Goal: Information Seeking & Learning: Learn about a topic

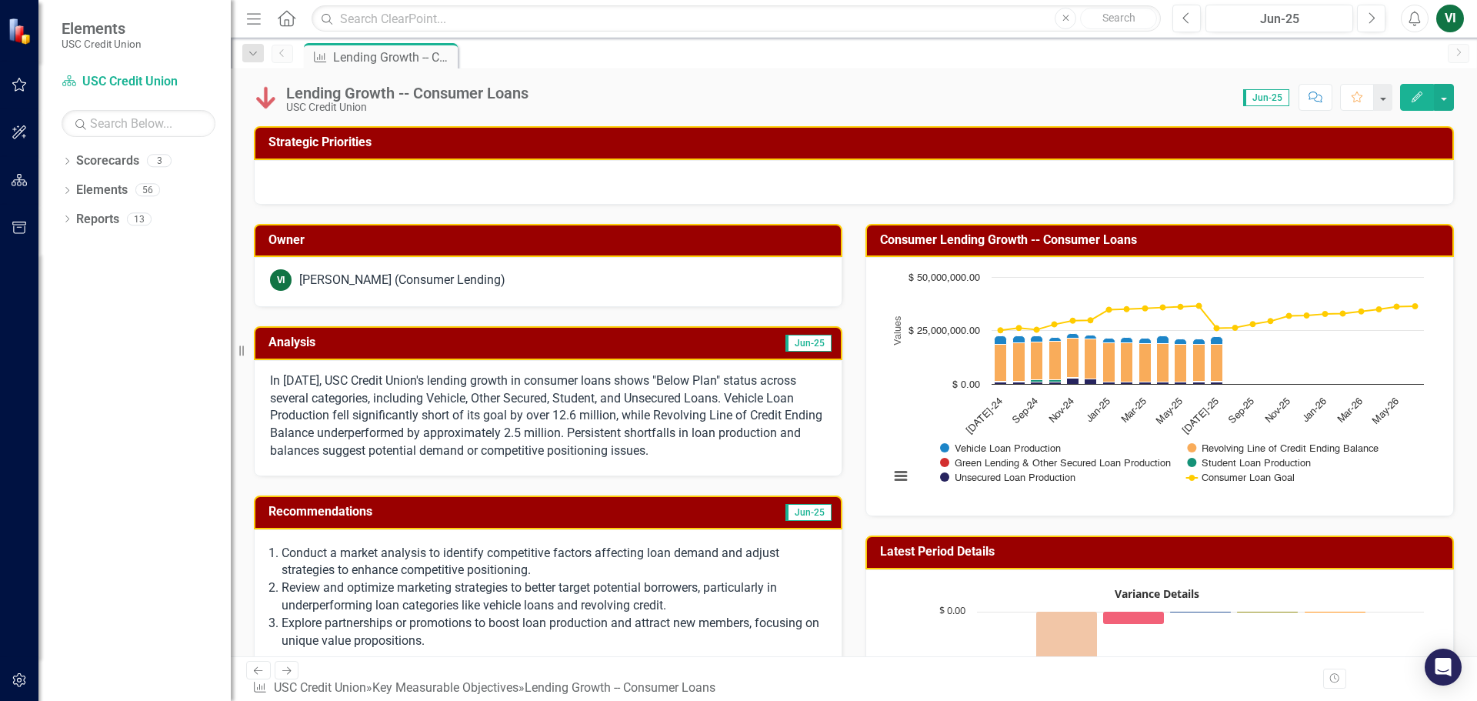
click at [57, 163] on div "Dropdown Scorecards 3 Dropdown USC Credit Union Child Scorecard Template ✈️ Upw…" at bounding box center [134, 424] width 192 height 552
click at [72, 163] on icon "Dropdown" at bounding box center [67, 162] width 11 height 8
click at [108, 193] on link "USC Credit Union" at bounding box center [146, 191] width 169 height 18
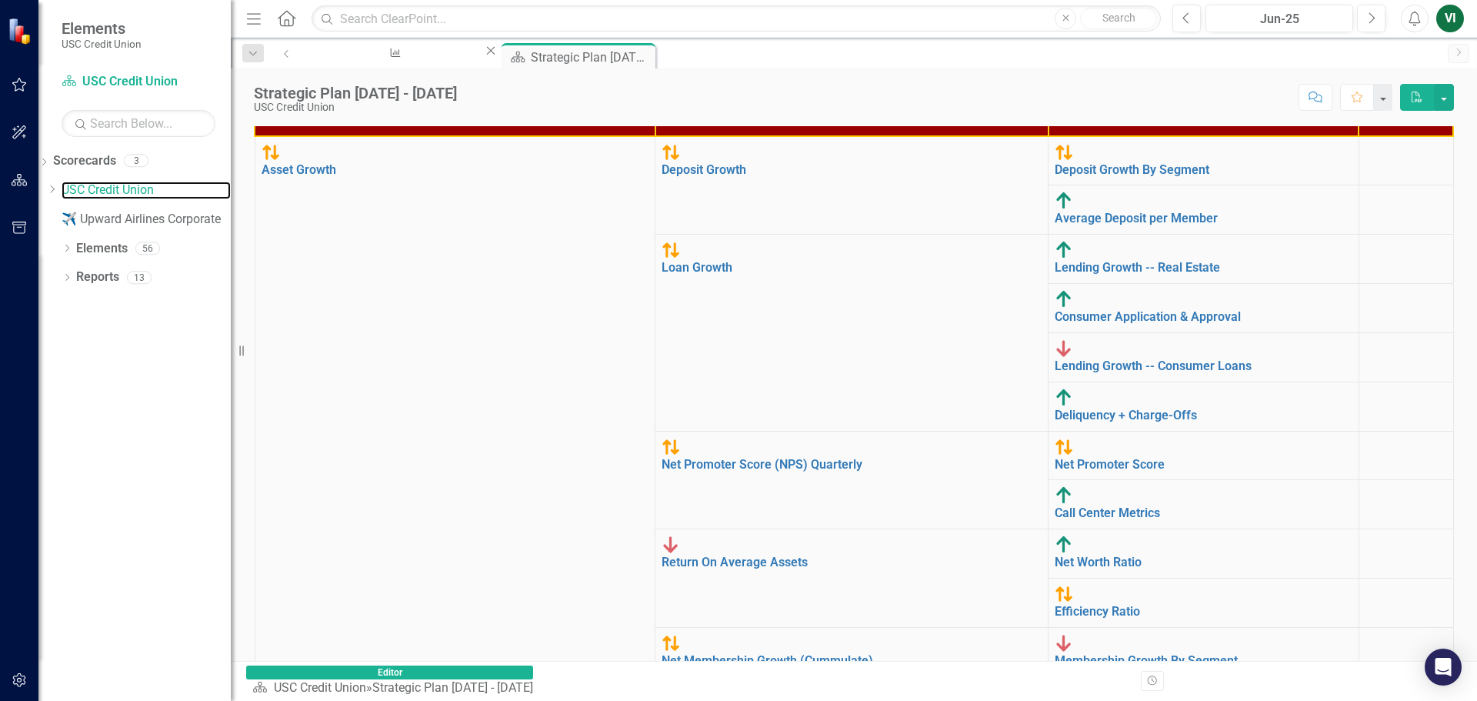
scroll to position [461, 0]
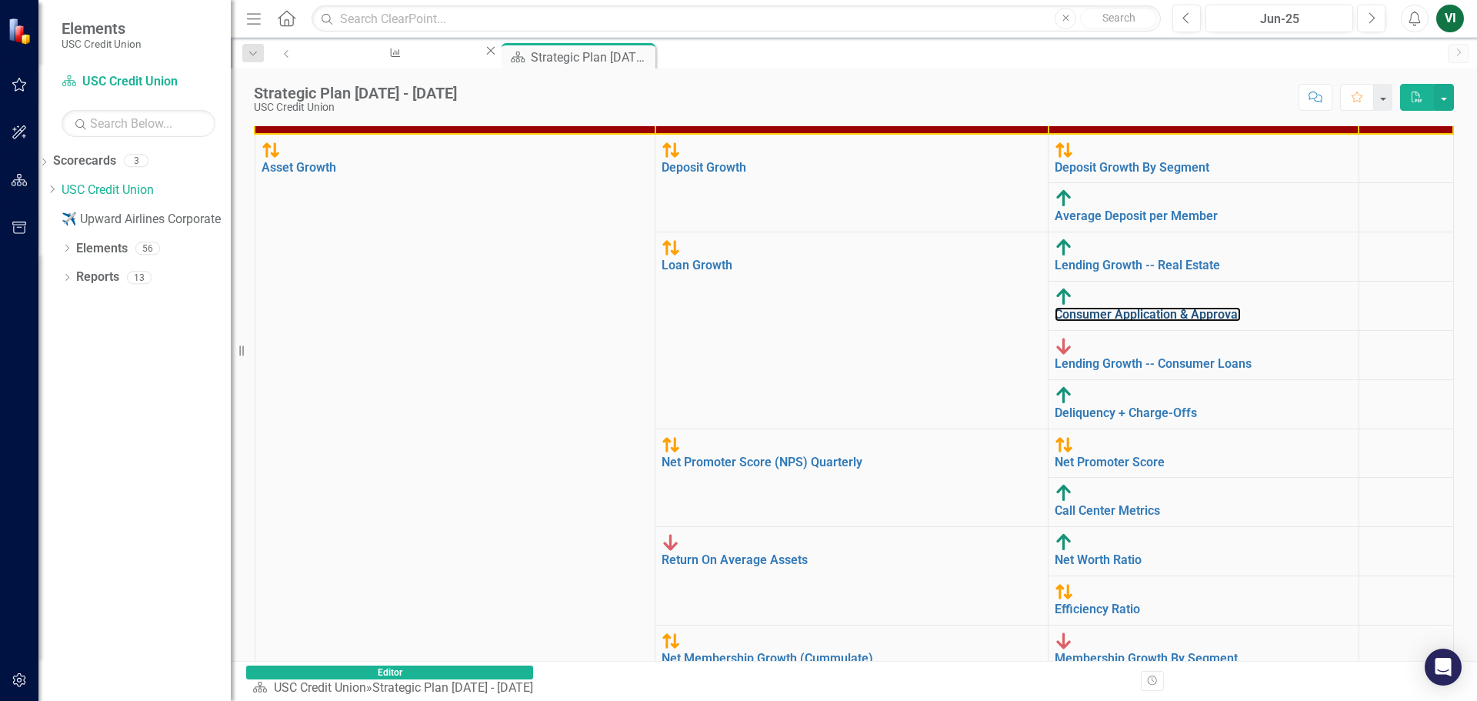
click at [978, 307] on link "Consumer Application & Approval" at bounding box center [1148, 314] width 186 height 15
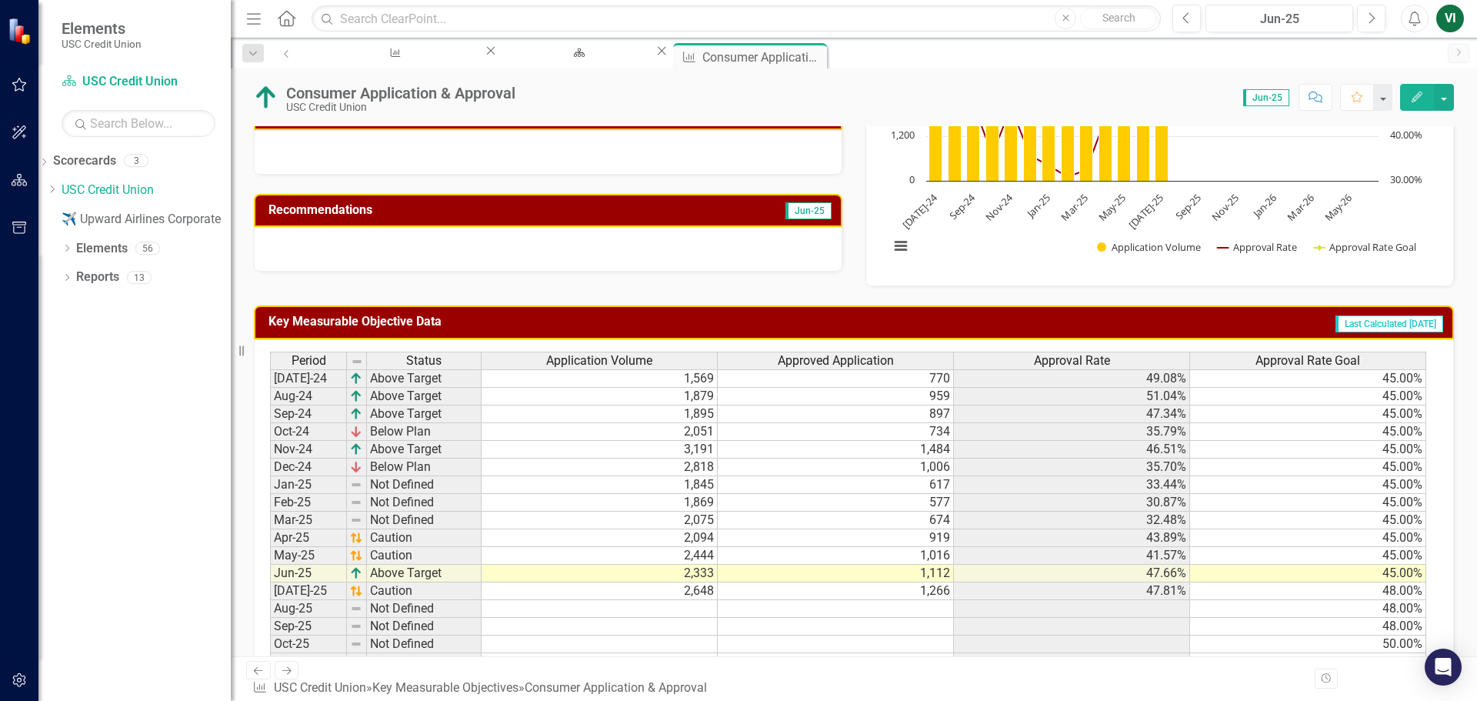
scroll to position [231, 0]
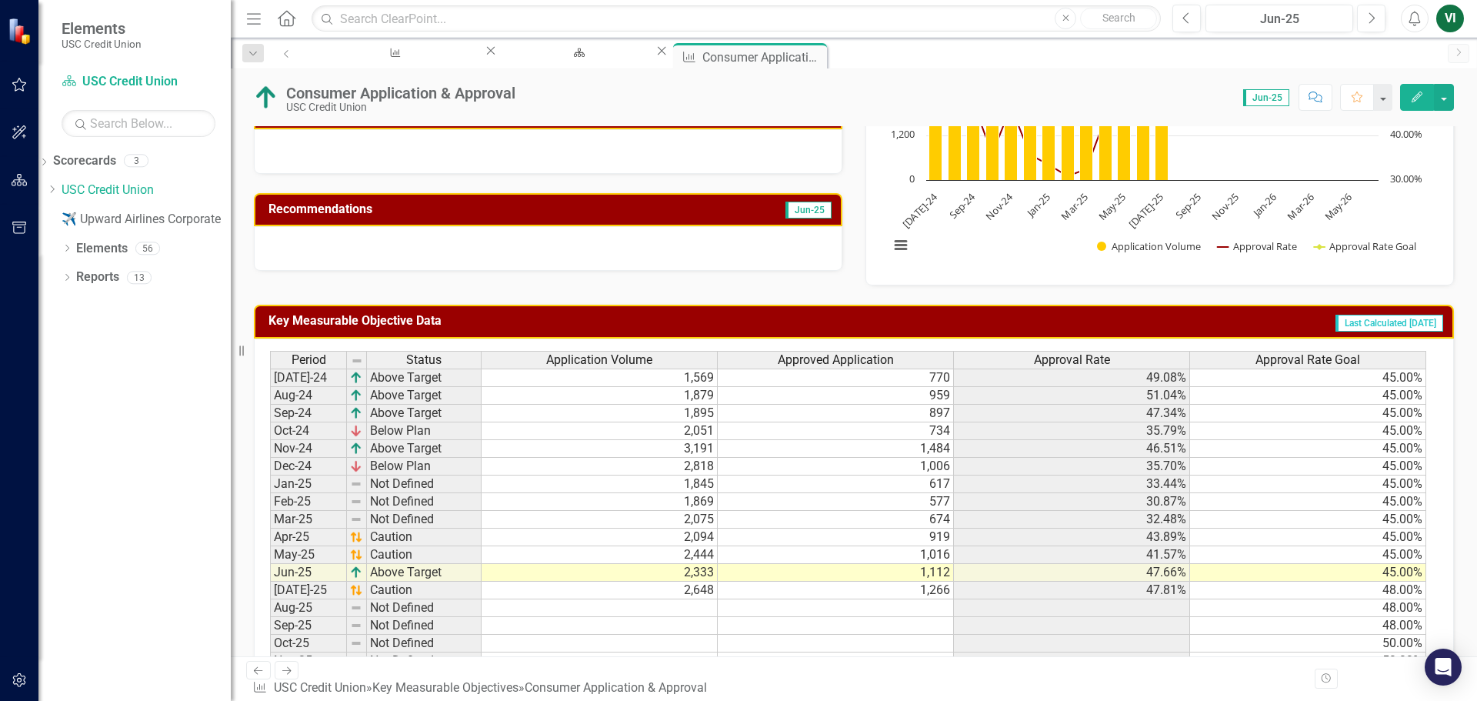
click at [68, 281] on icon "Dropdown" at bounding box center [67, 279] width 11 height 8
click at [56, 358] on icon "Dropdown" at bounding box center [50, 361] width 11 height 8
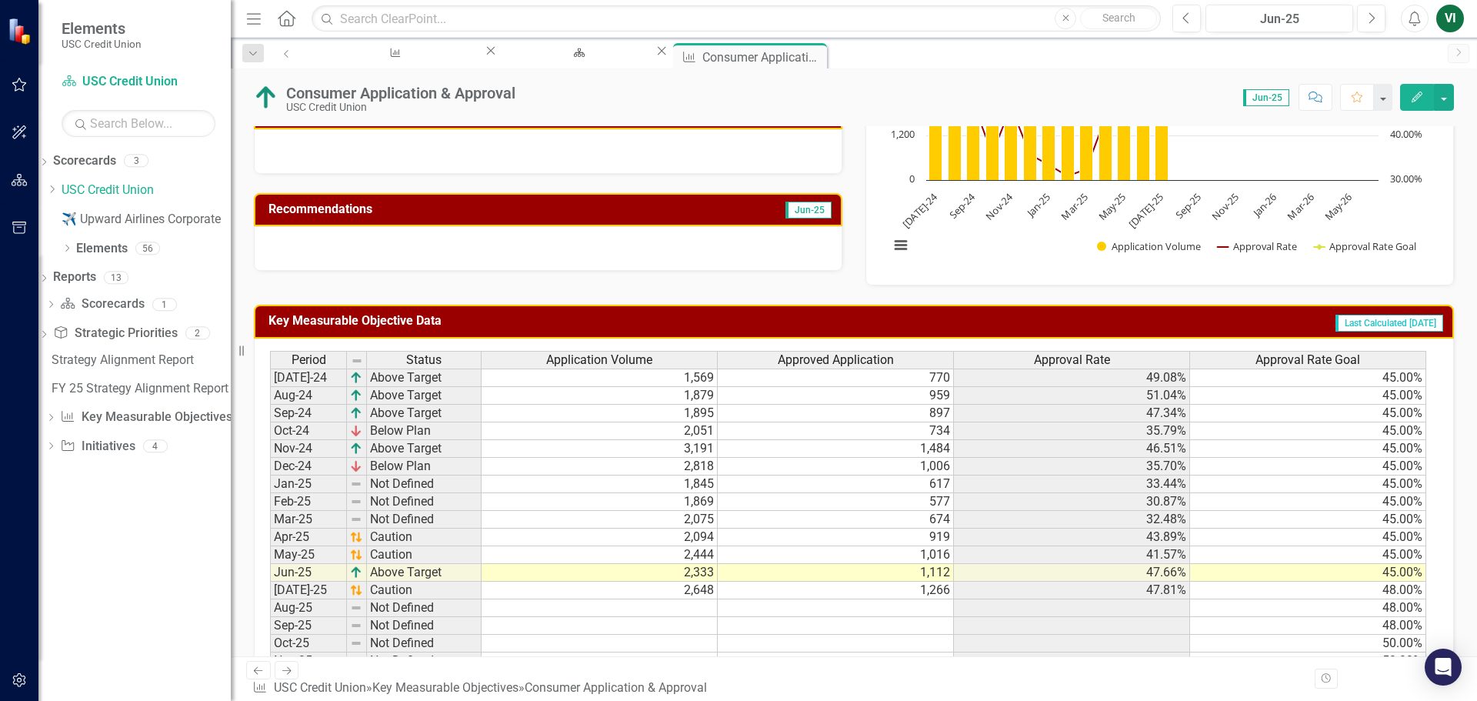
click at [56, 425] on div "Dropdown" at bounding box center [50, 418] width 11 height 13
click at [72, 571] on div "Dropdown Initiative Initiatives 4" at bounding box center [137, 562] width 185 height 29
click at [56, 558] on icon "Dropdown" at bounding box center [50, 561] width 11 height 8
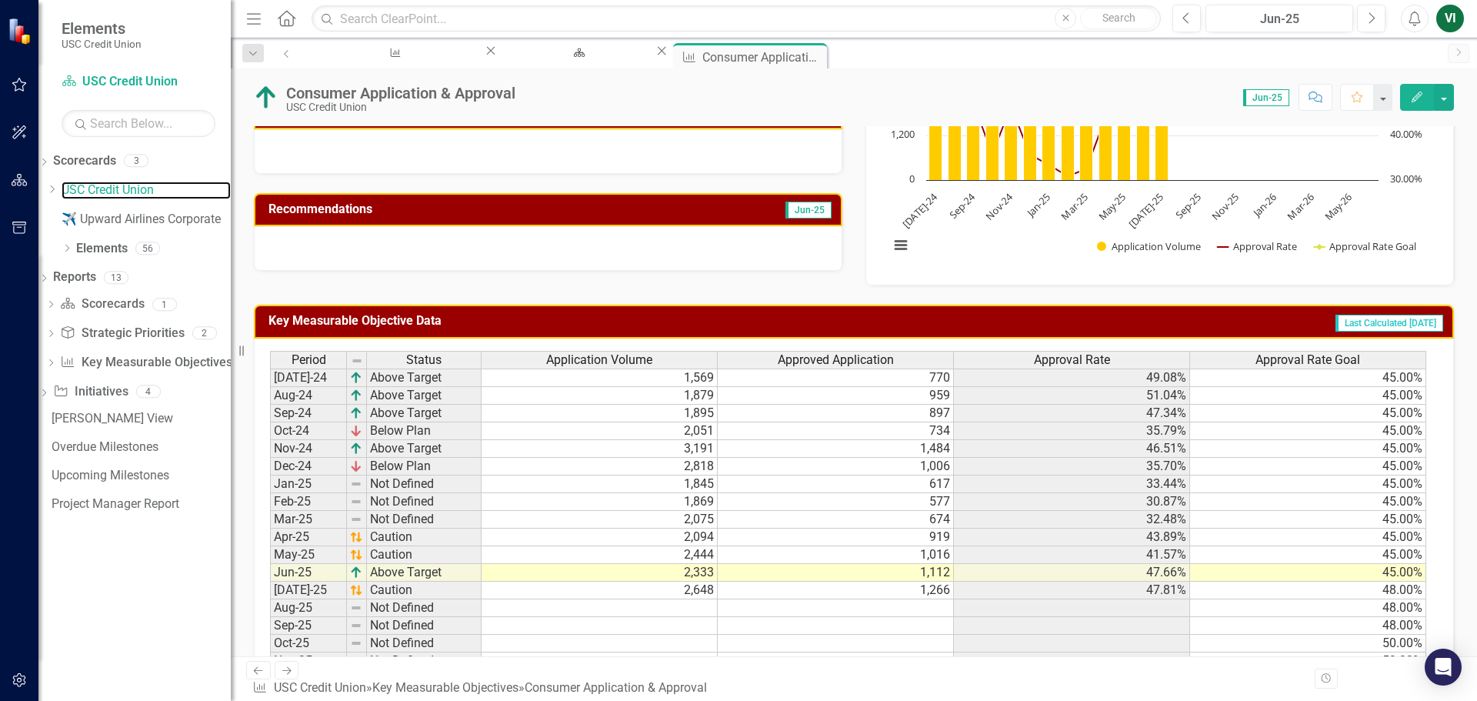
click at [103, 191] on link "USC Credit Union" at bounding box center [146, 191] width 169 height 18
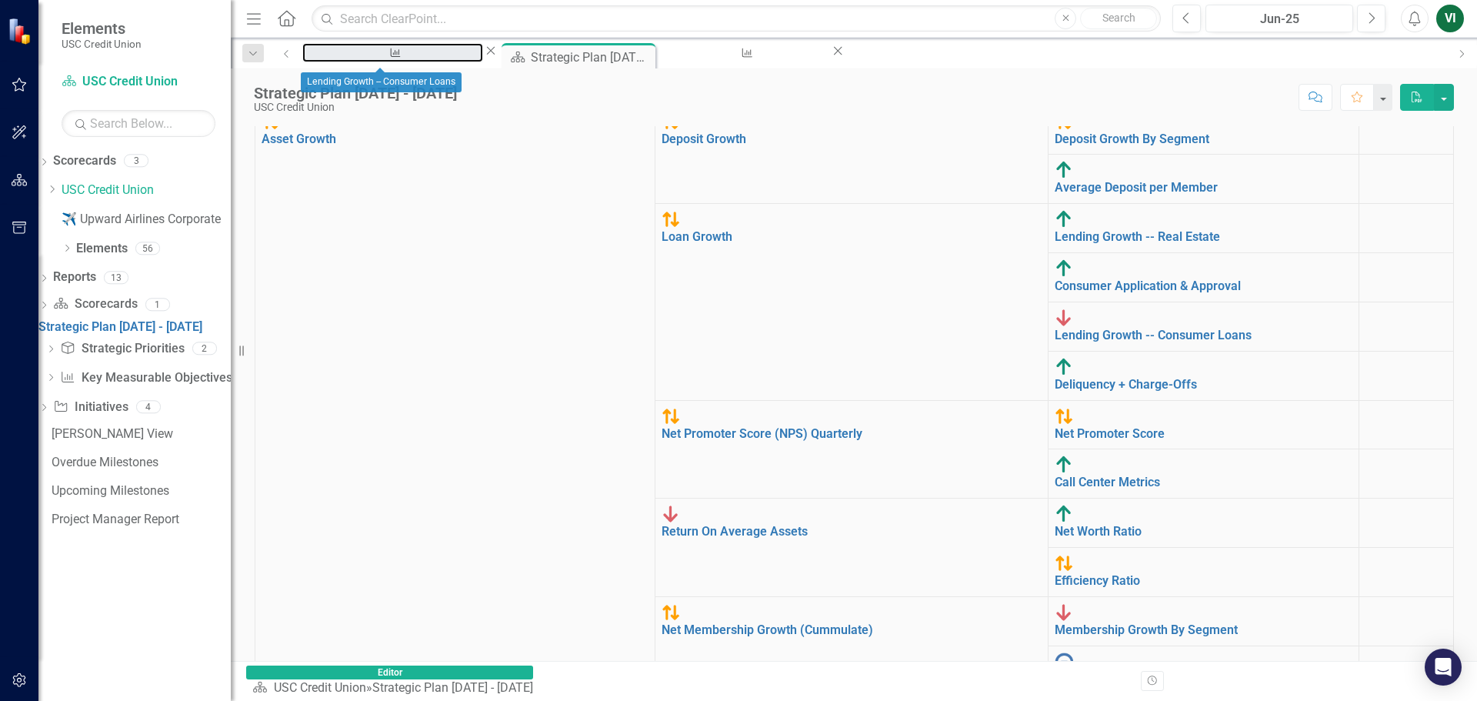
drag, startPoint x: 367, startPoint y: 58, endPoint x: 285, endPoint y: 55, distance: 81.6
click at [367, 58] on div "Lending Growth -- Consumer Loans" at bounding box center [392, 67] width 153 height 19
click at [285, 55] on icon "Previous" at bounding box center [287, 53] width 12 height 9
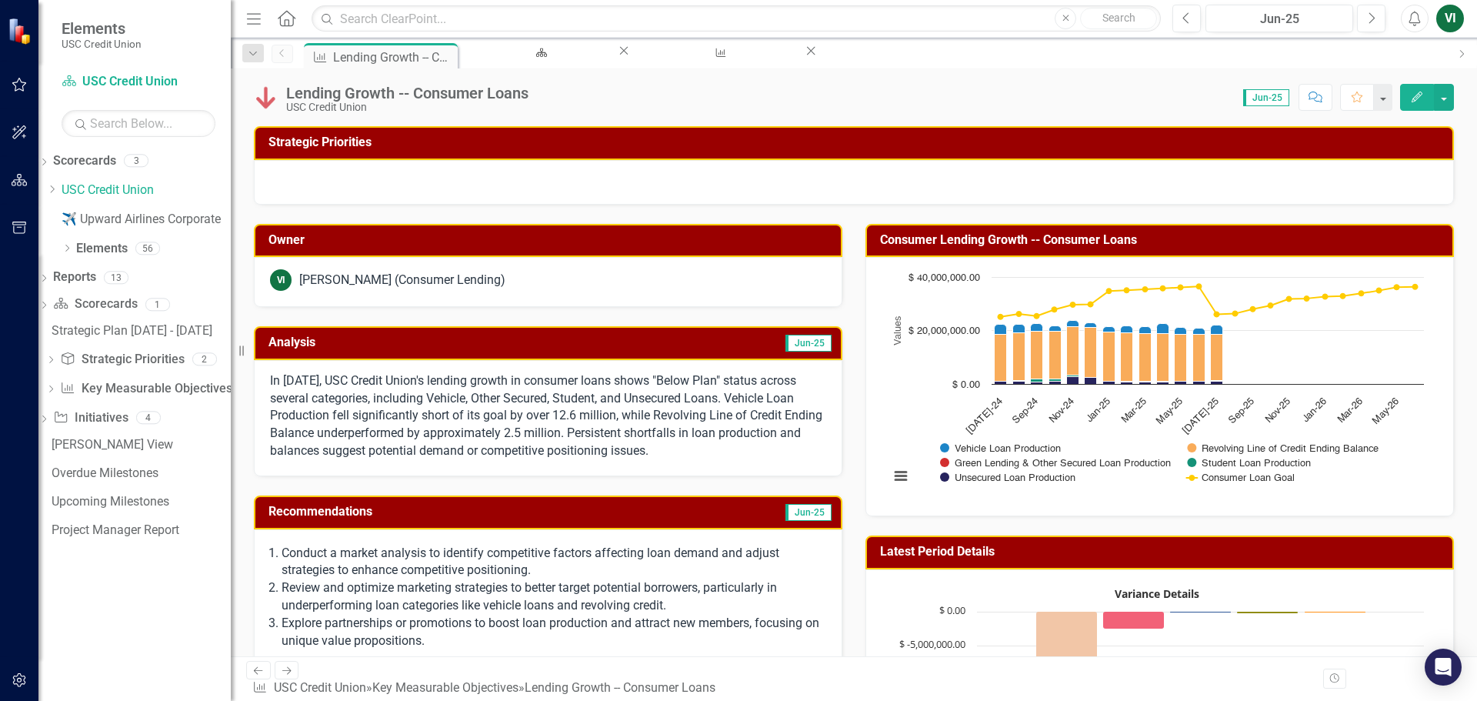
click at [262, 54] on div "Dropdown" at bounding box center [253, 53] width 22 height 18
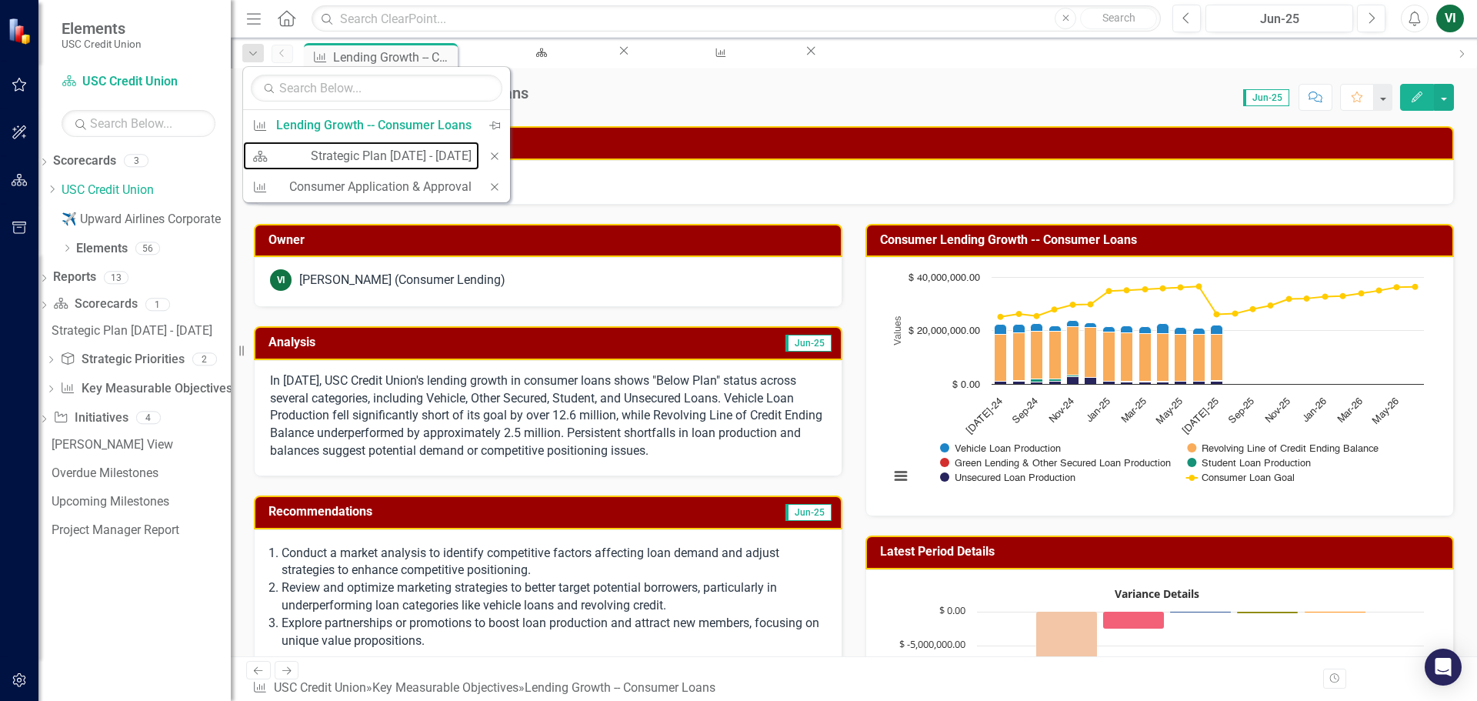
click at [328, 144] on link "Scorecard Strategic Plan 2025 - 2027" at bounding box center [361, 156] width 236 height 28
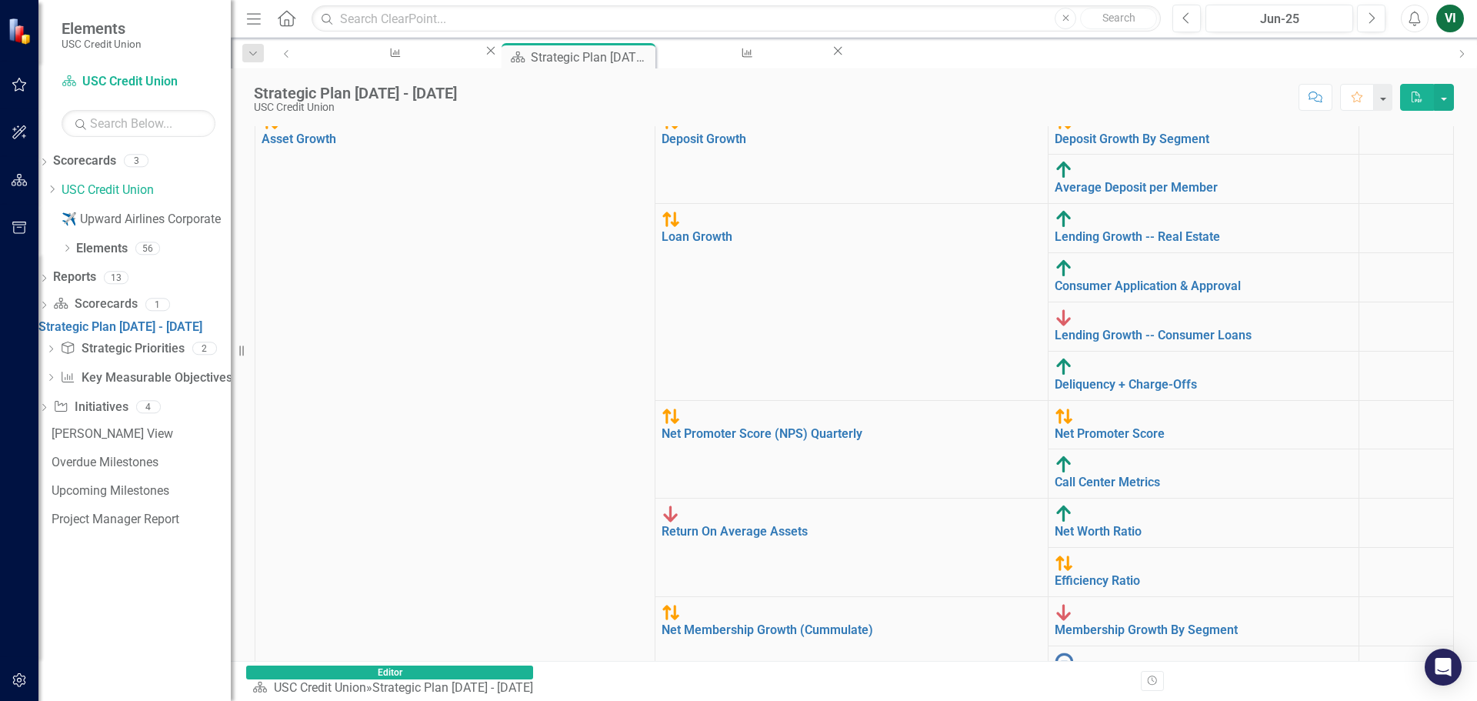
scroll to position [174, 0]
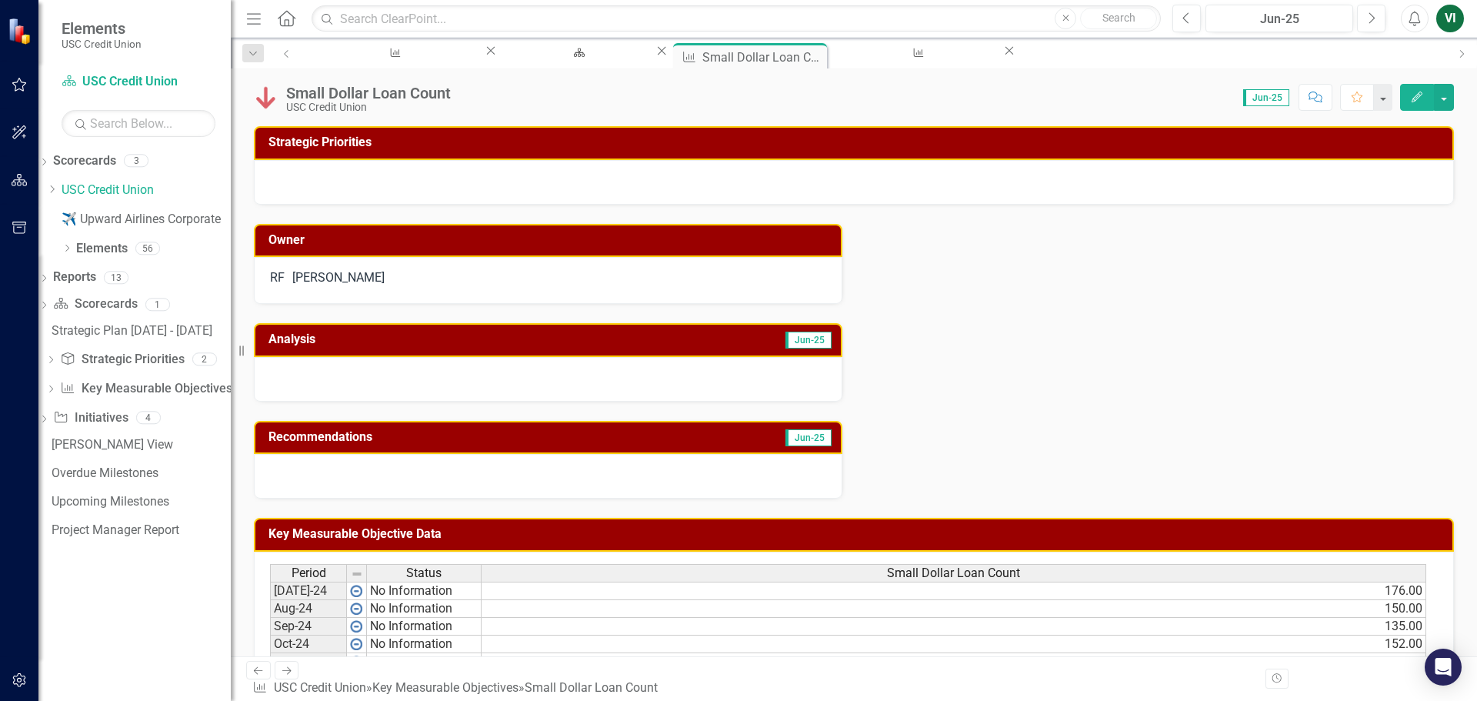
click at [978, 97] on button "Comment" at bounding box center [1315, 97] width 34 height 27
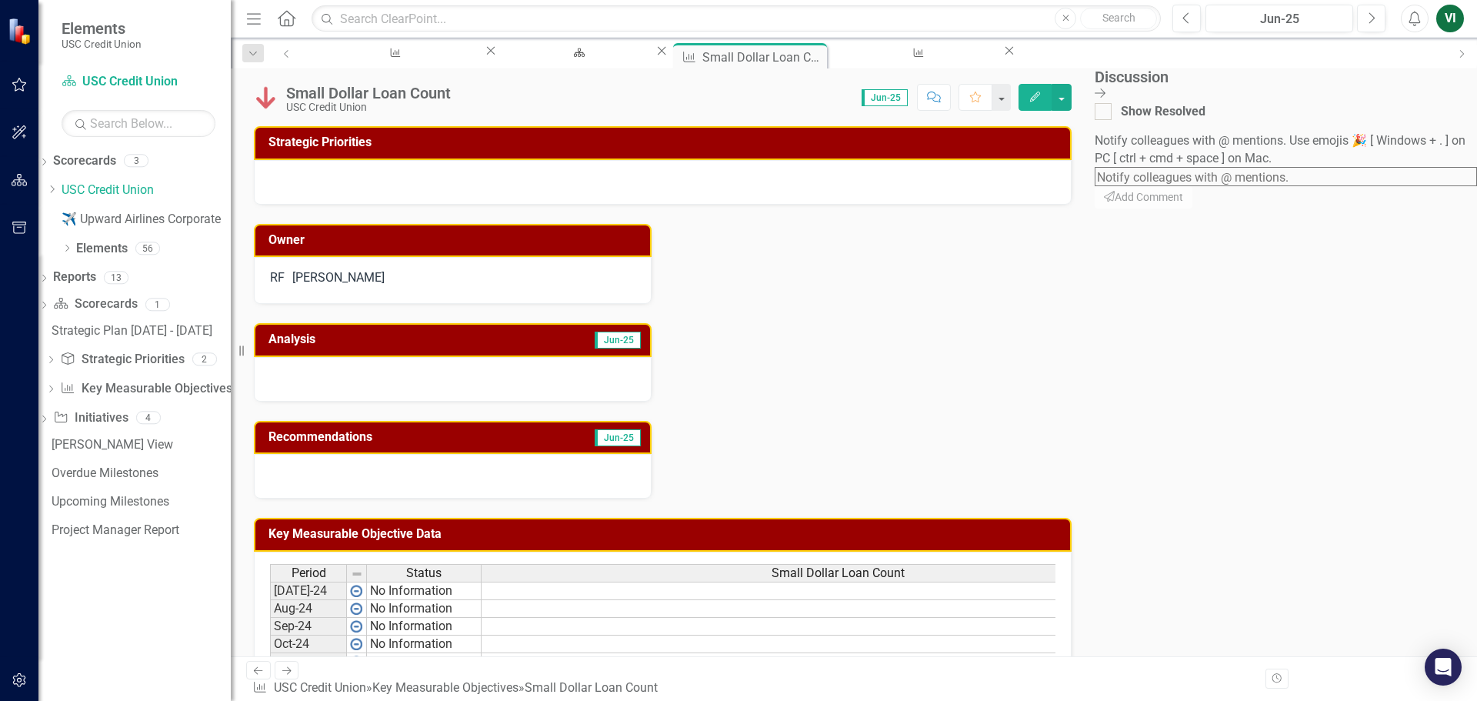
click at [978, 208] on div "Notify colleagues with @ mentions. Use emojis 🎉 [ Windows + . ] on PC [ ctrl + …" at bounding box center [1286, 170] width 382 height 76
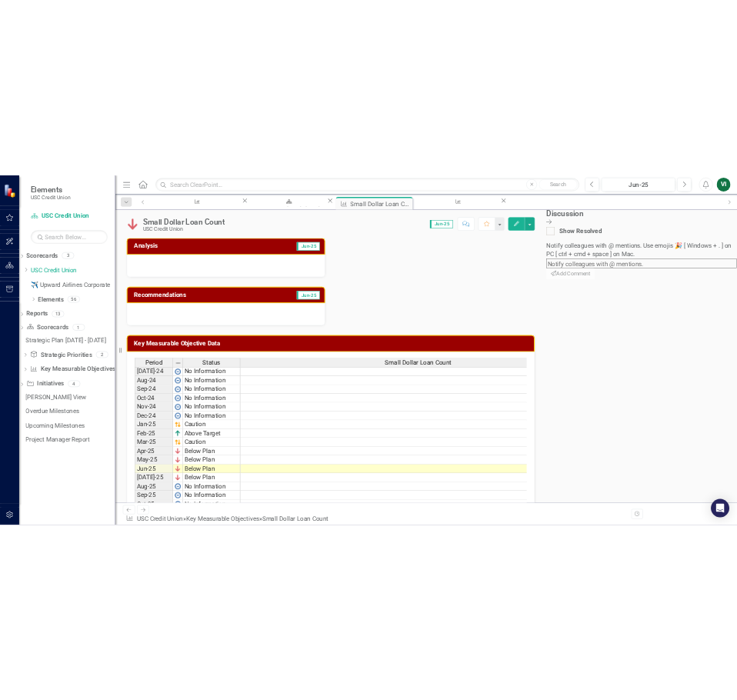
scroll to position [377, 0]
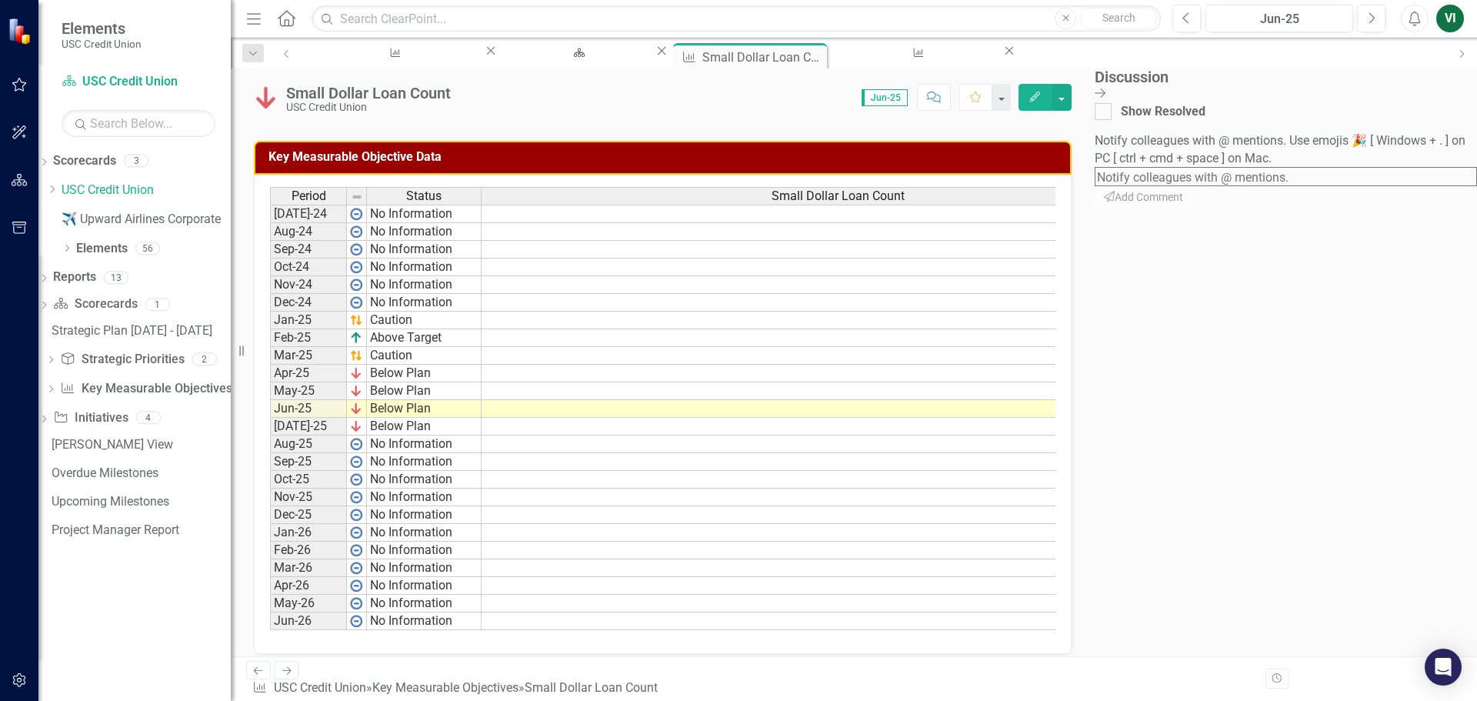
click at [270, 403] on div "Period Status Small Dollar Loan Count Jul-24 No Information 176.00 Aug-24 No In…" at bounding box center [270, 408] width 0 height 443
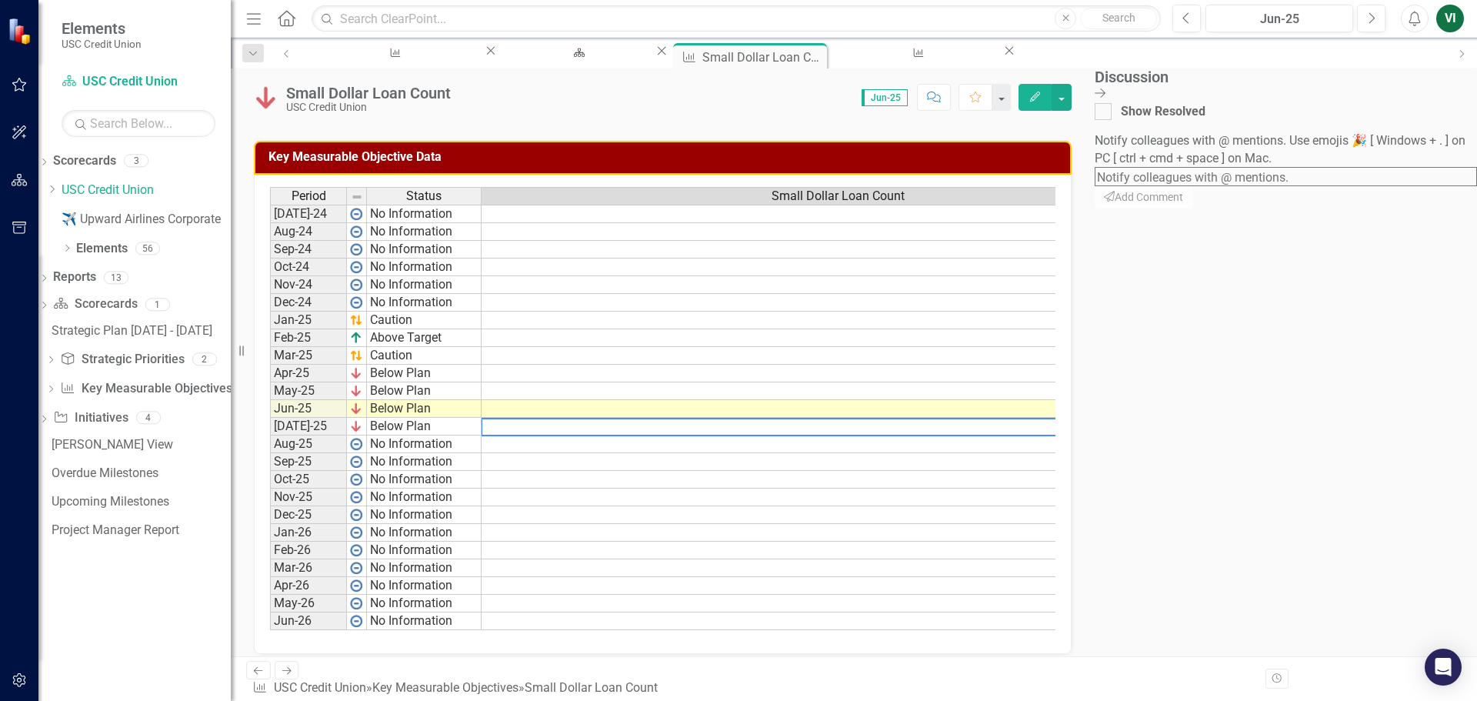
click at [978, 431] on td "182.00" at bounding box center [838, 427] width 714 height 18
click at [978, 410] on div "Discussion Close Discussion Bar Show Resolved Notify colleagues with @ mentions…" at bounding box center [1286, 362] width 382 height 588
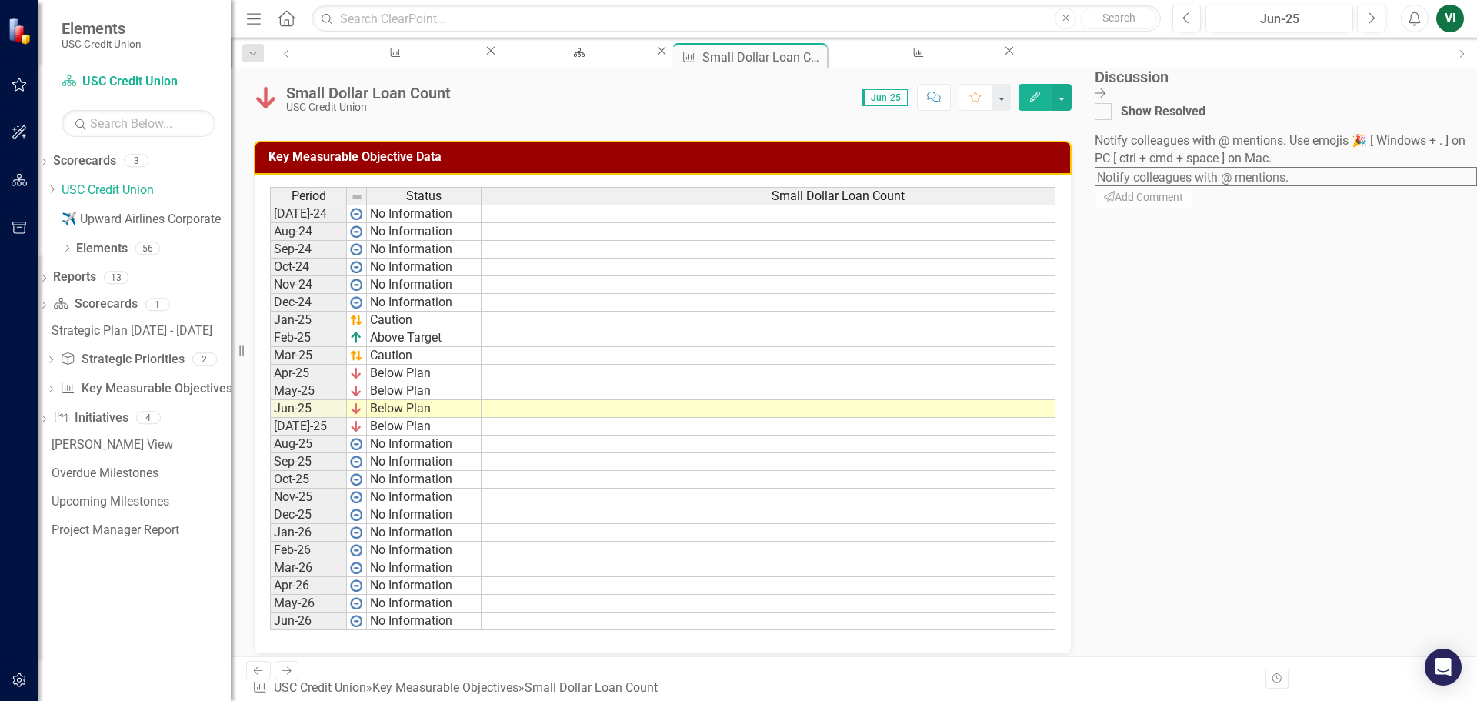
click at [978, 98] on button "button" at bounding box center [1001, 97] width 18 height 27
click at [978, 101] on button "button" at bounding box center [1061, 97] width 20 height 27
click at [978, 456] on div "Discussion Close Discussion Bar Show Resolved Notify colleagues with @ mentions…" at bounding box center [1286, 362] width 382 height 588
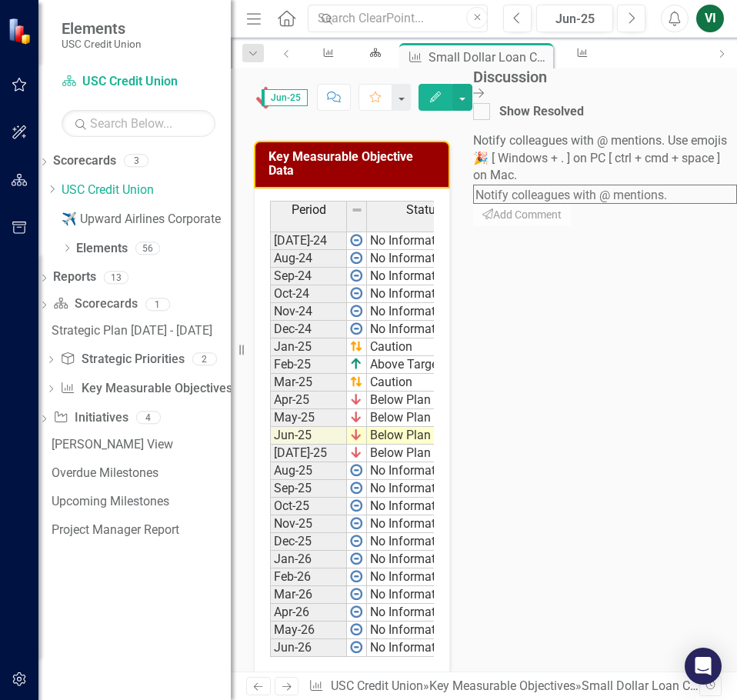
scroll to position [0, 103]
click at [484, 87] on icon "Close Discussion Bar" at bounding box center [478, 93] width 11 height 12
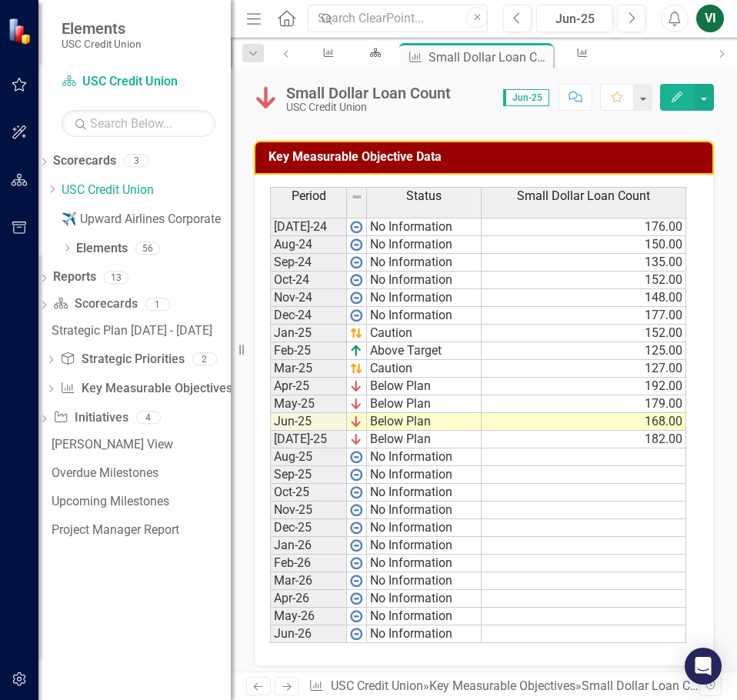
scroll to position [0, 0]
click at [270, 414] on div "Period Status Jul-24 No Information Aug-24 No Information Sep-24 No Information…" at bounding box center [270, 415] width 0 height 456
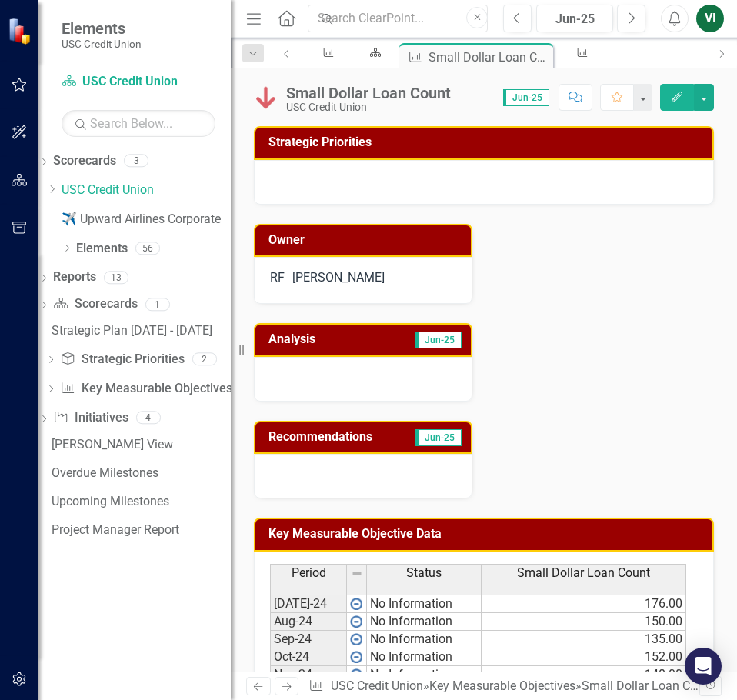
click at [470, 188] on div at bounding box center [484, 182] width 460 height 45
click at [581, 98] on icon "Comment" at bounding box center [575, 97] width 14 height 11
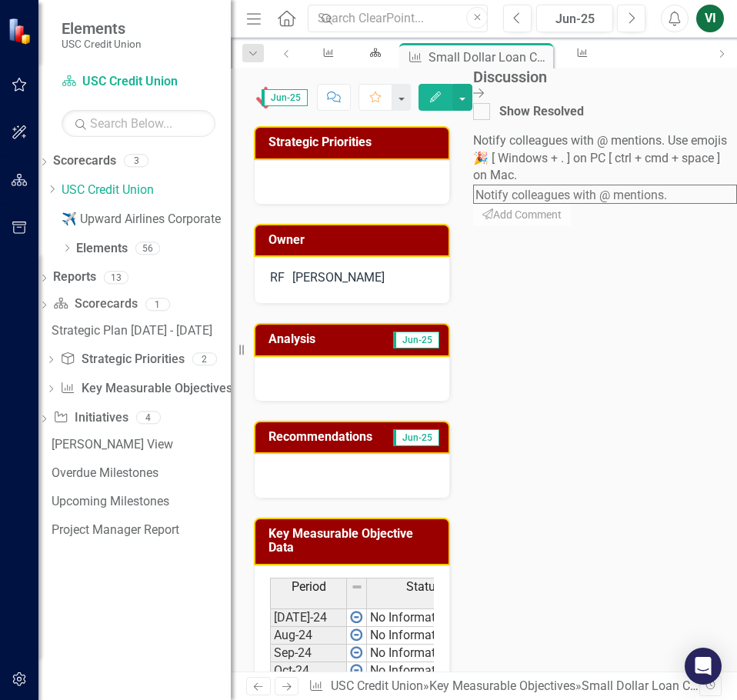
click at [484, 90] on icon "Close Discussion Bar" at bounding box center [478, 93] width 11 height 12
click at [473, 90] on div "Small Dollar Loan Count USC Credit Union Score: 0.00 Jun-25 Completed Comment F…" at bounding box center [352, 91] width 242 height 46
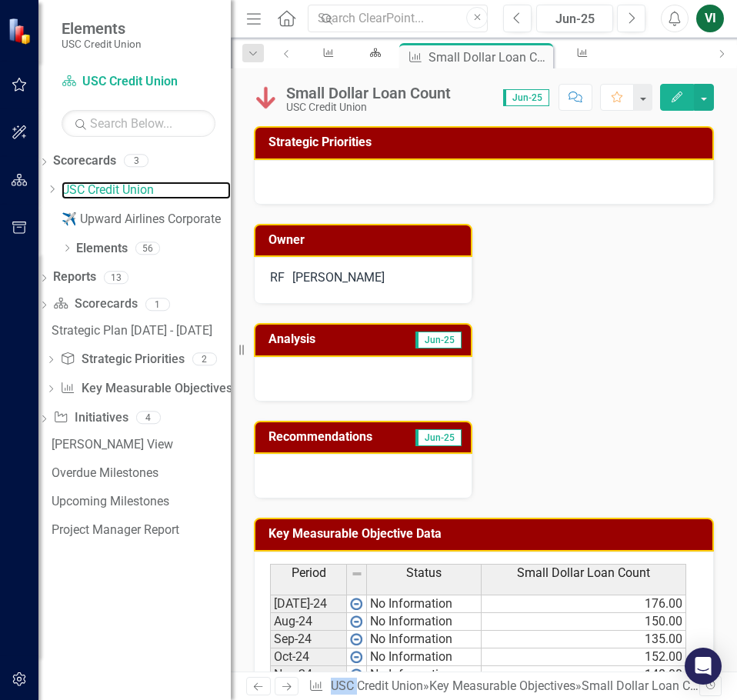
click at [131, 192] on link "USC Credit Union" at bounding box center [146, 191] width 169 height 18
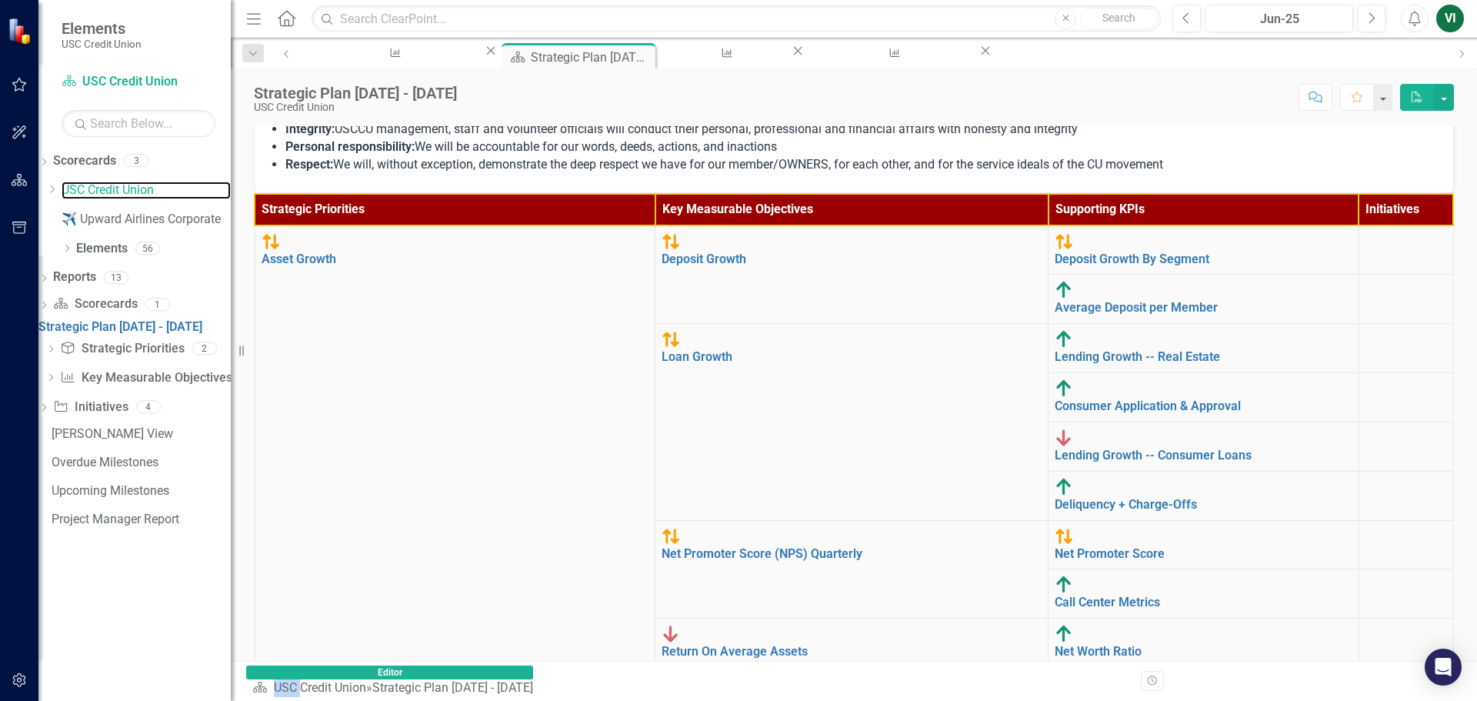
scroll to position [174, 0]
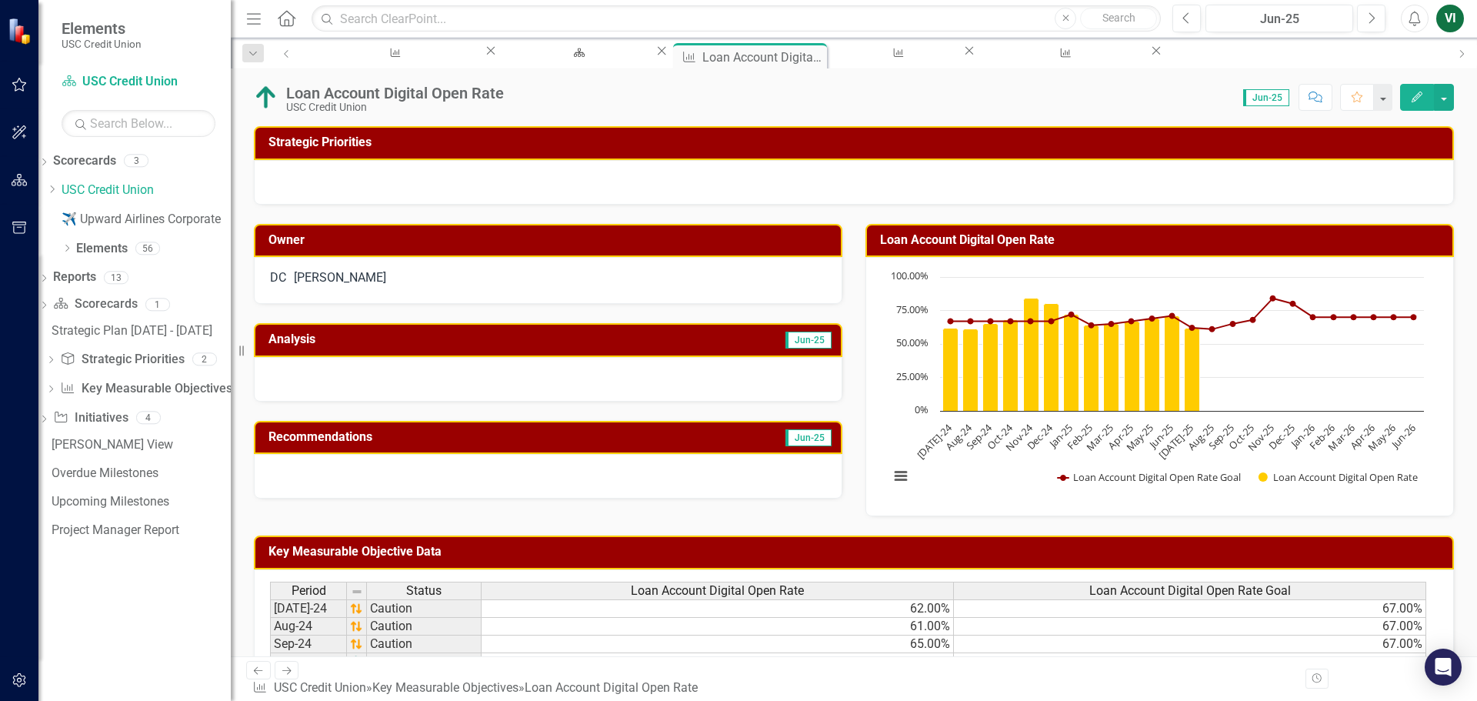
click at [262, 89] on img at bounding box center [266, 97] width 25 height 25
click at [264, 97] on img at bounding box center [266, 97] width 25 height 25
click at [530, 58] on div "Strategic Plan [DATE] - [DATE]" at bounding box center [576, 67] width 128 height 19
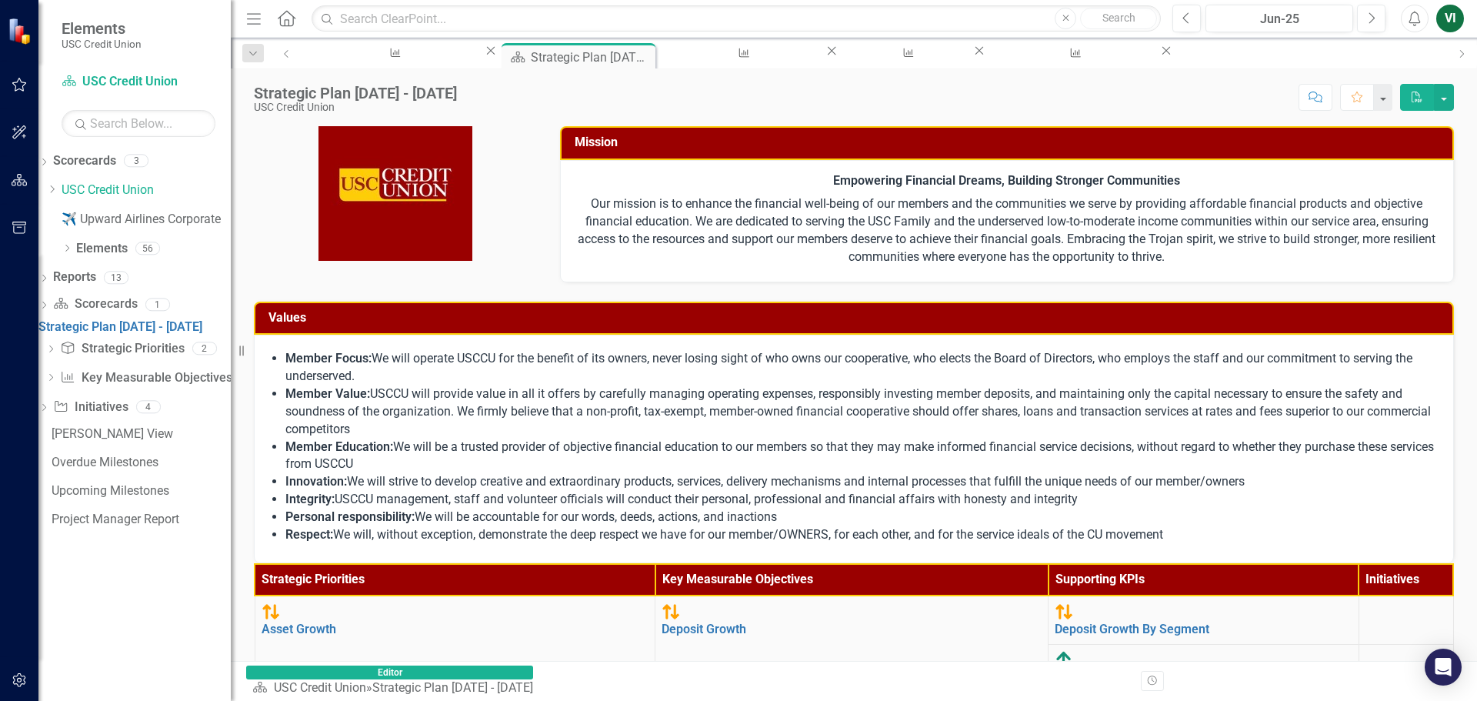
click at [531, 58] on div "Strategic Plan [DATE] - [DATE]" at bounding box center [591, 57] width 121 height 19
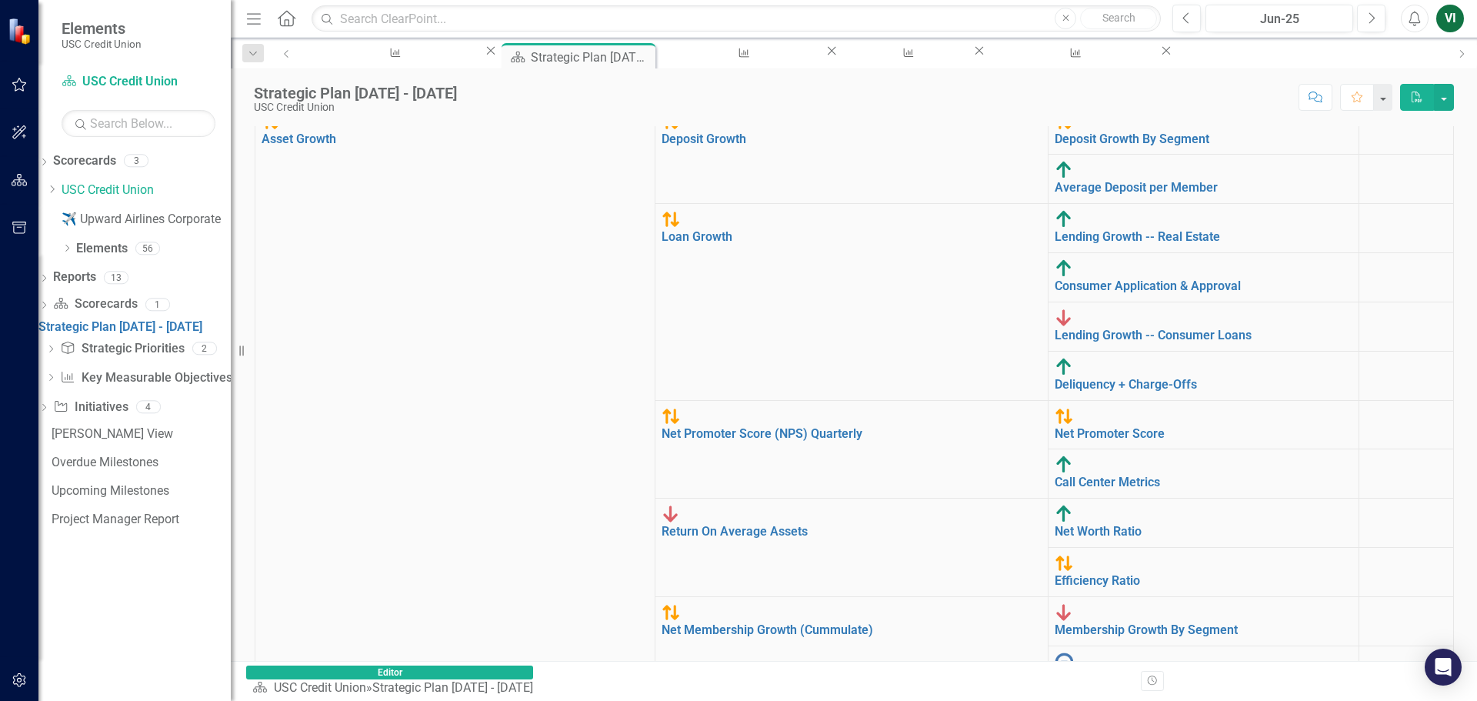
scroll to position [174, 0]
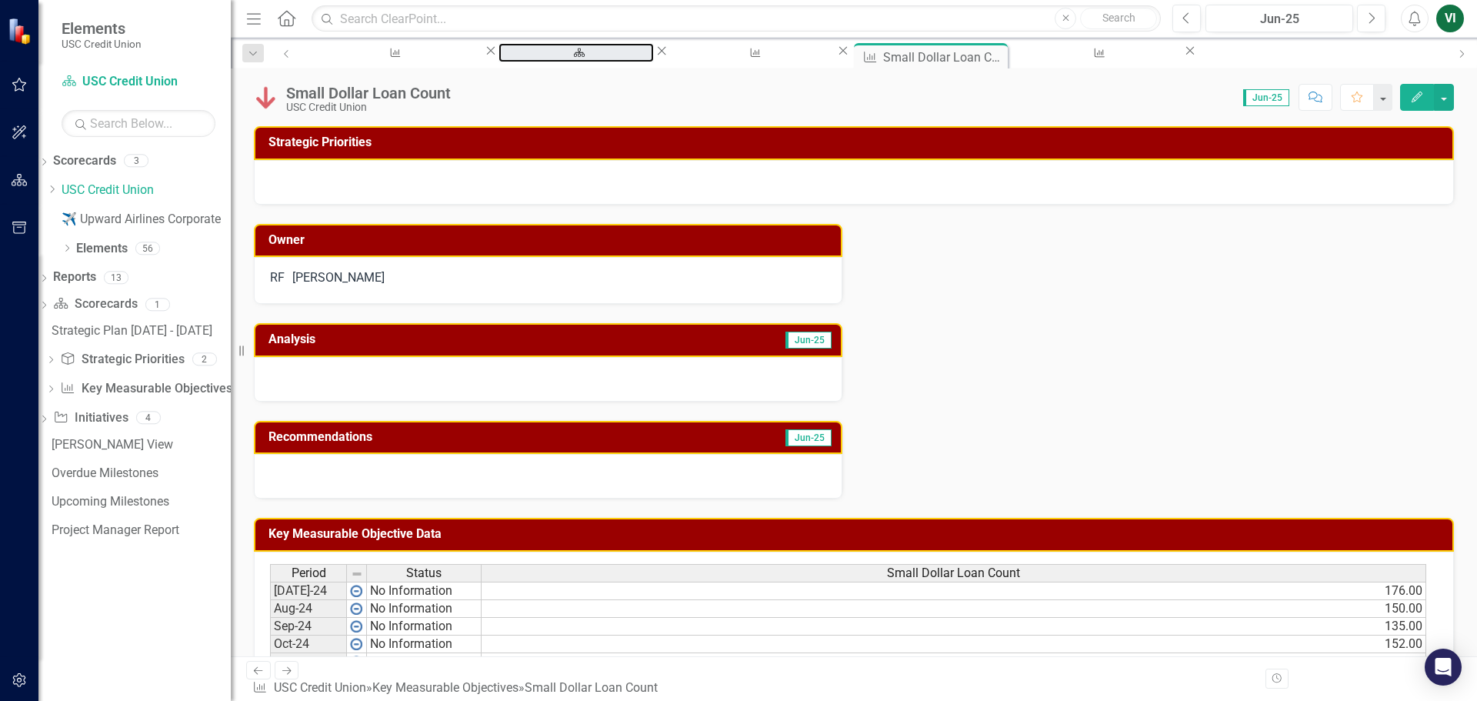
click at [554, 58] on div "Strategic Plan [DATE] - [DATE]" at bounding box center [576, 67] width 128 height 19
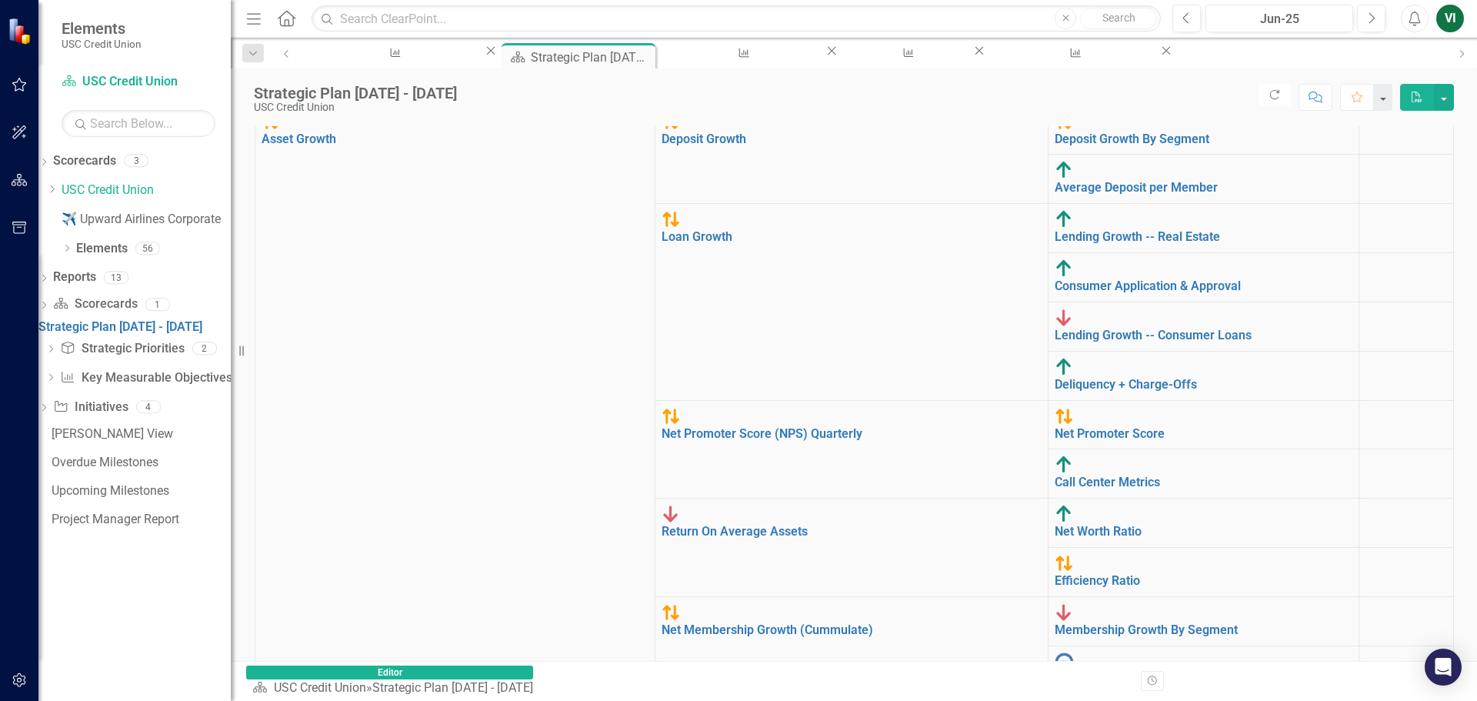
scroll to position [174, 2]
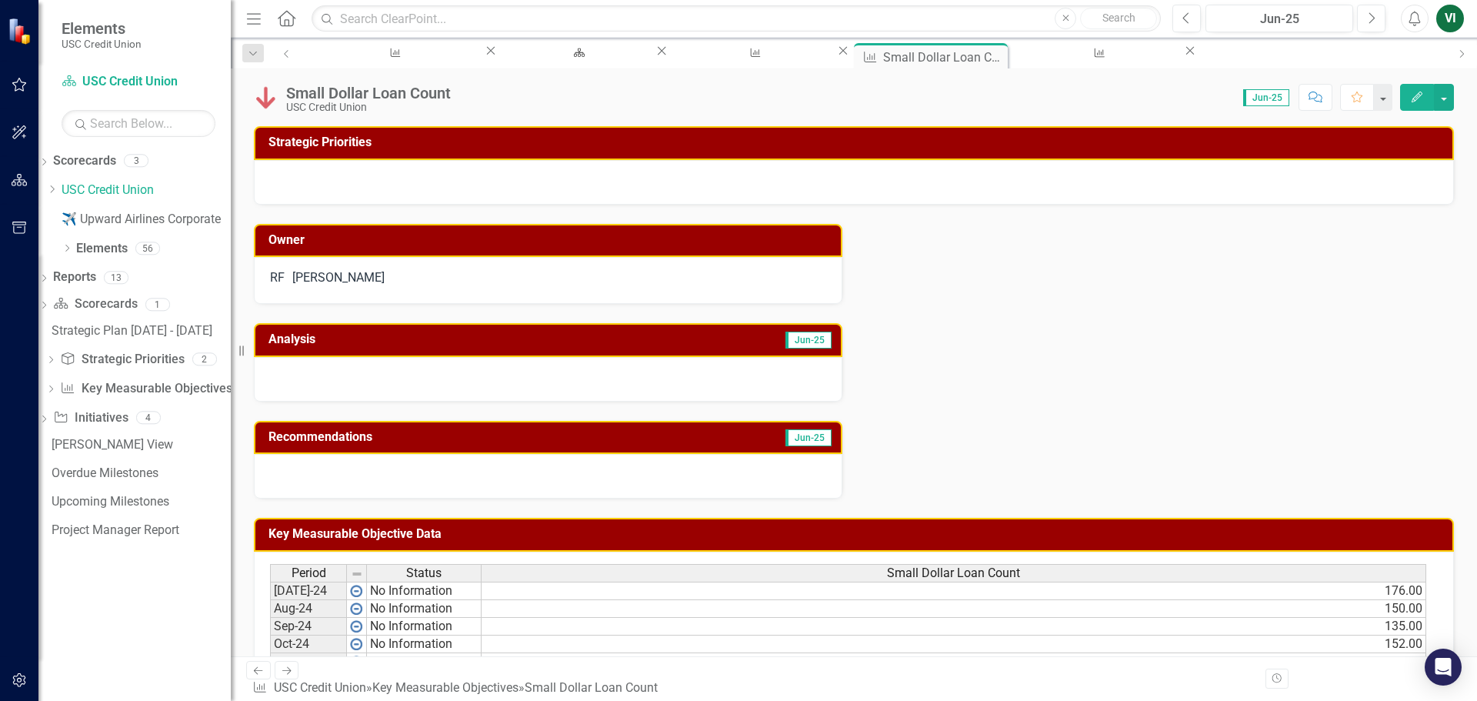
click at [317, 123] on div "Small Dollar Loan Count USC Credit Union Score: 0.00 Jun-25 Completed Comment F…" at bounding box center [854, 362] width 1246 height 588
click at [911, 134] on td "Strategic Priorities" at bounding box center [856, 144] width 1176 height 25
click at [561, 62] on div "Scorecard Strategic Plan [DATE] - [DATE] Close" at bounding box center [583, 52] width 171 height 19
click at [556, 58] on div "Strategic Plan [DATE] - [DATE]" at bounding box center [576, 67] width 128 height 19
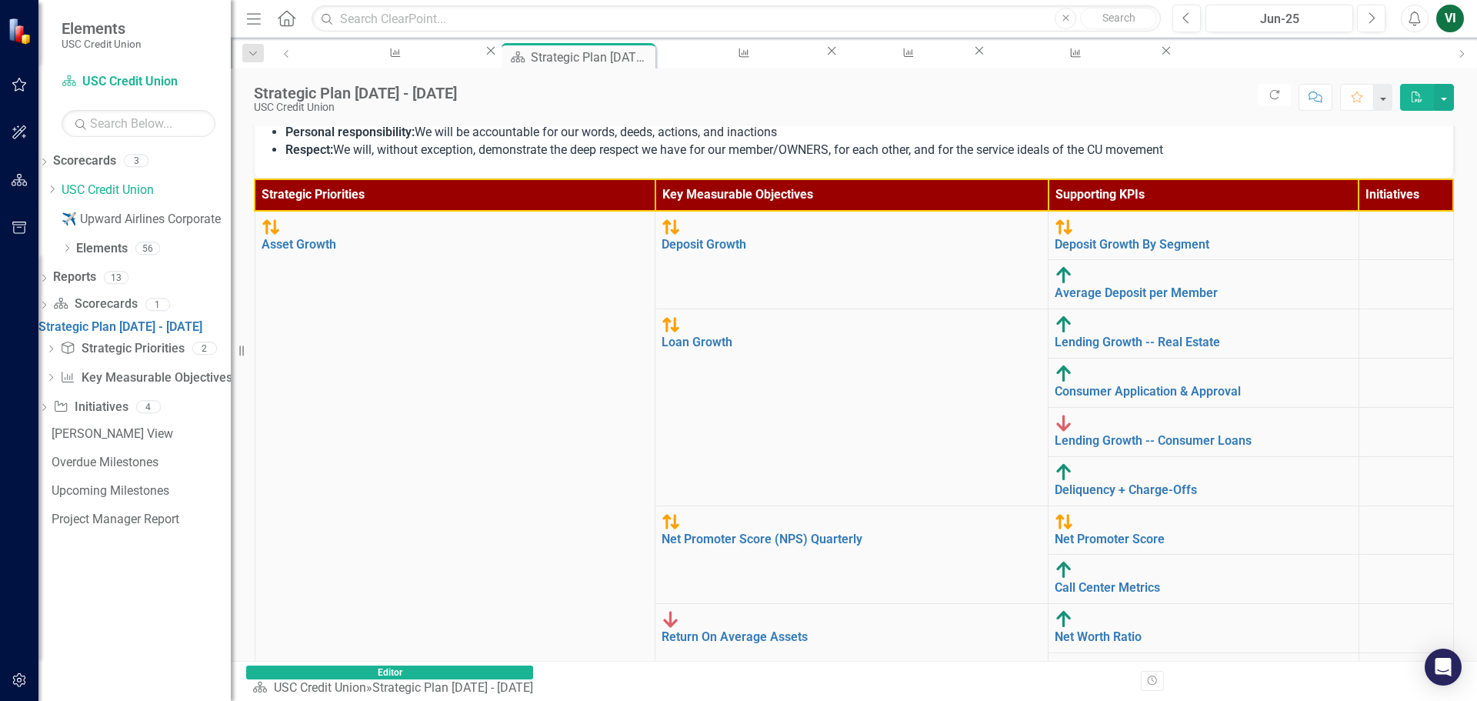
scroll to position [490, 0]
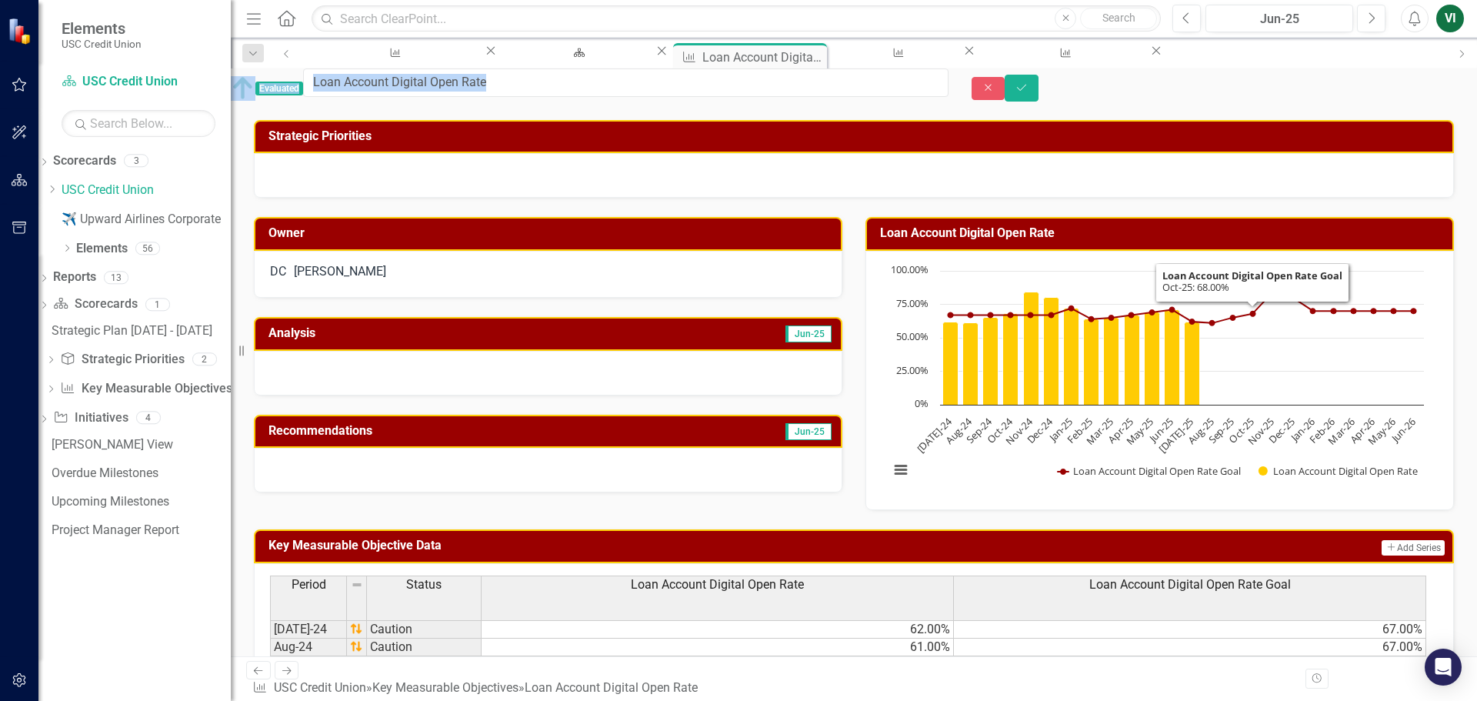
click at [978, 162] on div at bounding box center [854, 175] width 1200 height 45
click at [978, 96] on button "Close" at bounding box center [988, 89] width 34 height 24
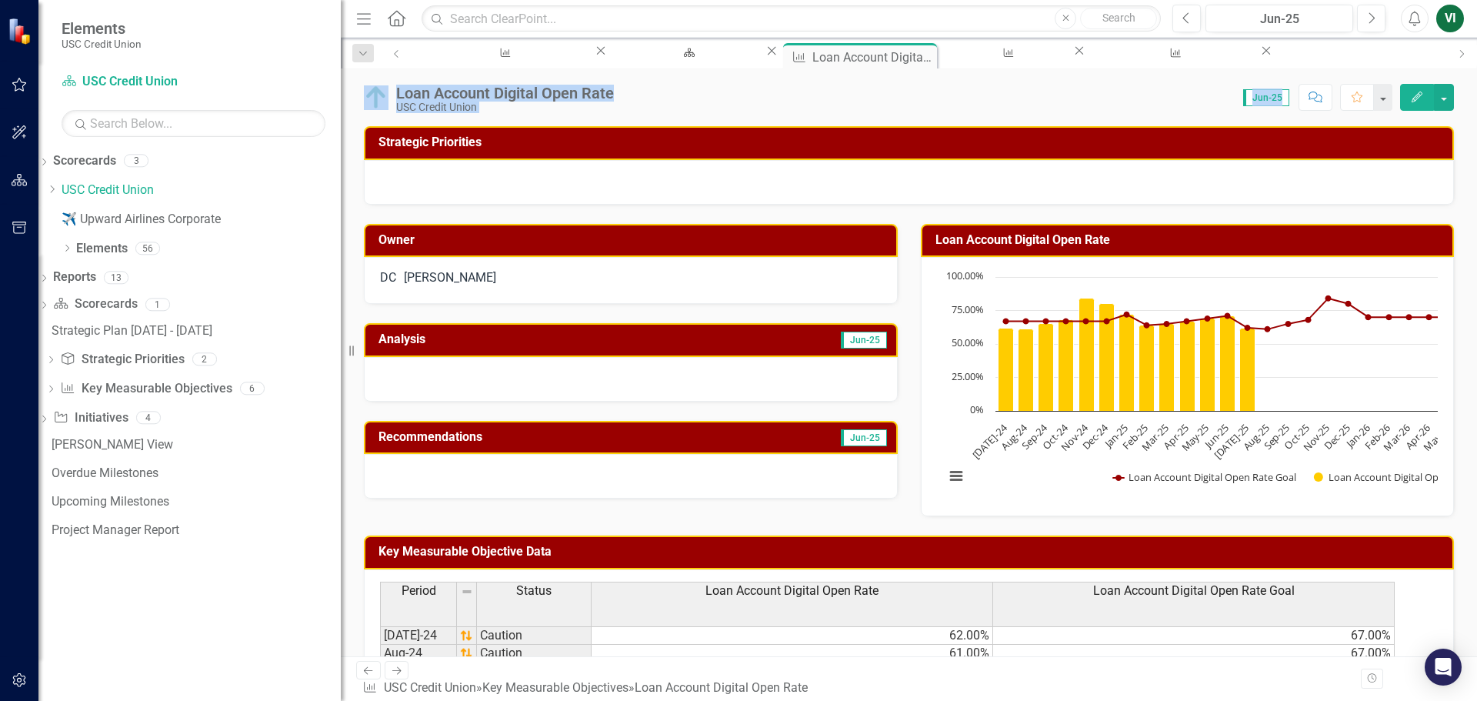
drag, startPoint x: 233, startPoint y: 12, endPoint x: 350, endPoint y: 106, distance: 150.4
click at [350, 106] on div "Resize" at bounding box center [347, 350] width 12 height 701
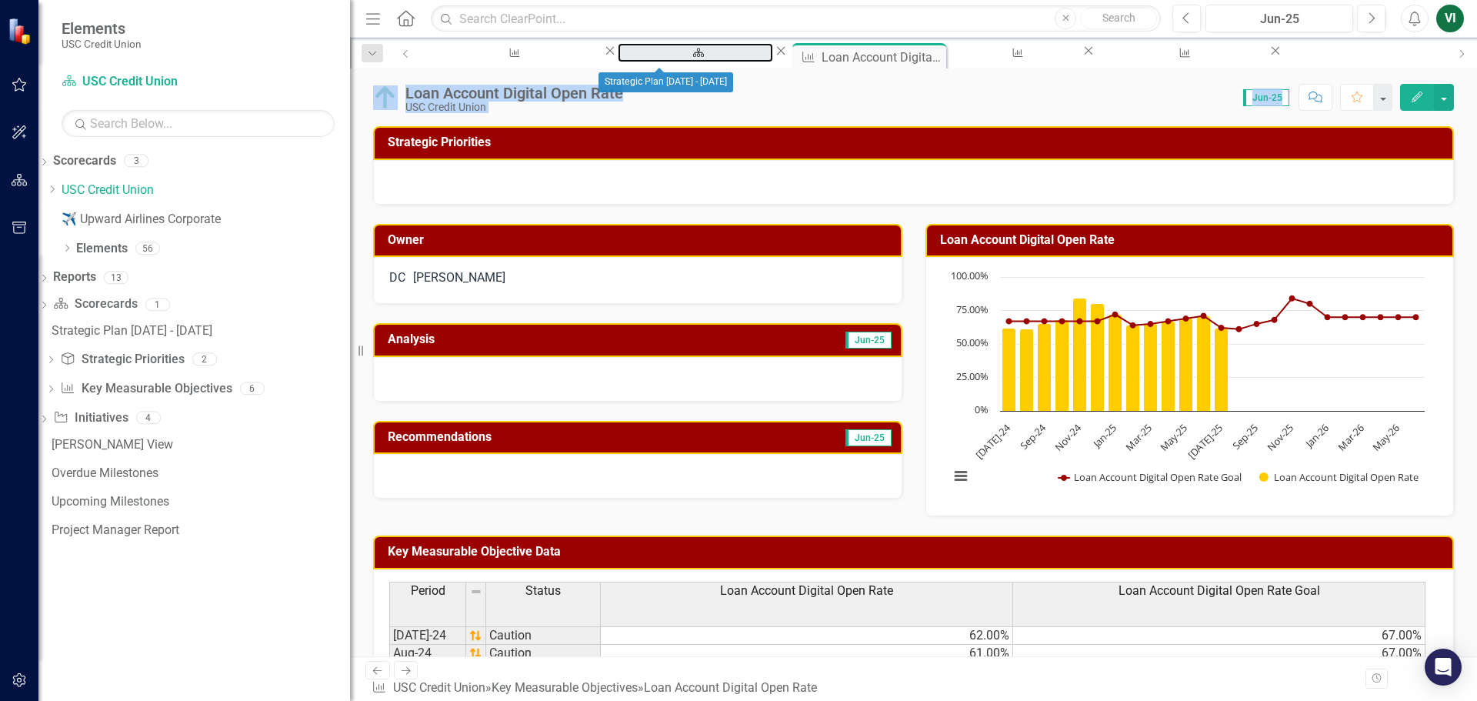
click at [666, 63] on div "Strategic Plan [DATE] - [DATE]" at bounding box center [695, 67] width 128 height 19
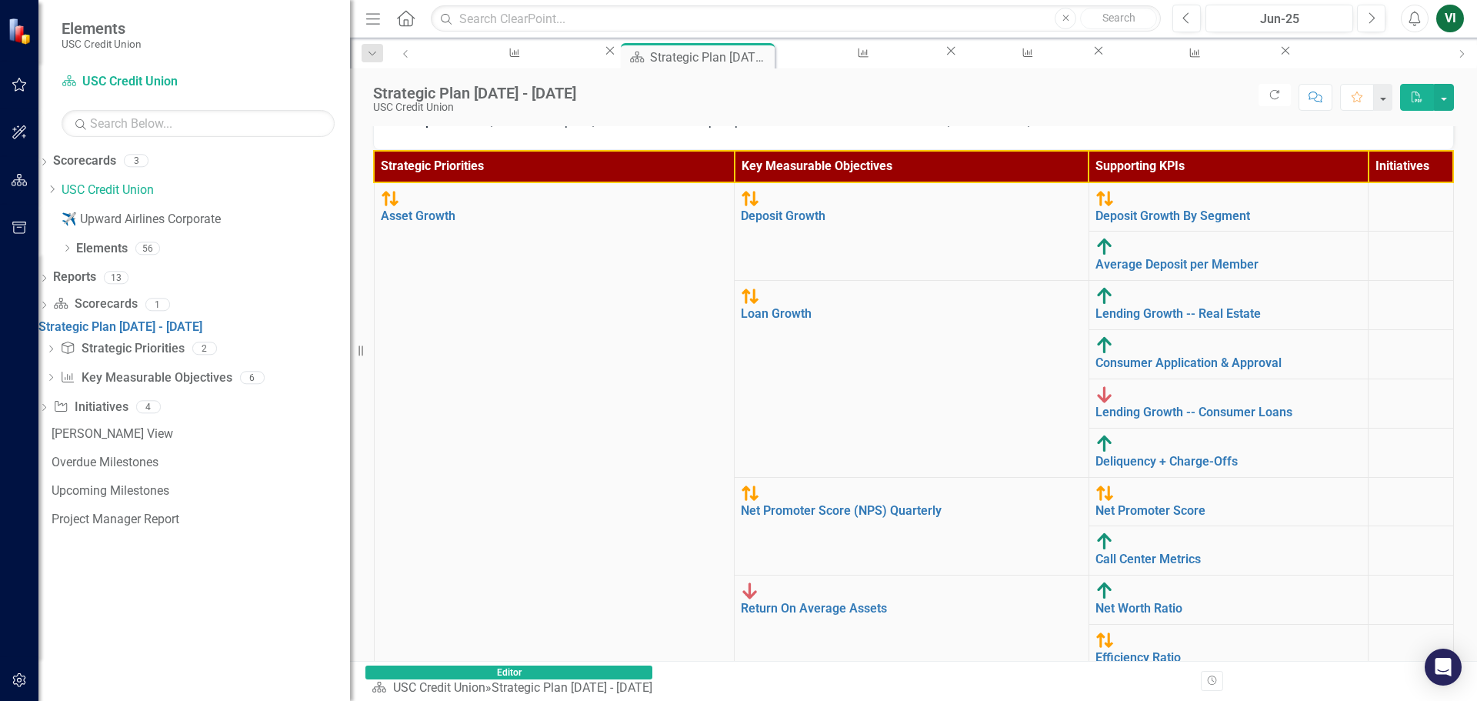
scroll to position [77, 0]
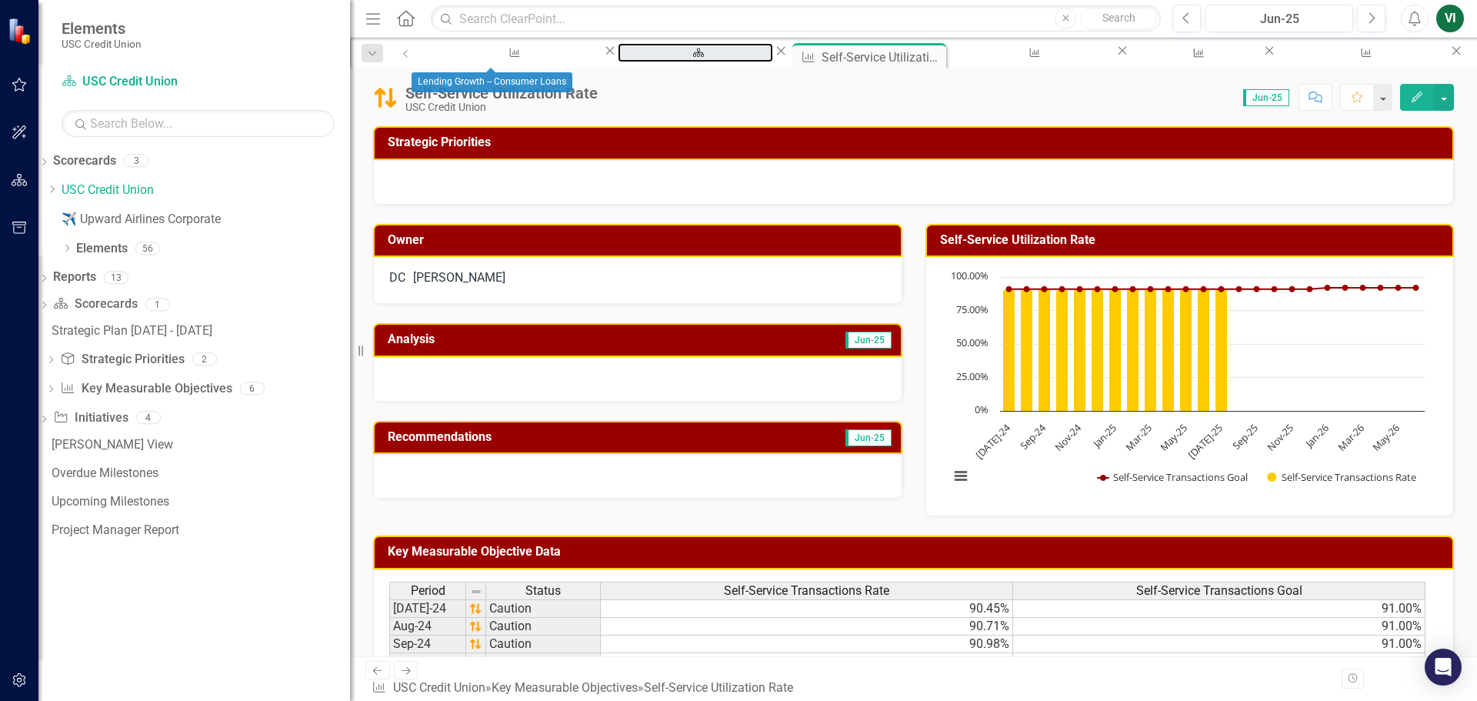
click at [631, 60] on div "Strategic Plan [DATE] - [DATE]" at bounding box center [695, 67] width 128 height 19
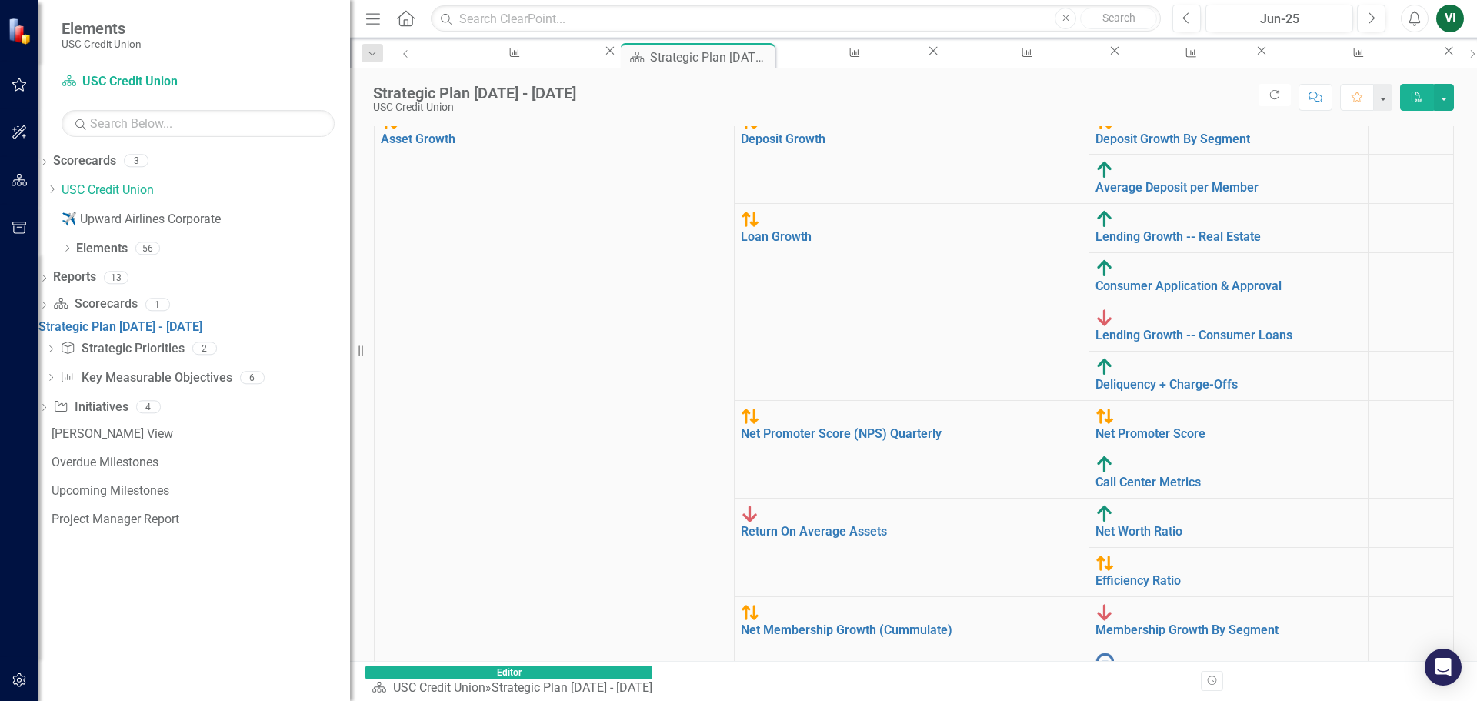
click at [978, 357] on div "Mission Empowering Financial Dreams, Building Stronger Communities Our mission …" at bounding box center [913, 464] width 1127 height 1694
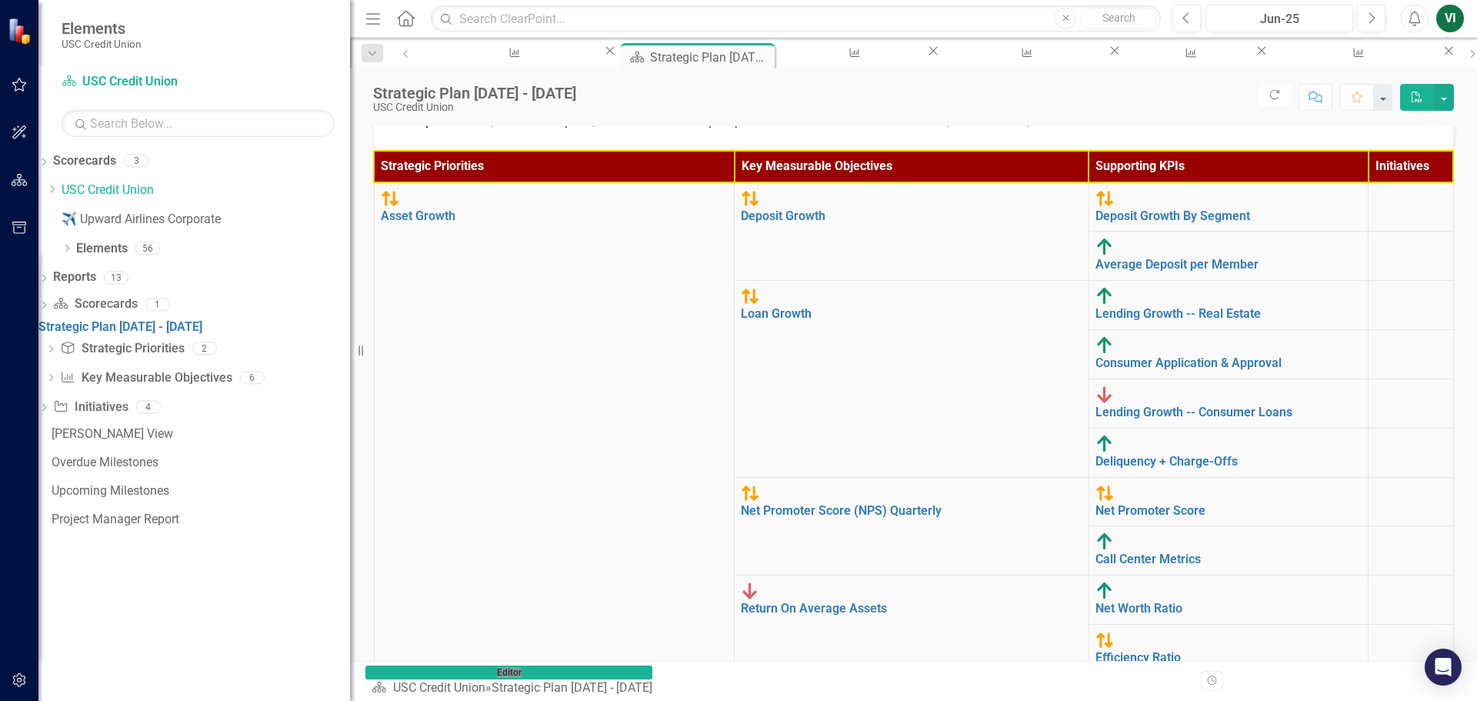
scroll to position [0, 0]
drag, startPoint x: 374, startPoint y: 158, endPoint x: 447, endPoint y: 192, distance: 80.5
drag, startPoint x: 367, startPoint y: 190, endPoint x: 537, endPoint y: 158, distance: 172.9
click at [545, 142] on div "Mission Empowering Financial Dreams, Building Stronger Communities Our mission …" at bounding box center [913, 533] width 1081 height 1679
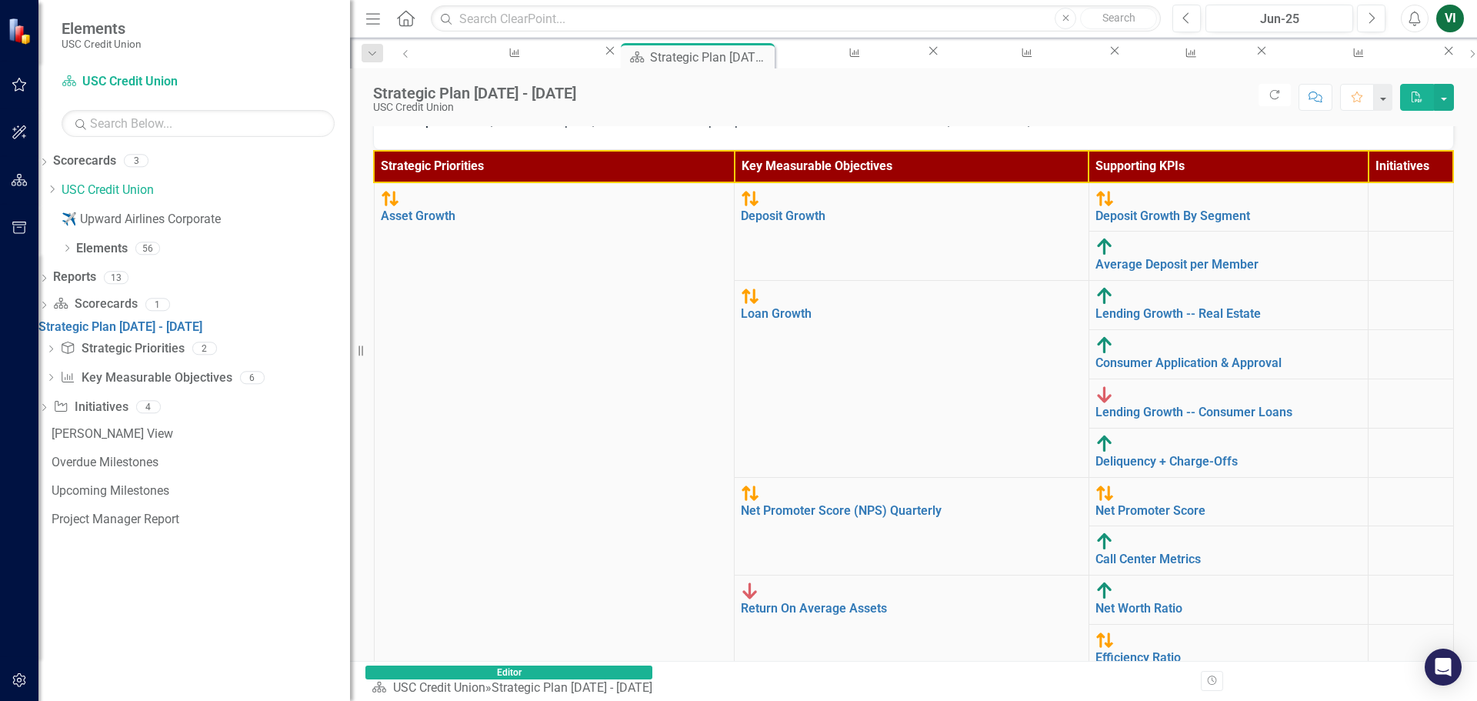
click at [540, 182] on th "Strategic Priorities" at bounding box center [554, 167] width 361 height 32
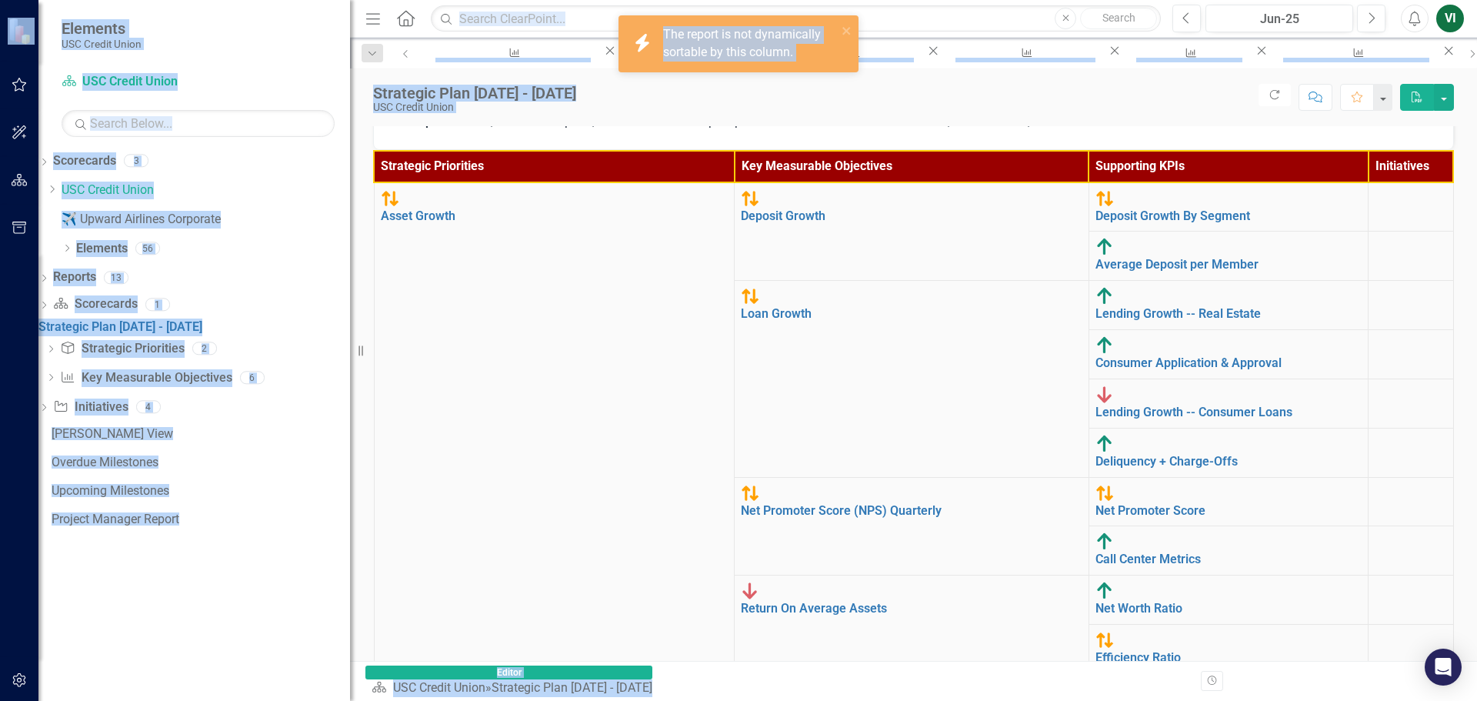
click at [696, 146] on div "Member Focus: We will operate USCCU for the benefit of its owners, never losing…" at bounding box center [913, 36] width 1081 height 228
click at [838, 25] on div "icon.bolt The report is not dynamically sortable by this column." at bounding box center [733, 44] width 217 height 45
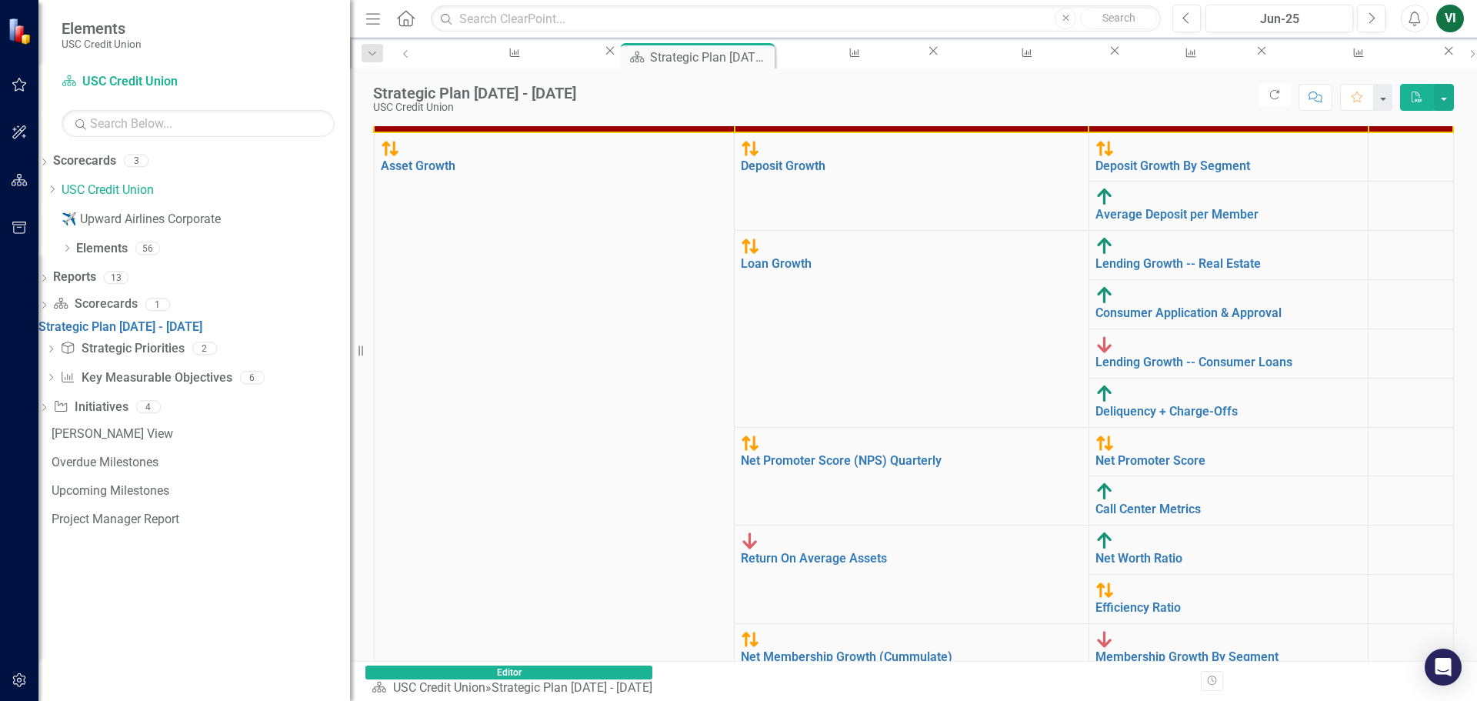
scroll to position [490, 0]
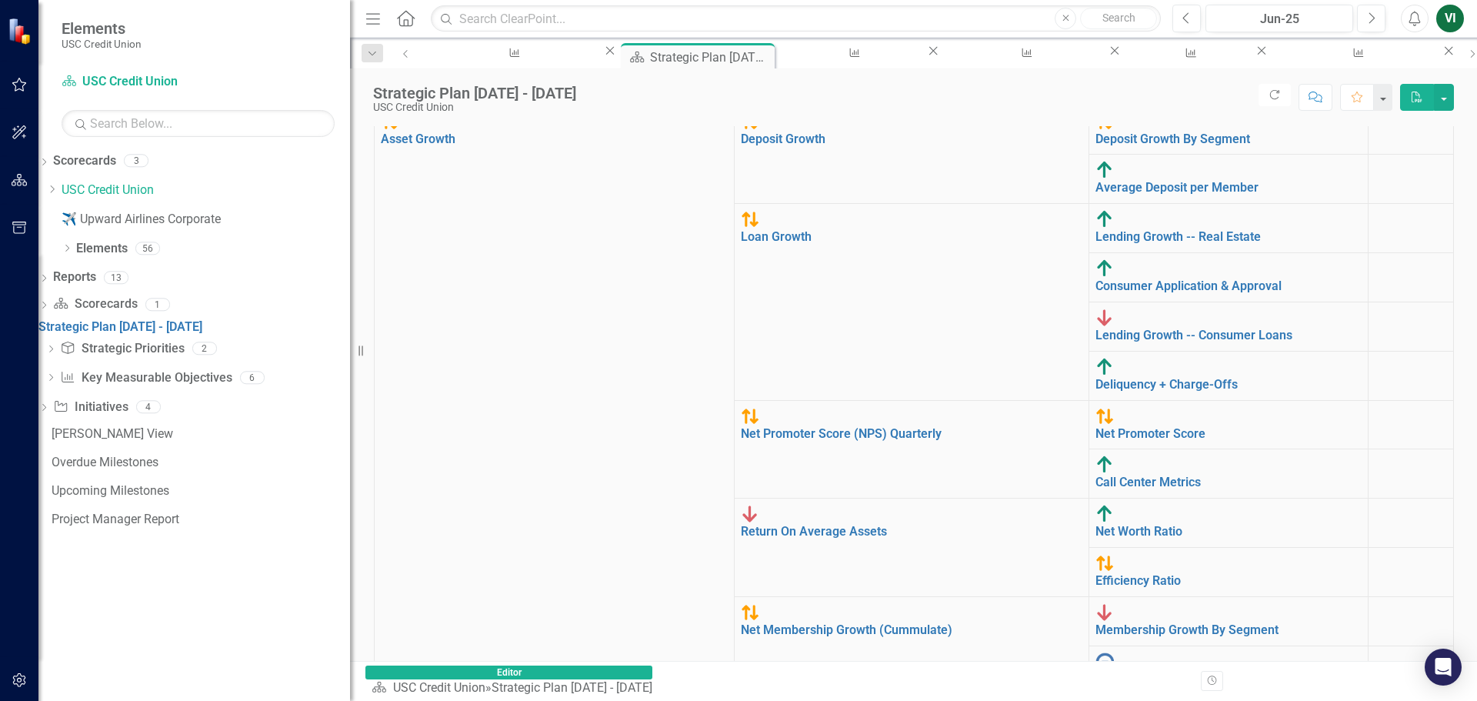
drag, startPoint x: 1331, startPoint y: 597, endPoint x: 1308, endPoint y: 628, distance: 39.5
click at [978, 628] on div "Strategic Priorities Key Measurable Objectives Supporting KPIs Initiatives Asse…" at bounding box center [913, 684] width 1081 height 1223
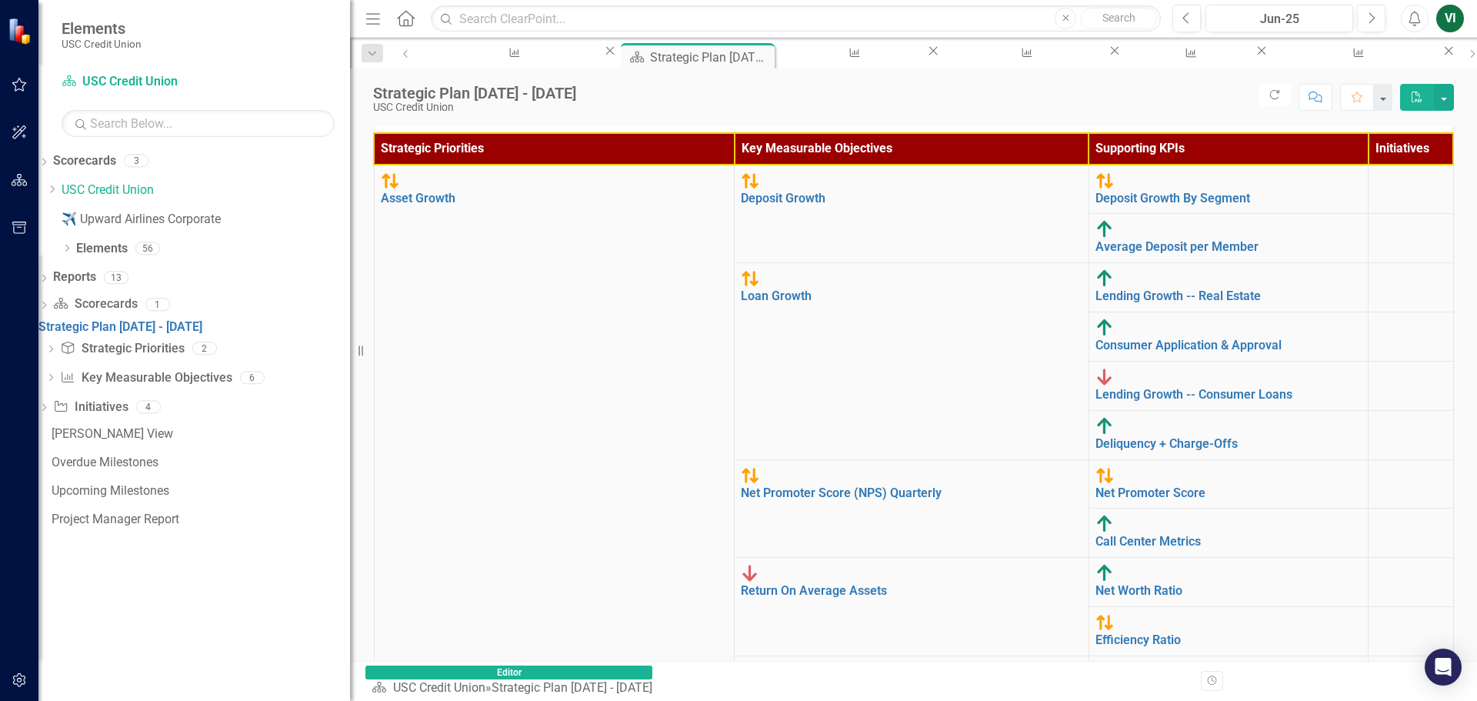
scroll to position [413, 0]
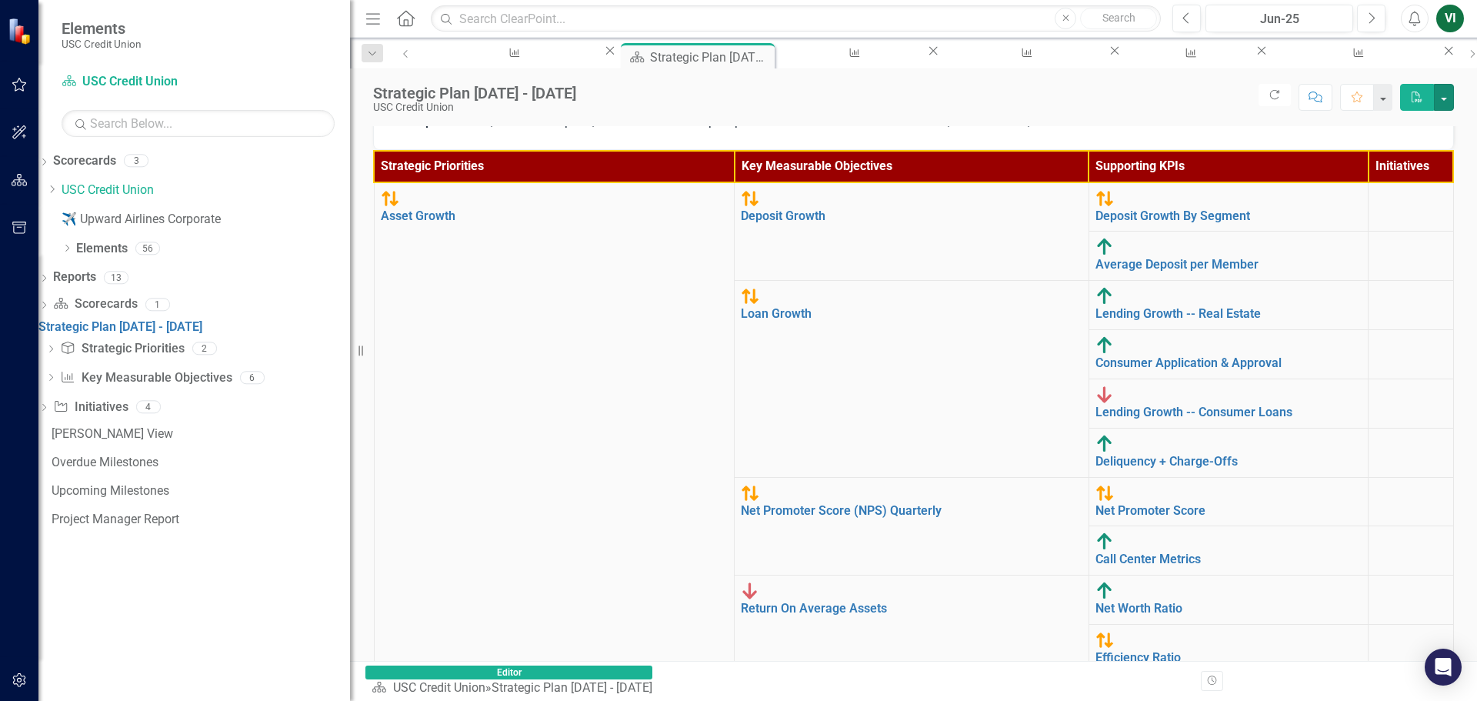
click at [978, 101] on button "button" at bounding box center [1444, 97] width 20 height 27
click at [978, 185] on link "Email Email Page" at bounding box center [1390, 185] width 125 height 28
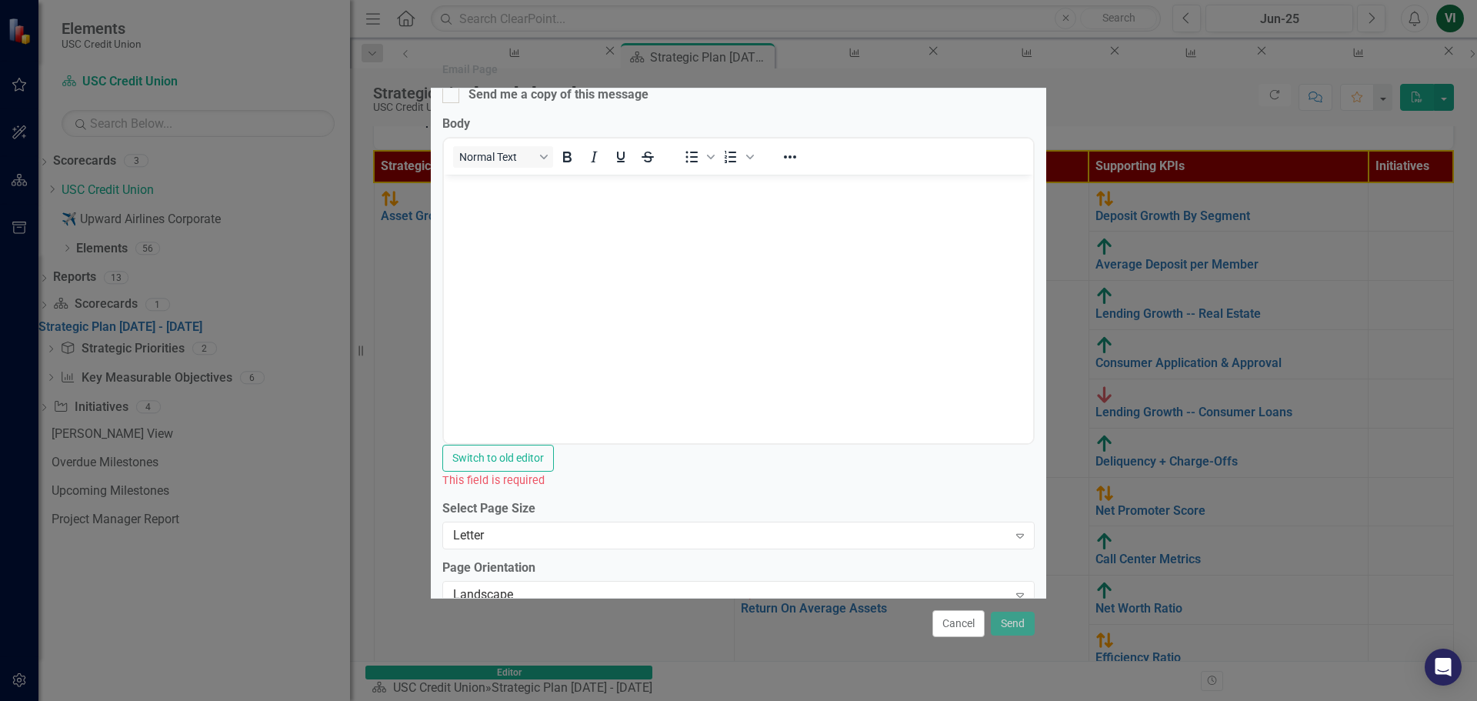
scroll to position [199, 0]
click at [943, 409] on div "Body Normal Text To open the popup, press Shift+Enter To open the popup, press …" at bounding box center [738, 298] width 592 height 373
click at [966, 626] on button "Cancel" at bounding box center [958, 623] width 52 height 27
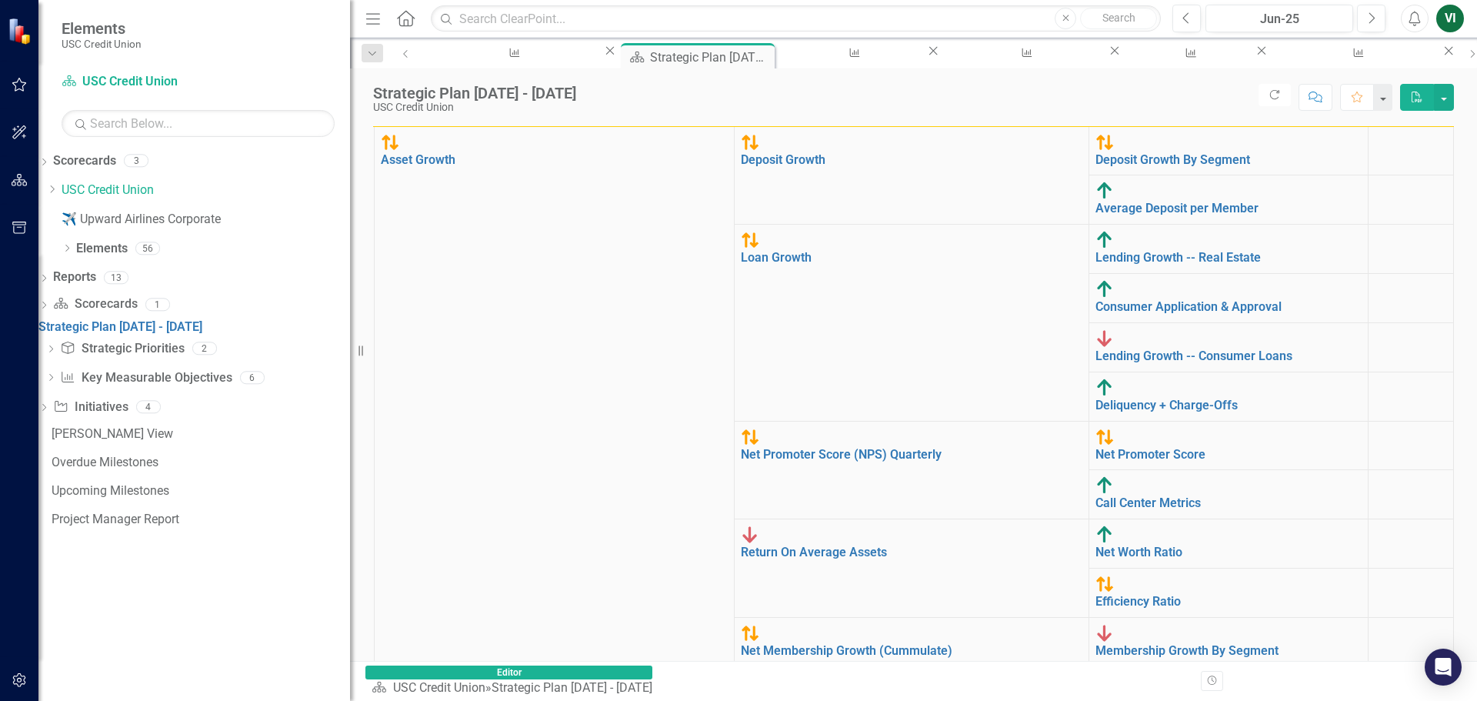
scroll to position [490, 0]
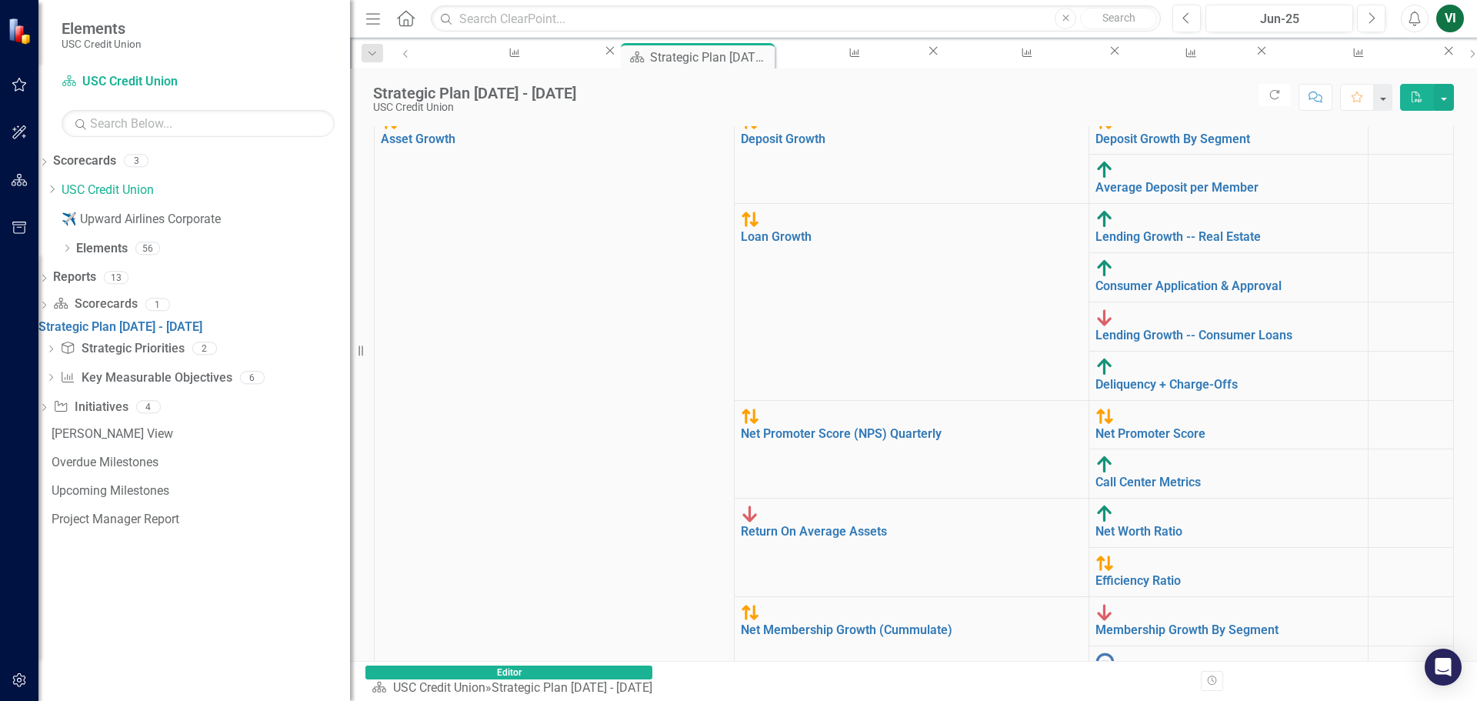
click at [133, 358] on link "Strategic Priority Strategic Priorities" at bounding box center [122, 349] width 124 height 18
click at [56, 355] on icon "Dropdown" at bounding box center [50, 350] width 11 height 8
click at [0, 0] on div "Strategy Alignment Report FY 25 Strategy Alignment Report" at bounding box center [0, 0] width 0 height 0
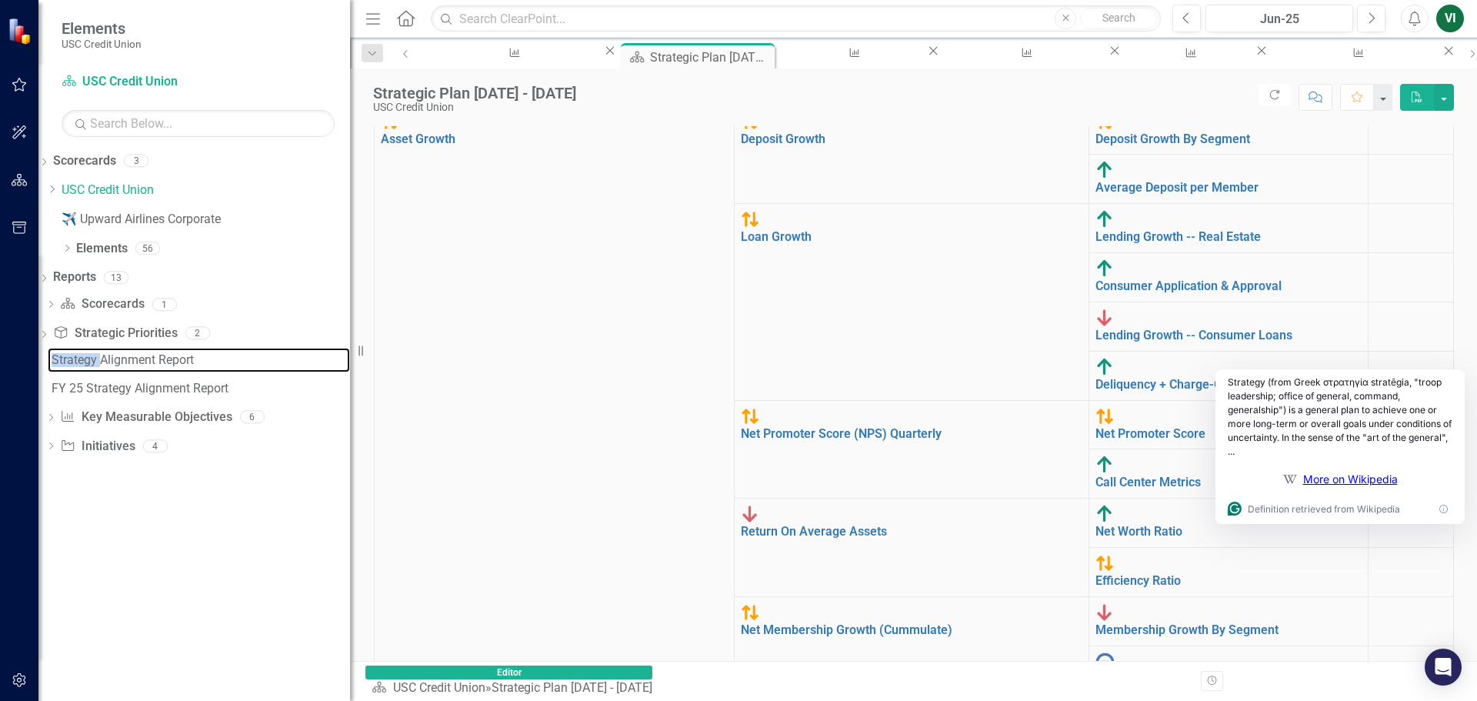
click at [161, 355] on div "Strategy Alignment Report" at bounding box center [201, 360] width 298 height 14
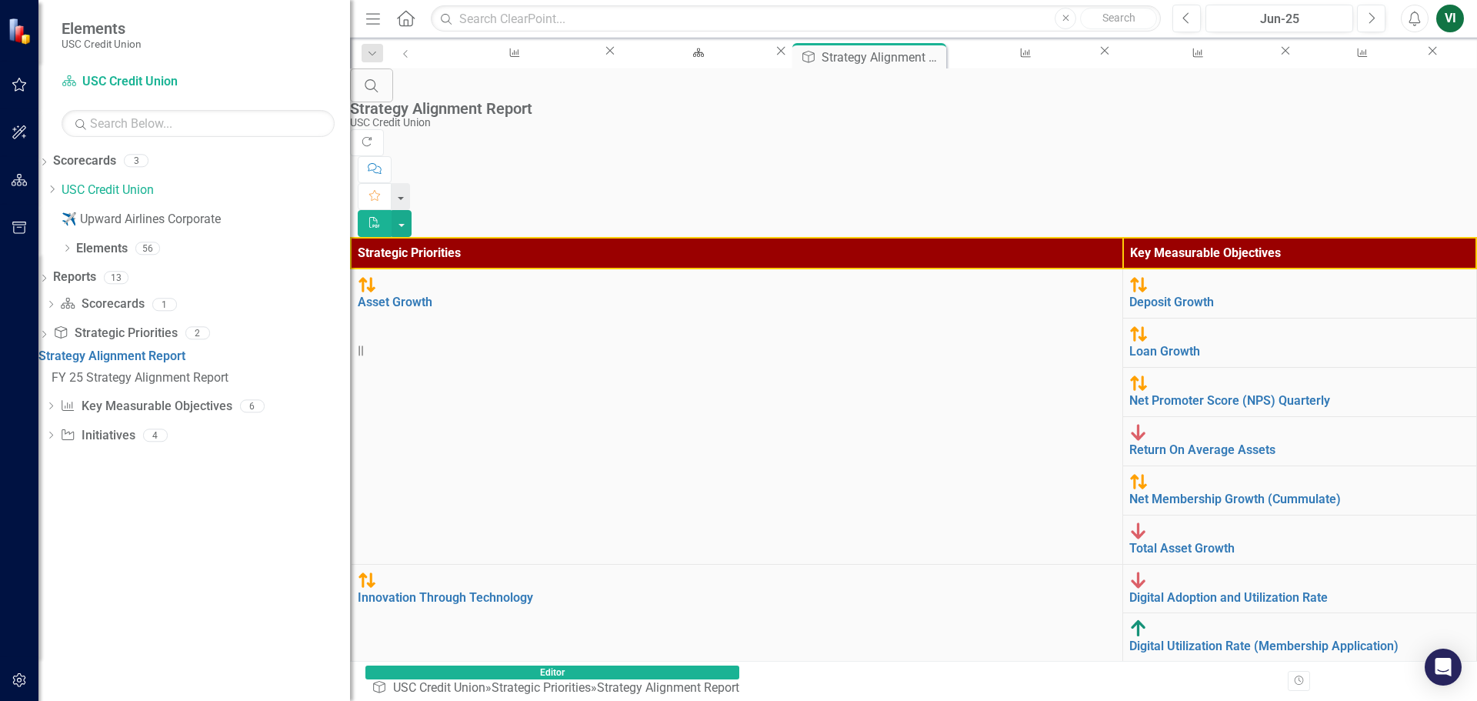
click at [49, 335] on icon "Dropdown" at bounding box center [43, 336] width 11 height 8
click at [53, 307] on icon at bounding box center [51, 304] width 4 height 7
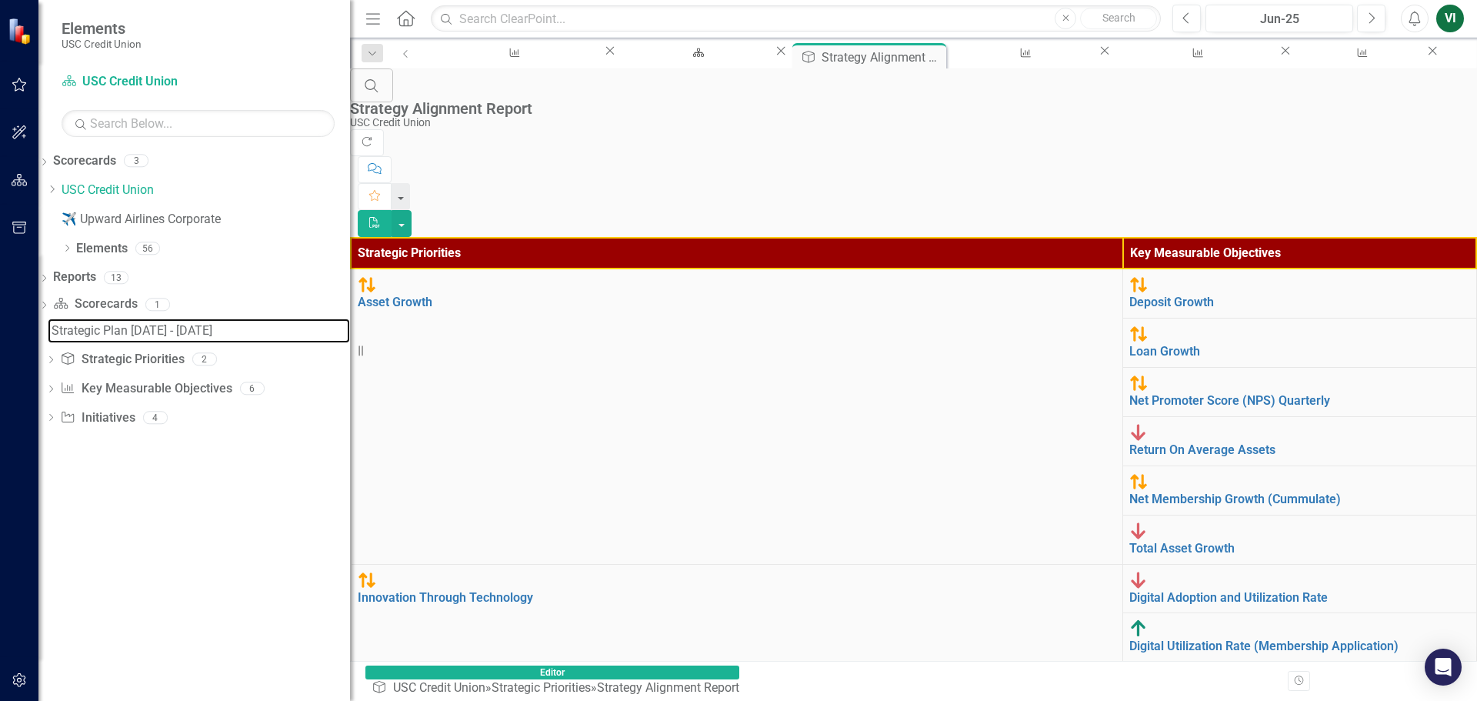
click at [162, 328] on div "Strategic Plan [DATE] - [DATE]" at bounding box center [201, 331] width 298 height 14
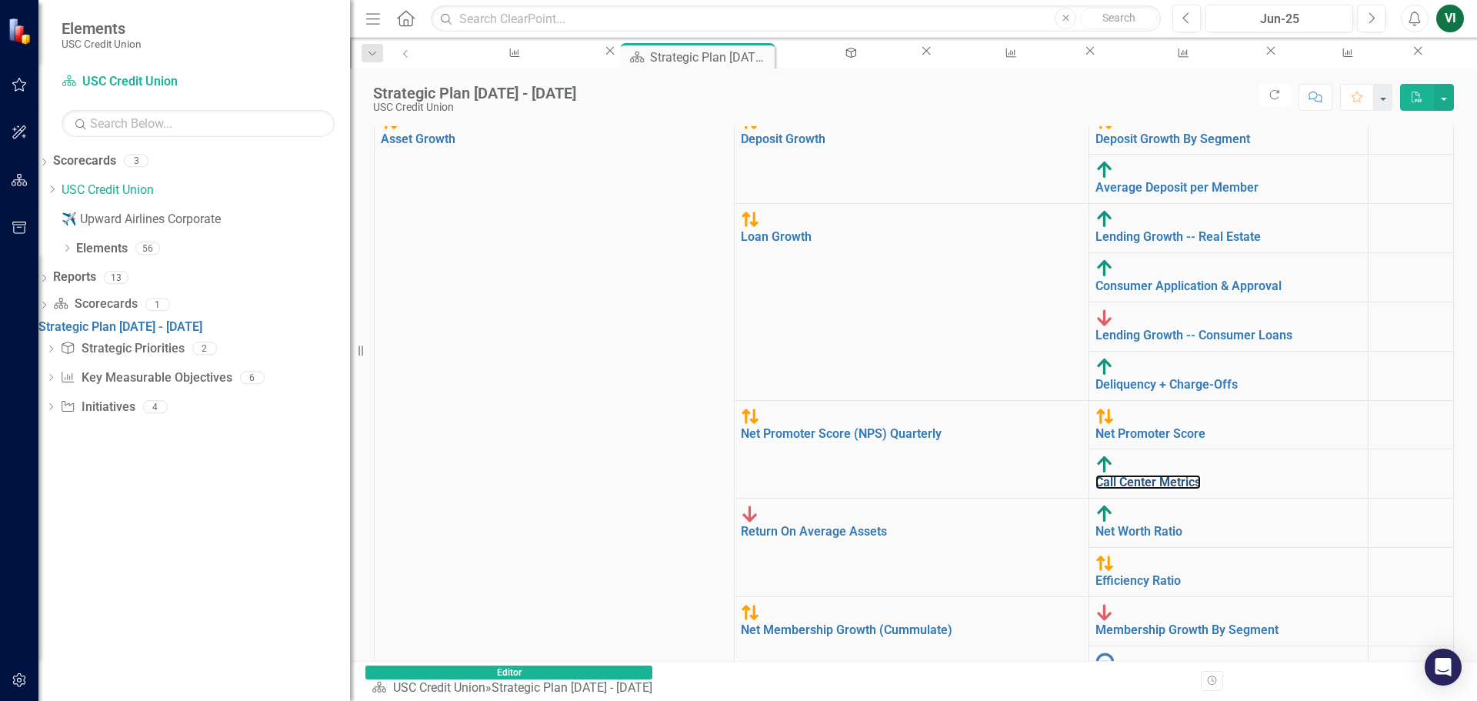
click at [978, 475] on link "Call Center Metrics" at bounding box center [1147, 482] width 105 height 15
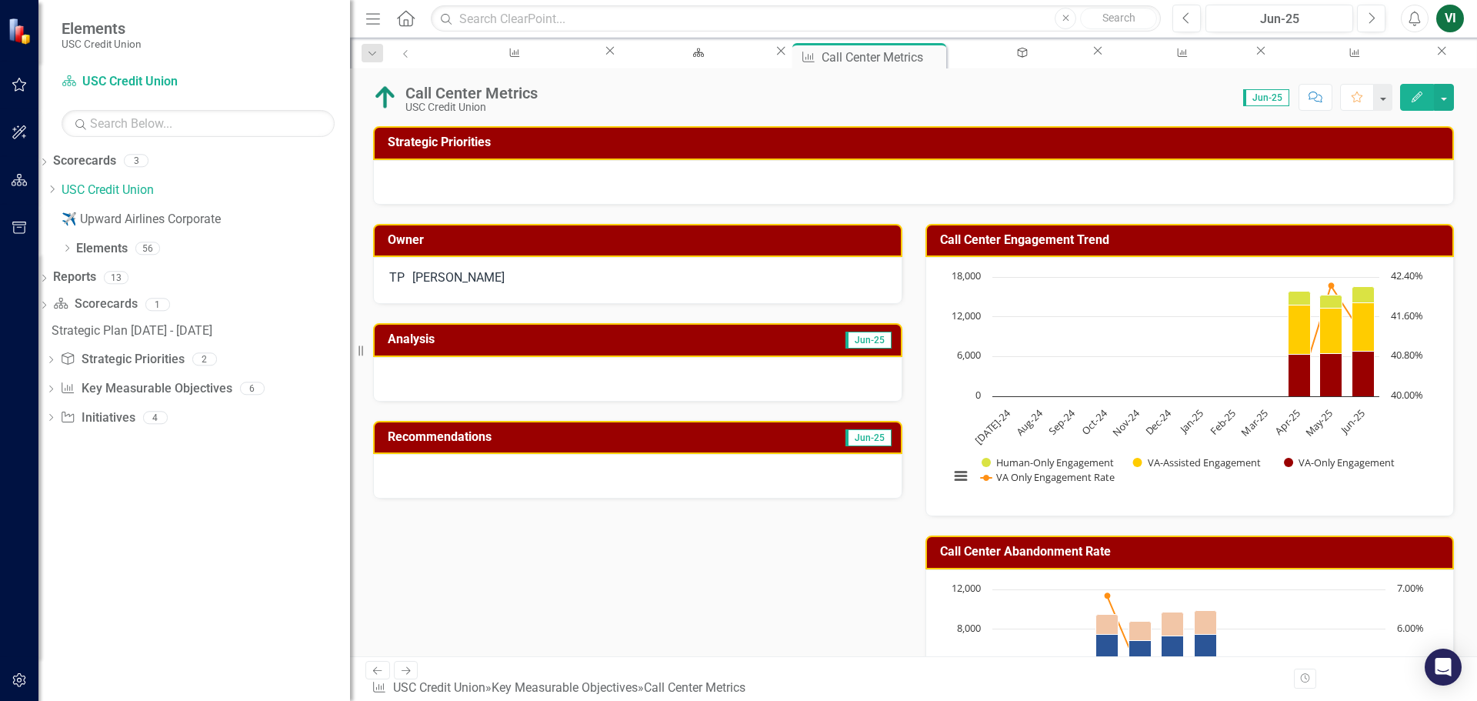
click at [385, 98] on img at bounding box center [385, 97] width 25 height 25
click at [404, 61] on link "Previous" at bounding box center [406, 55] width 31 height 25
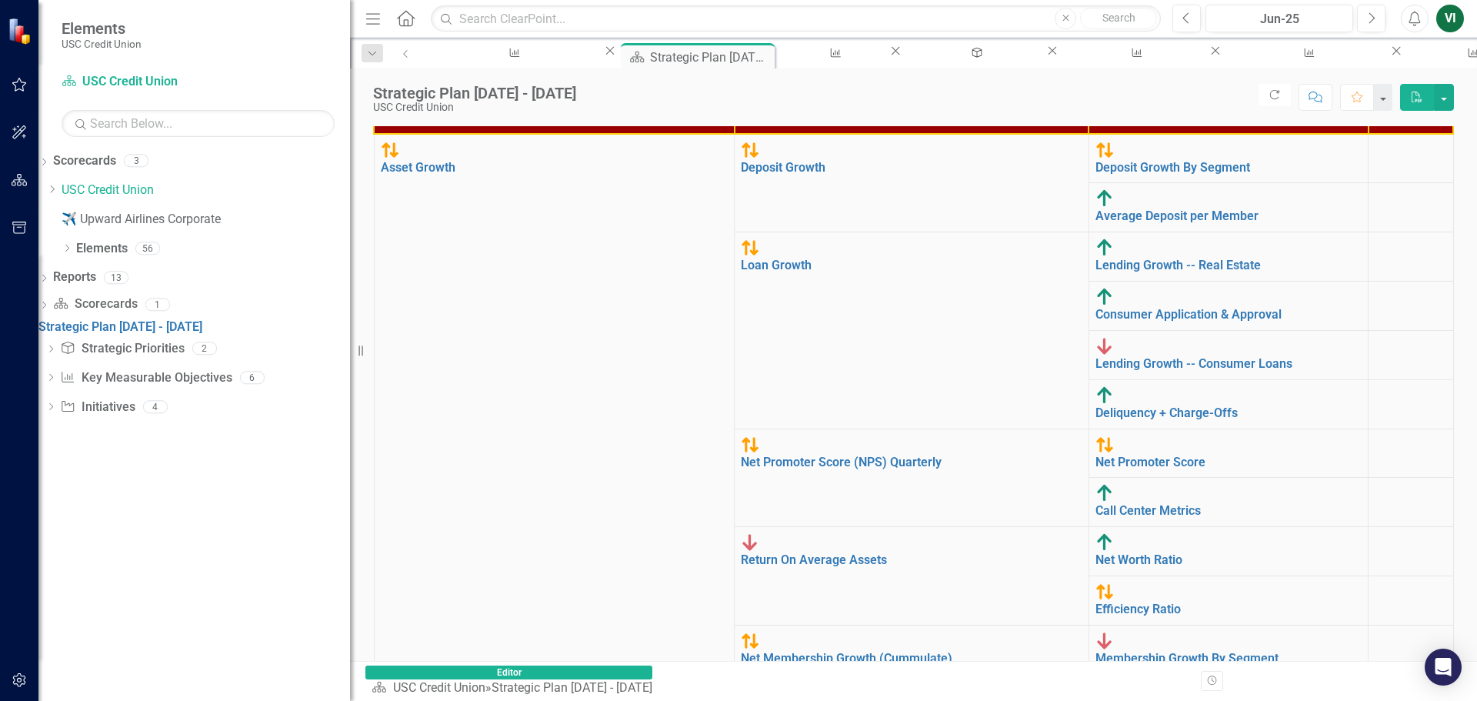
scroll to position [20, 0]
click at [978, 307] on link "Consumer Application & Approval" at bounding box center [1188, 314] width 186 height 15
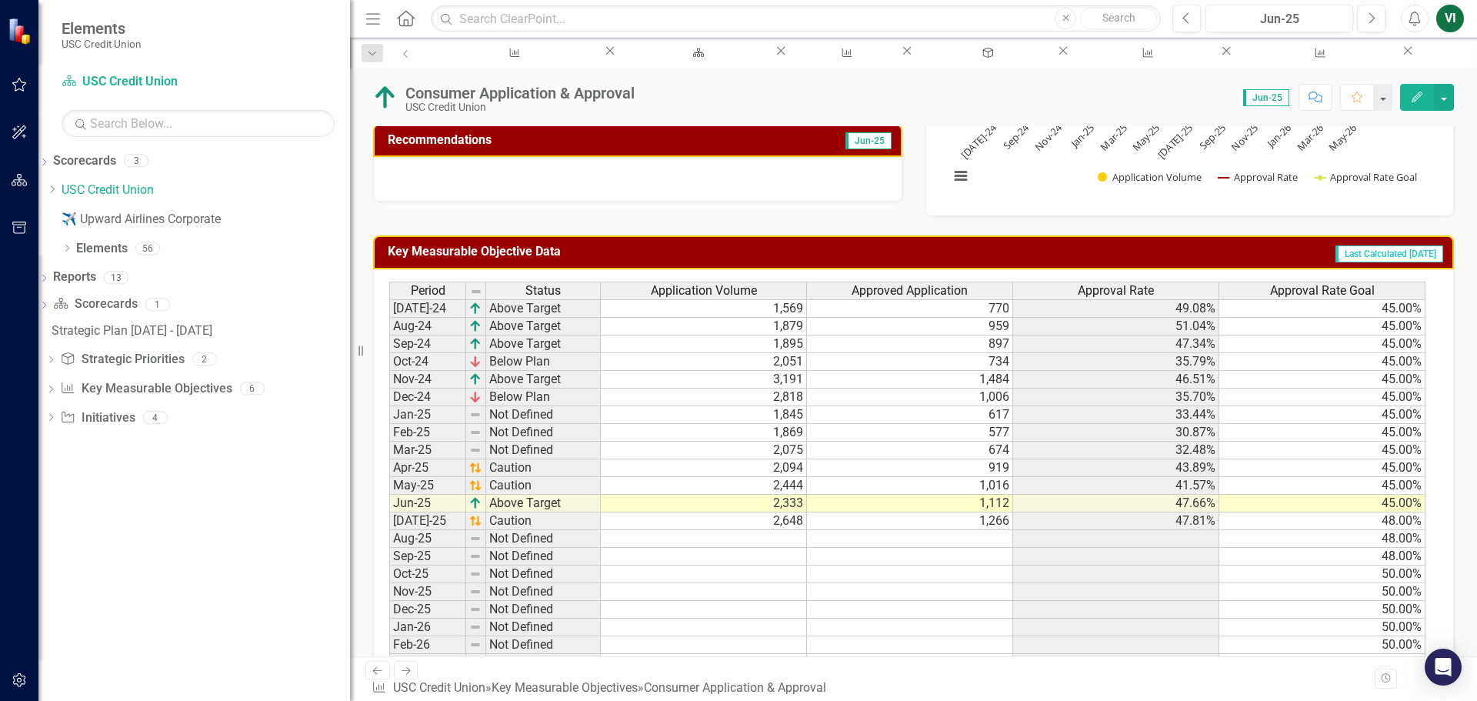
scroll to position [385, 0]
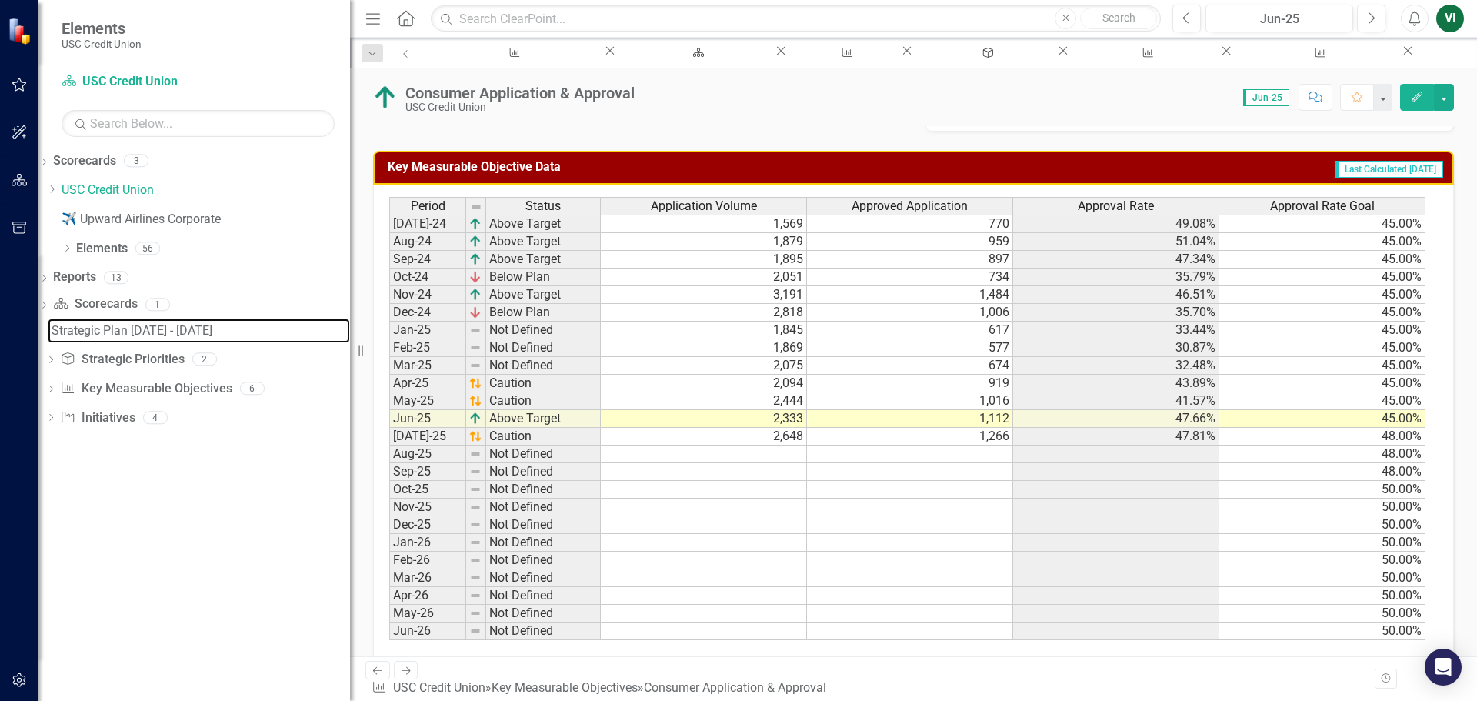
click at [150, 339] on link "Strategic Plan [DATE] - [DATE]" at bounding box center [199, 330] width 302 height 25
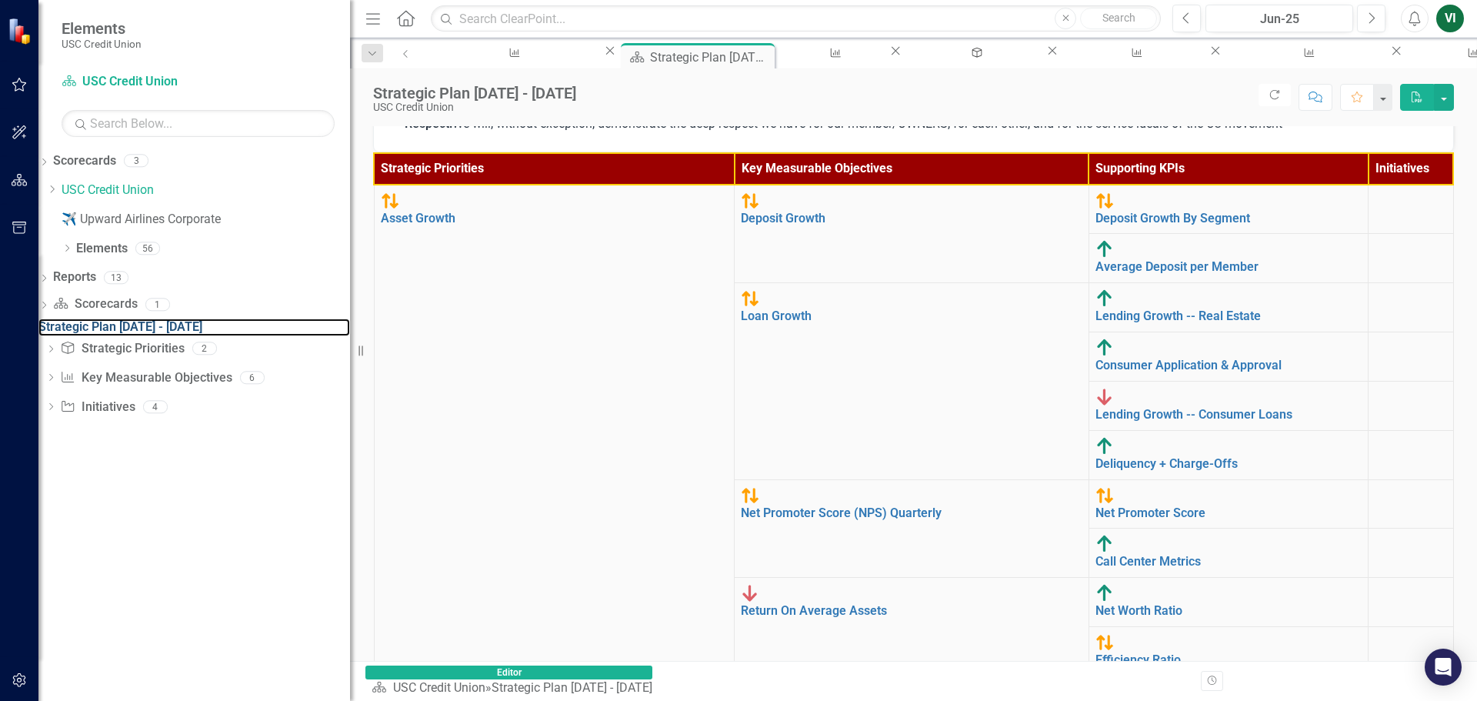
scroll to position [490, 0]
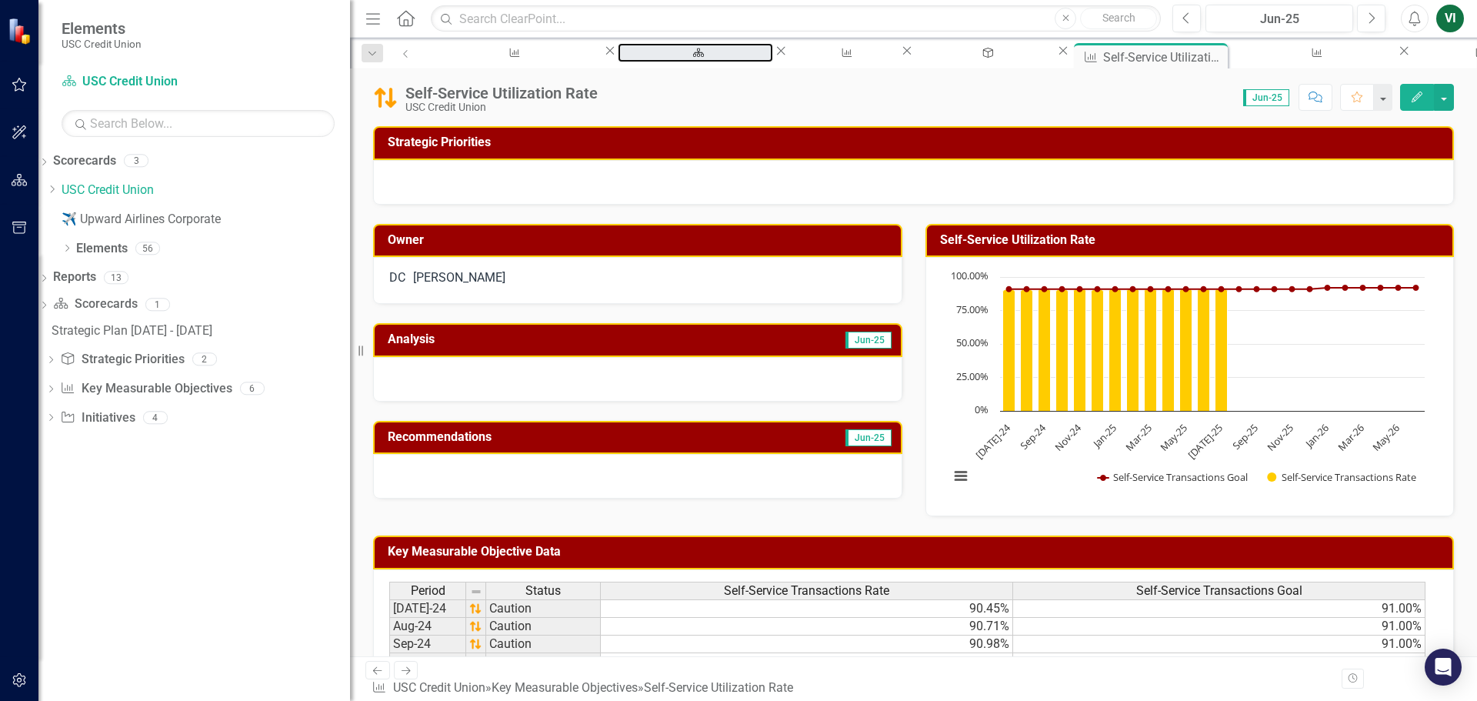
click at [631, 58] on div "Strategic Plan [DATE] - [DATE]" at bounding box center [695, 67] width 128 height 19
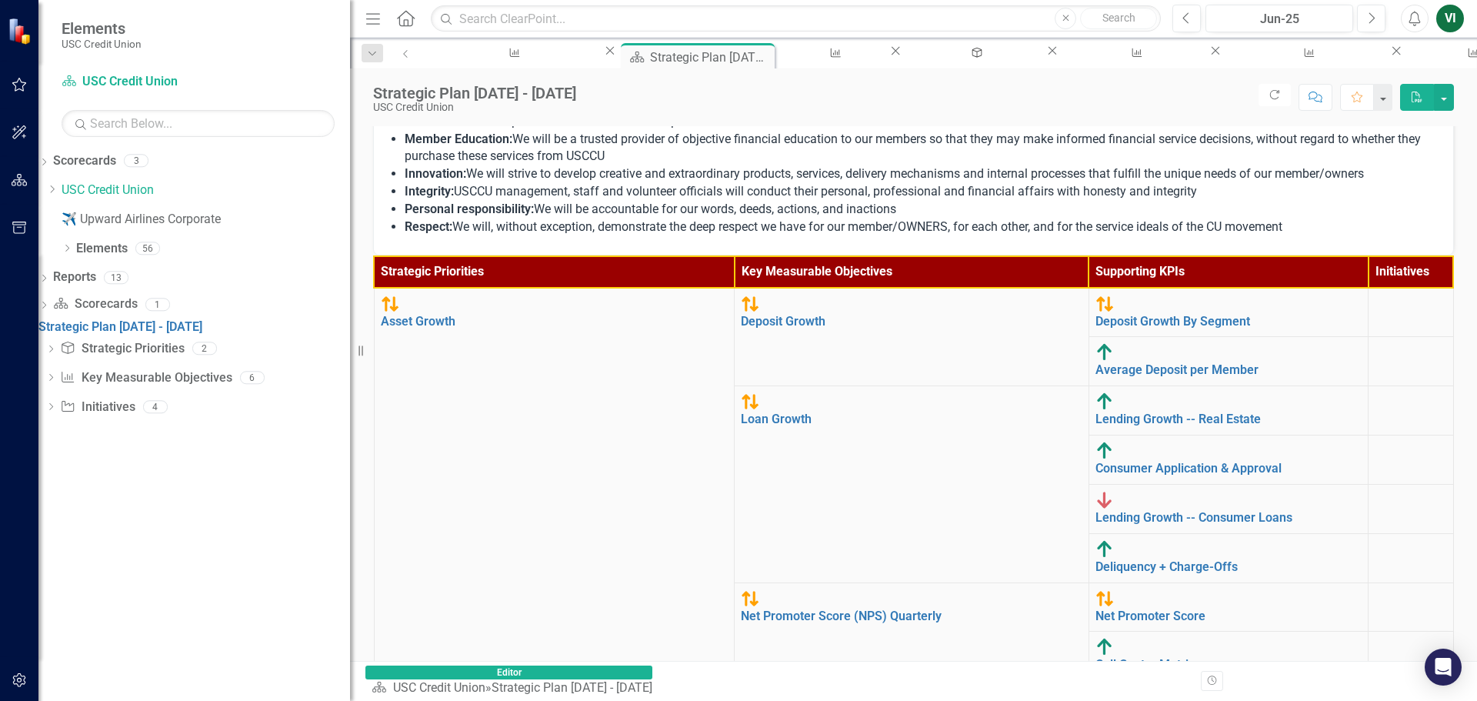
scroll to position [174, 0]
click at [978, 657] on link "Call Center Metrics" at bounding box center [1147, 664] width 105 height 15
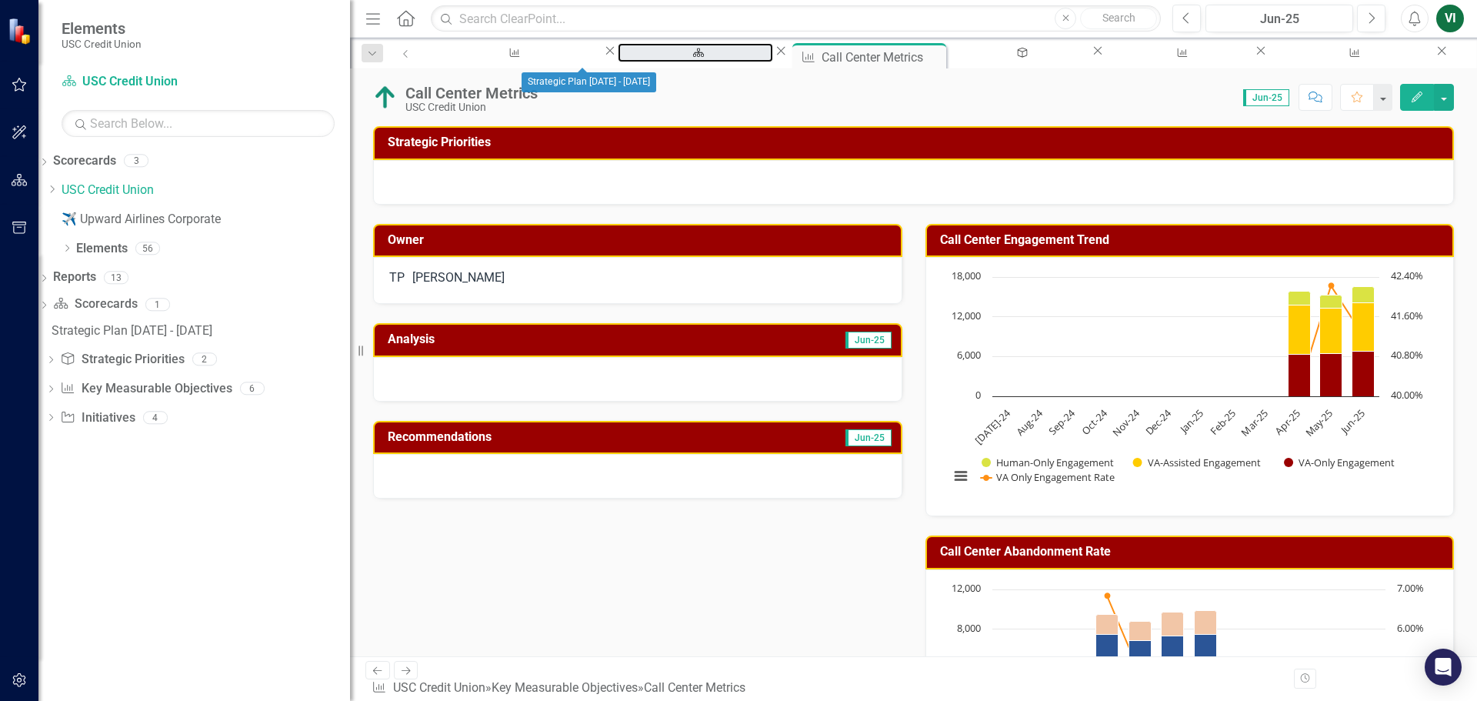
click at [631, 58] on div "Strategic Plan [DATE] - [DATE]" at bounding box center [695, 67] width 128 height 19
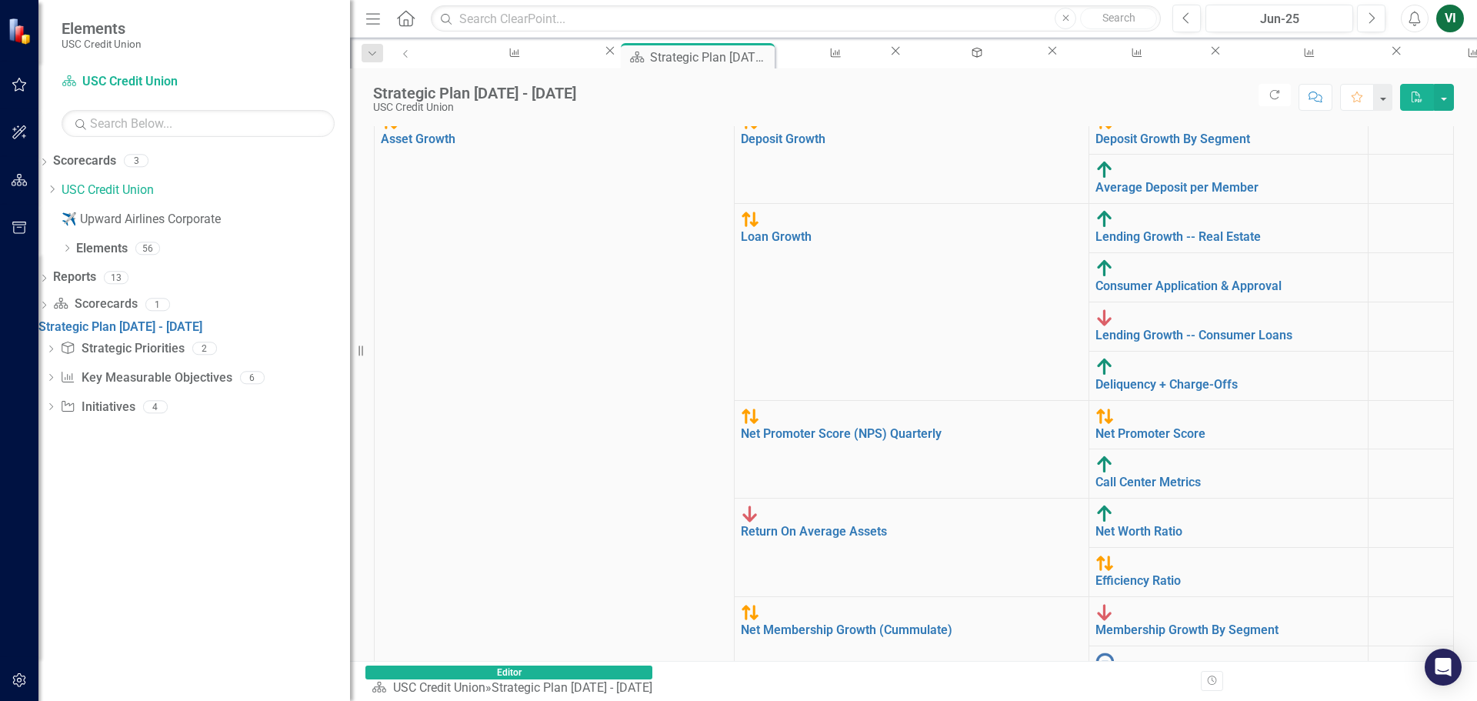
scroll to position [174, 0]
click at [56, 357] on div "Dropdown" at bounding box center [50, 350] width 11 height 13
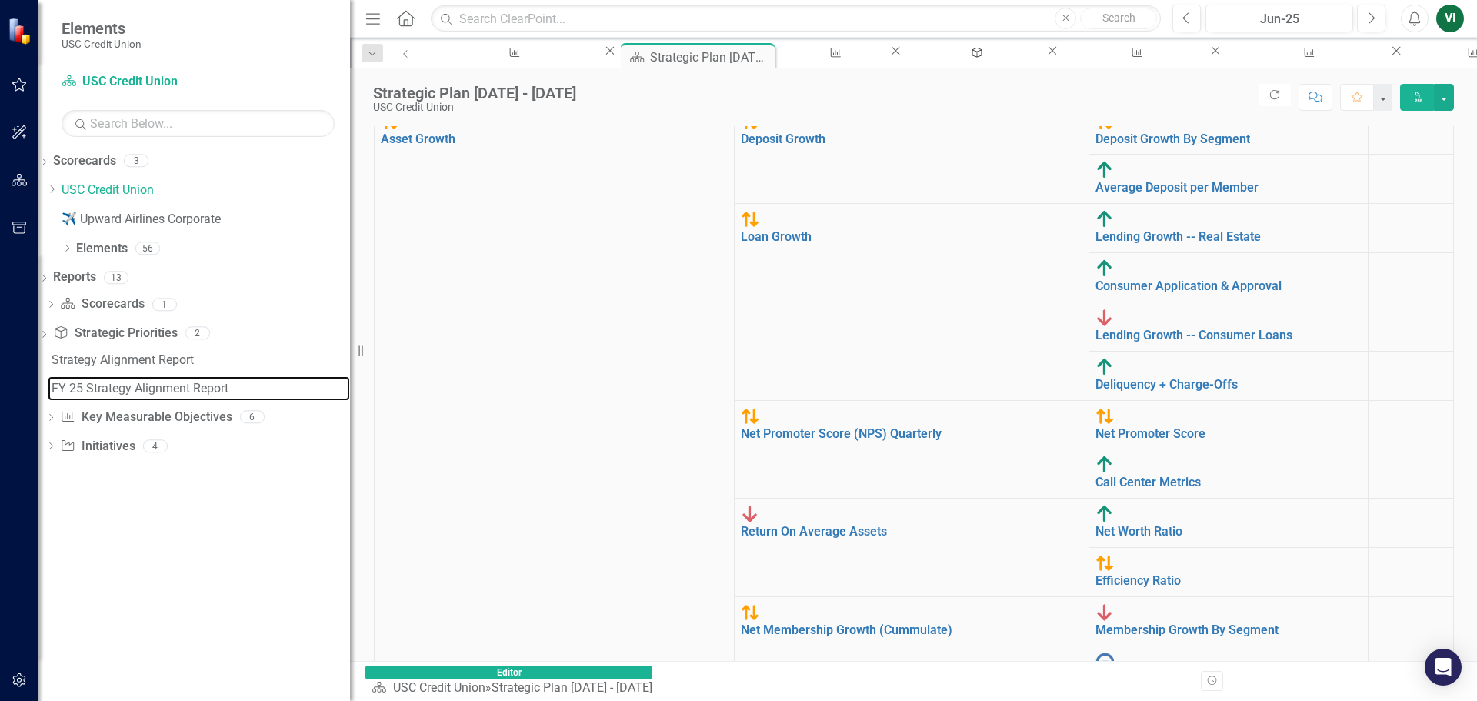
click at [145, 385] on div "FY 25 Strategy Alignment Report" at bounding box center [201, 388] width 298 height 14
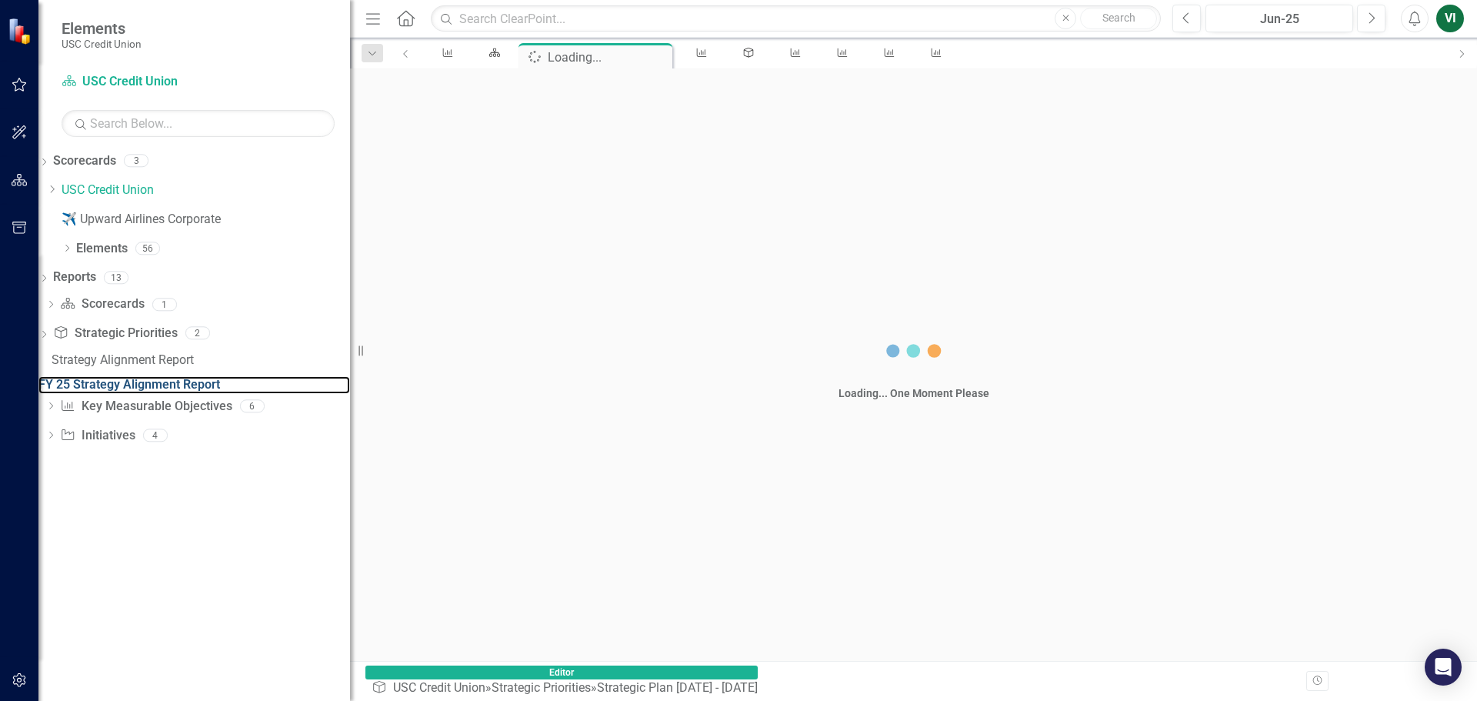
click at [184, 388] on div "FY 25 Strategy Alignment Report" at bounding box center [194, 385] width 312 height 18
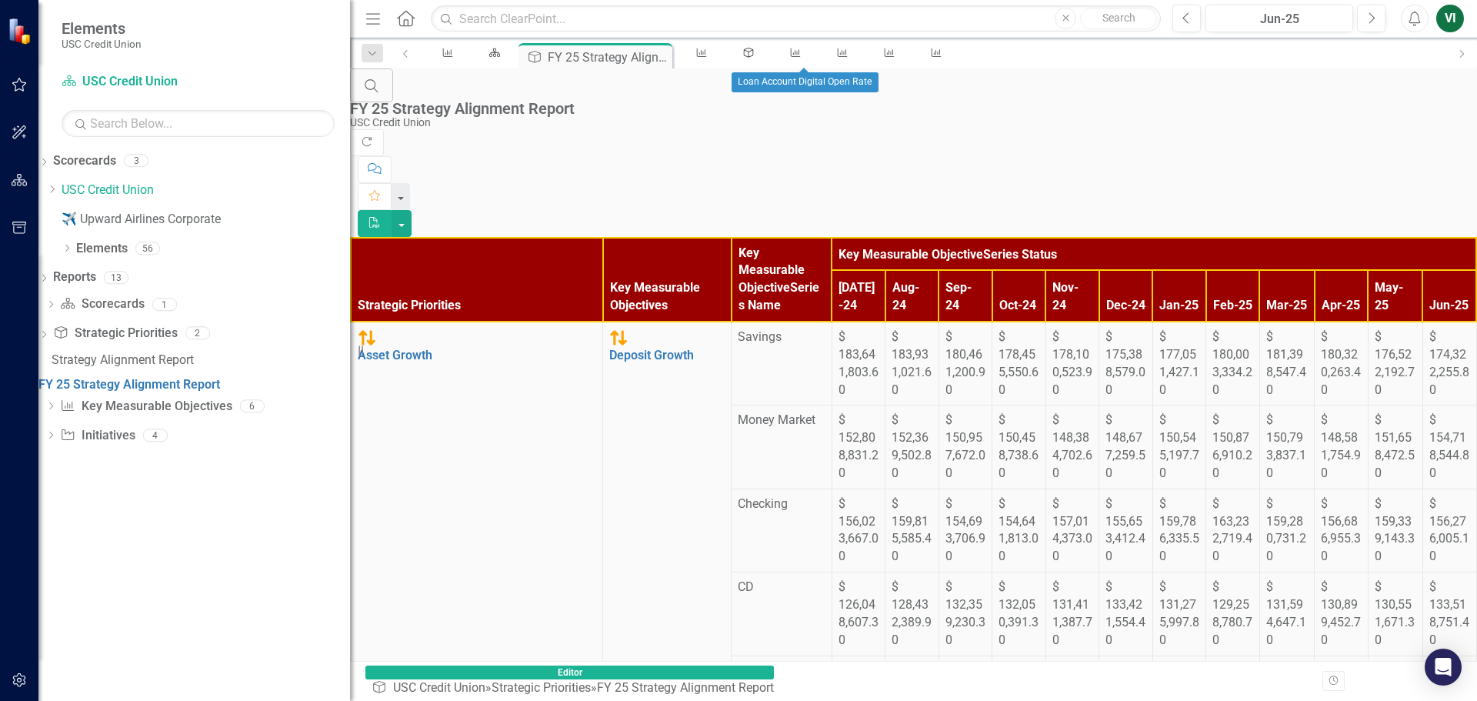
click at [978, 84] on div "Search FY 25 Strategy Alignment Report USC Credit Union" at bounding box center [913, 98] width 1127 height 61
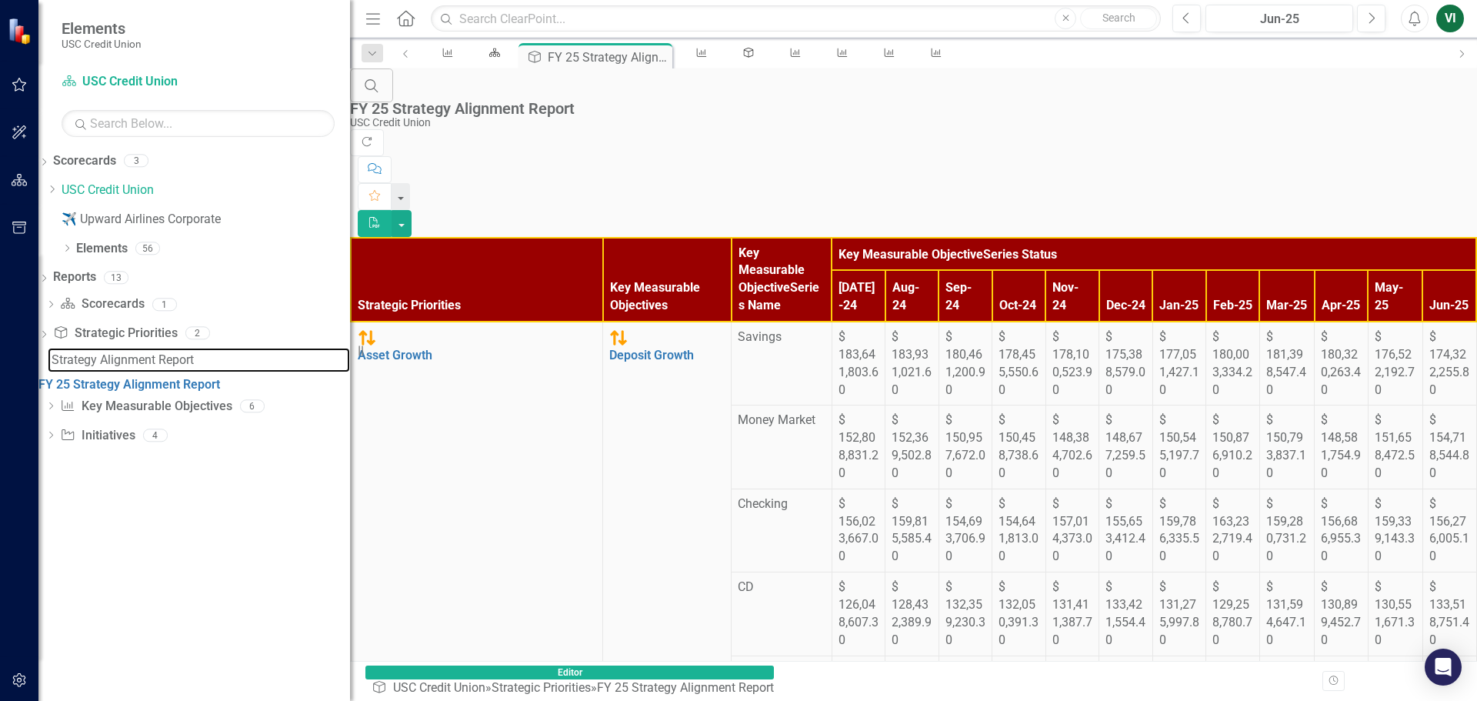
click at [133, 368] on link "Strategy Alignment Report" at bounding box center [199, 360] width 302 height 25
click at [56, 305] on icon "Dropdown" at bounding box center [50, 306] width 11 height 8
click at [56, 307] on icon "Dropdown" at bounding box center [50, 306] width 11 height 8
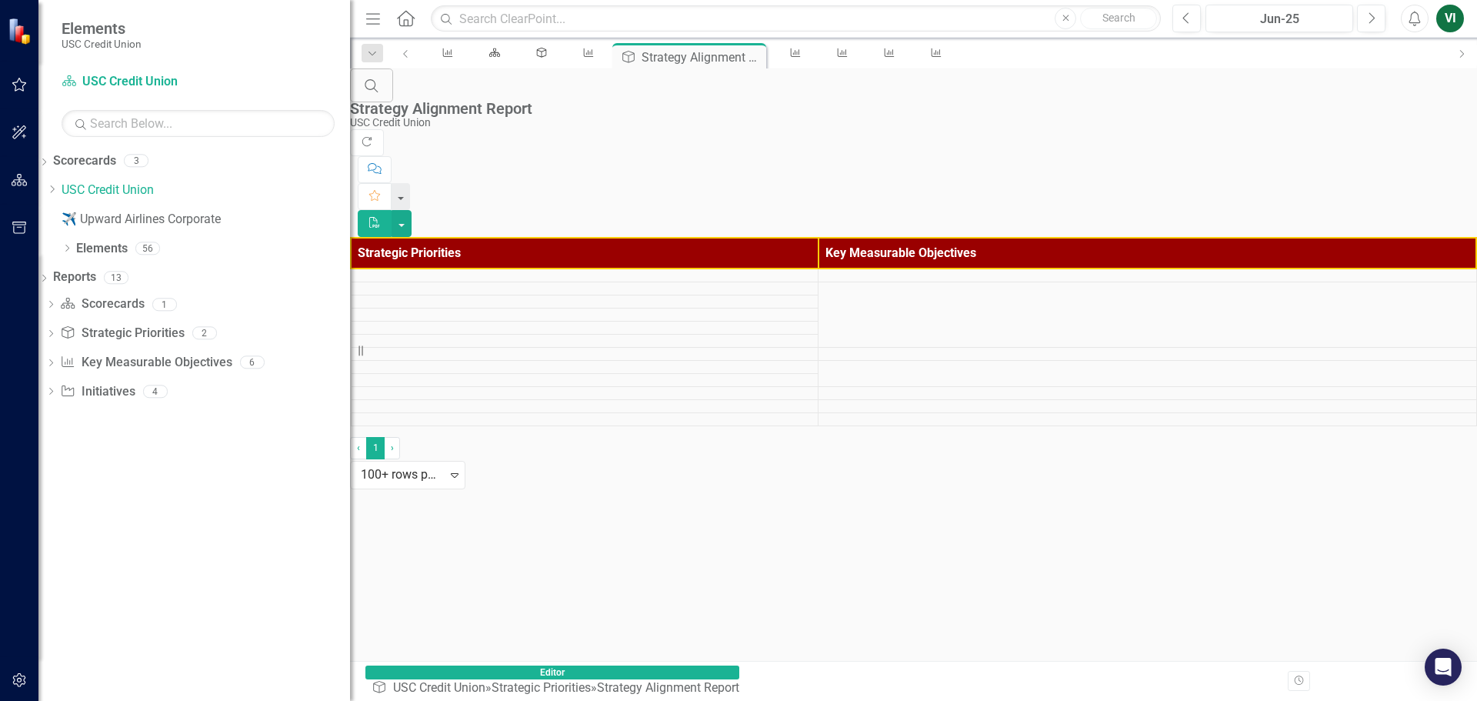
click at [56, 337] on icon "Dropdown" at bounding box center [50, 335] width 11 height 8
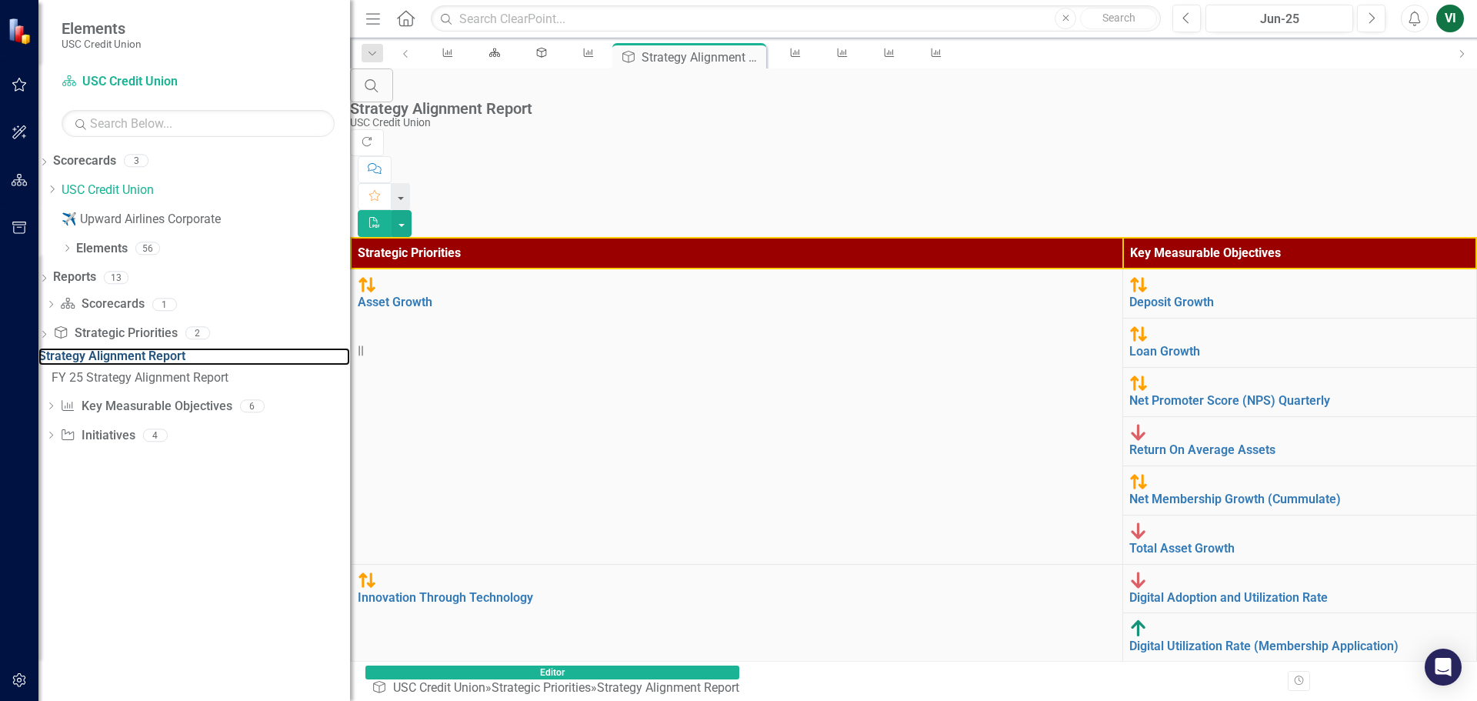
click at [183, 362] on div "Strategy Alignment Report" at bounding box center [194, 357] width 312 height 18
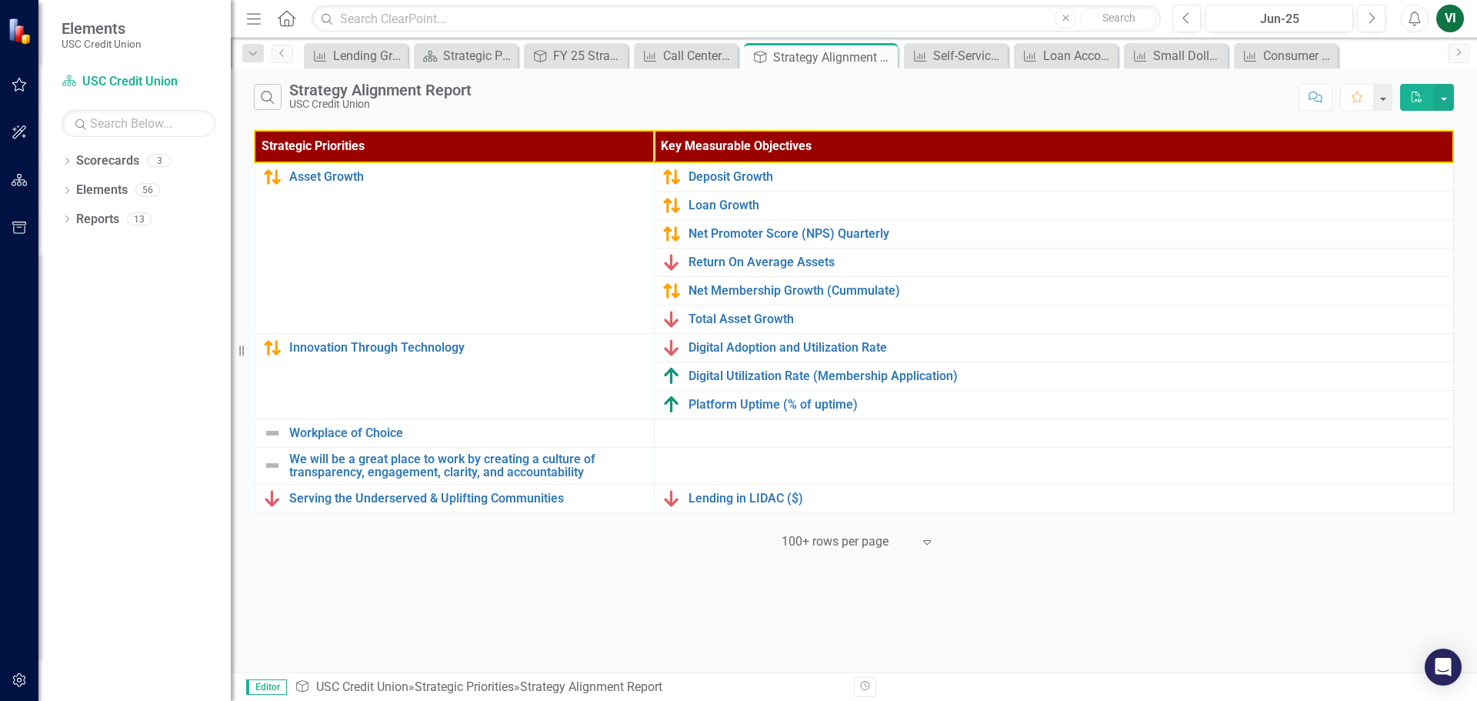
click at [71, 163] on icon "Dropdown" at bounding box center [67, 162] width 11 height 8
click at [63, 252] on icon "Dropdown" at bounding box center [67, 249] width 11 height 8
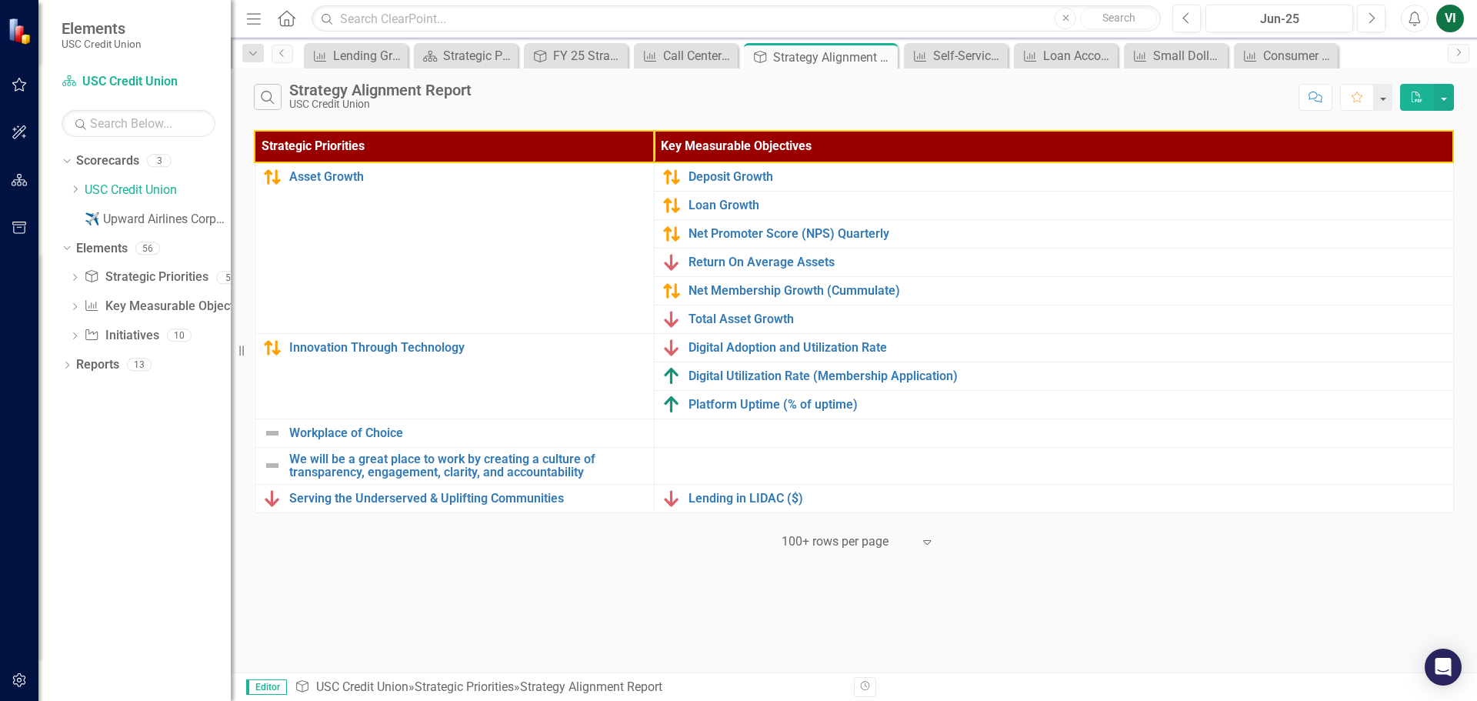
click at [70, 281] on icon "Dropdown" at bounding box center [74, 279] width 11 height 8
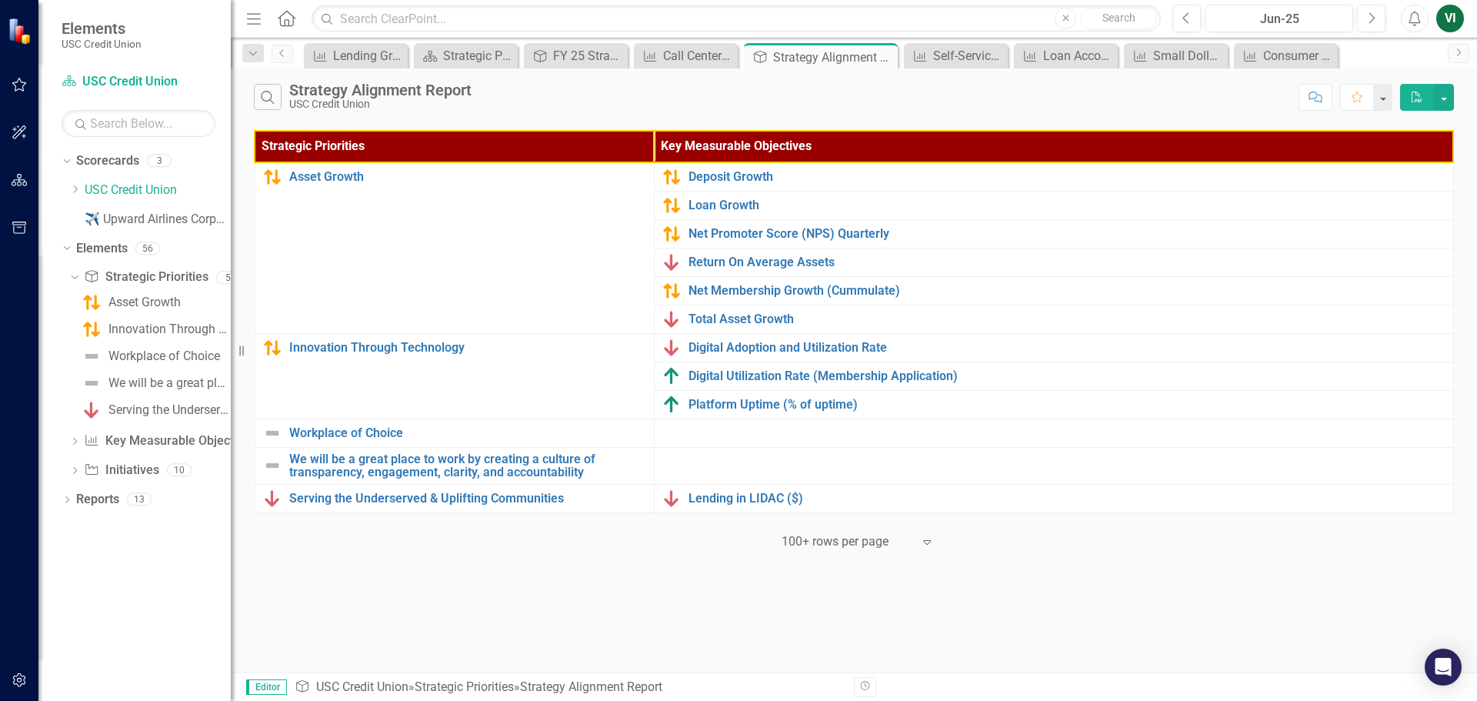
click at [70, 281] on icon "Dropdown" at bounding box center [72, 277] width 8 height 11
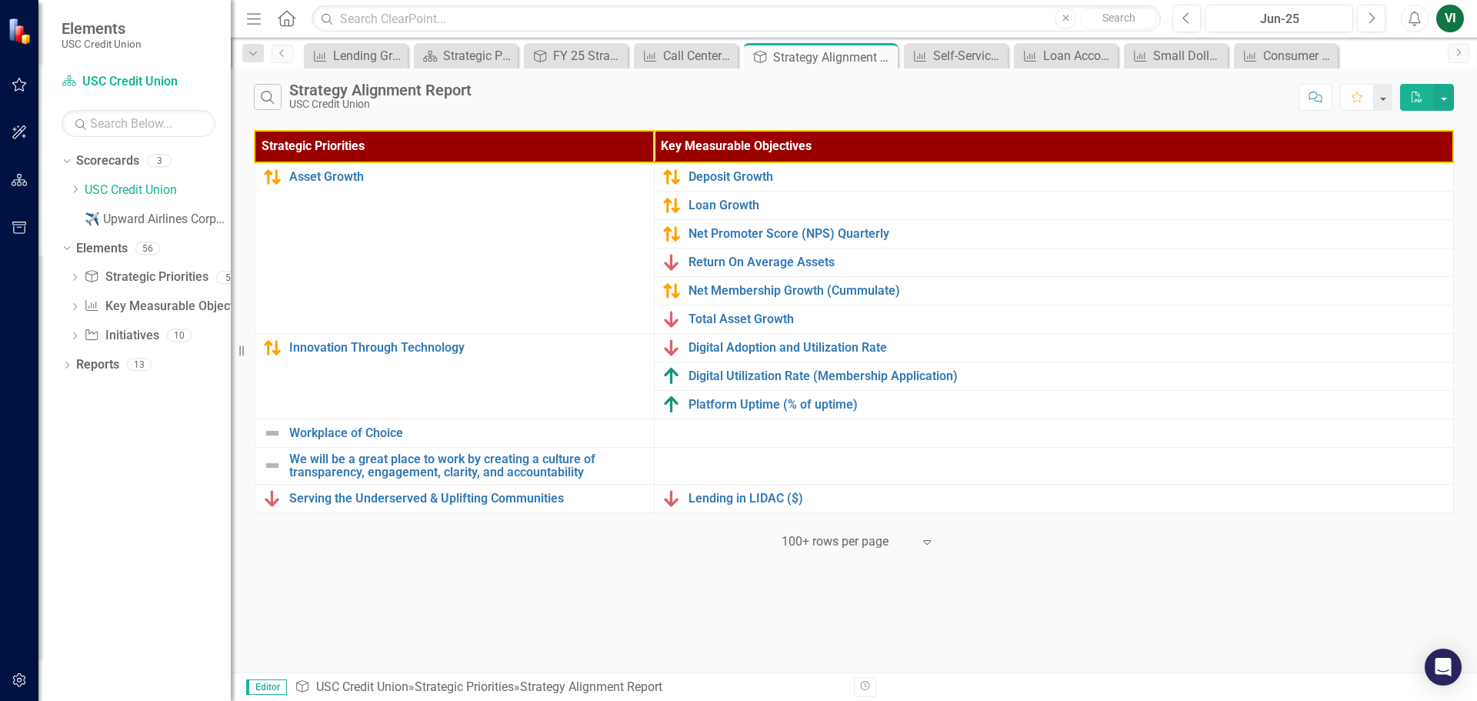
click at [70, 309] on icon "Dropdown" at bounding box center [74, 308] width 11 height 8
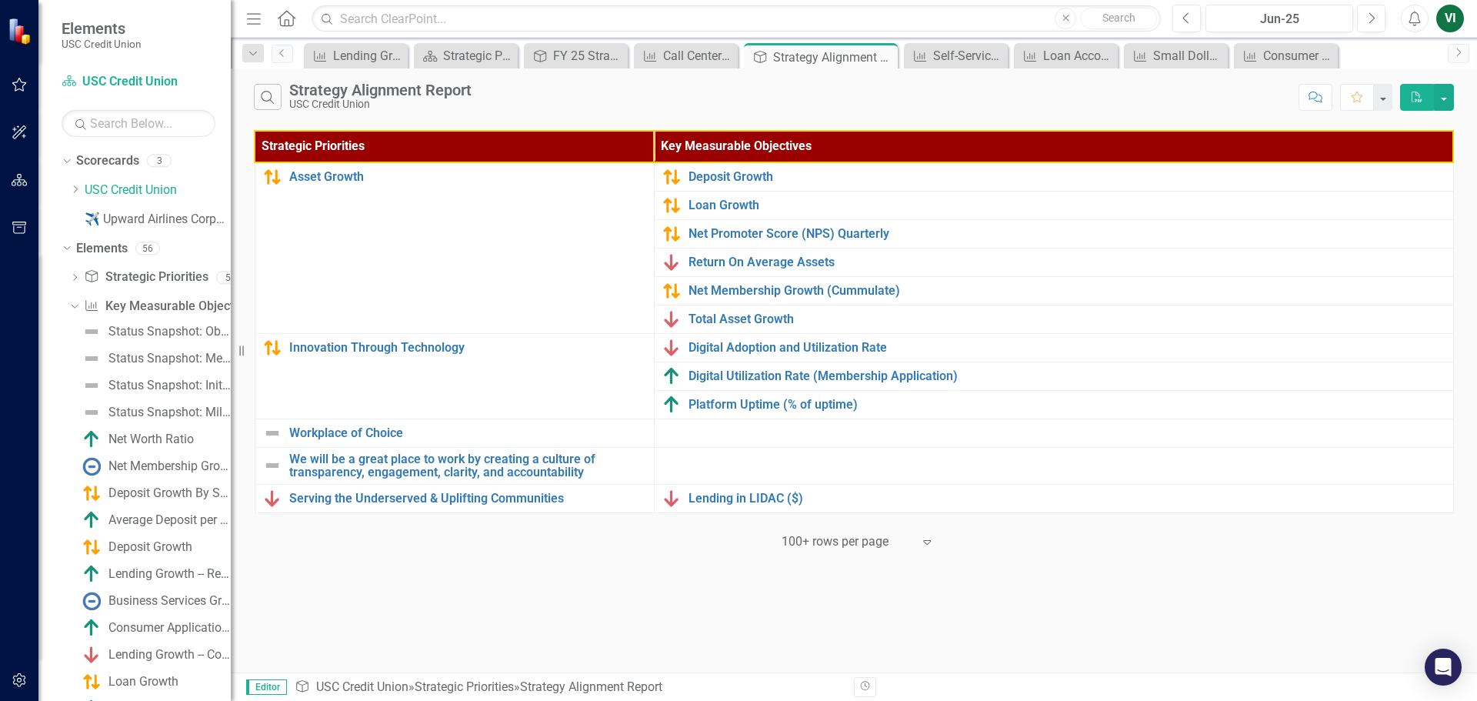
click at [70, 309] on icon "Dropdown" at bounding box center [72, 306] width 8 height 11
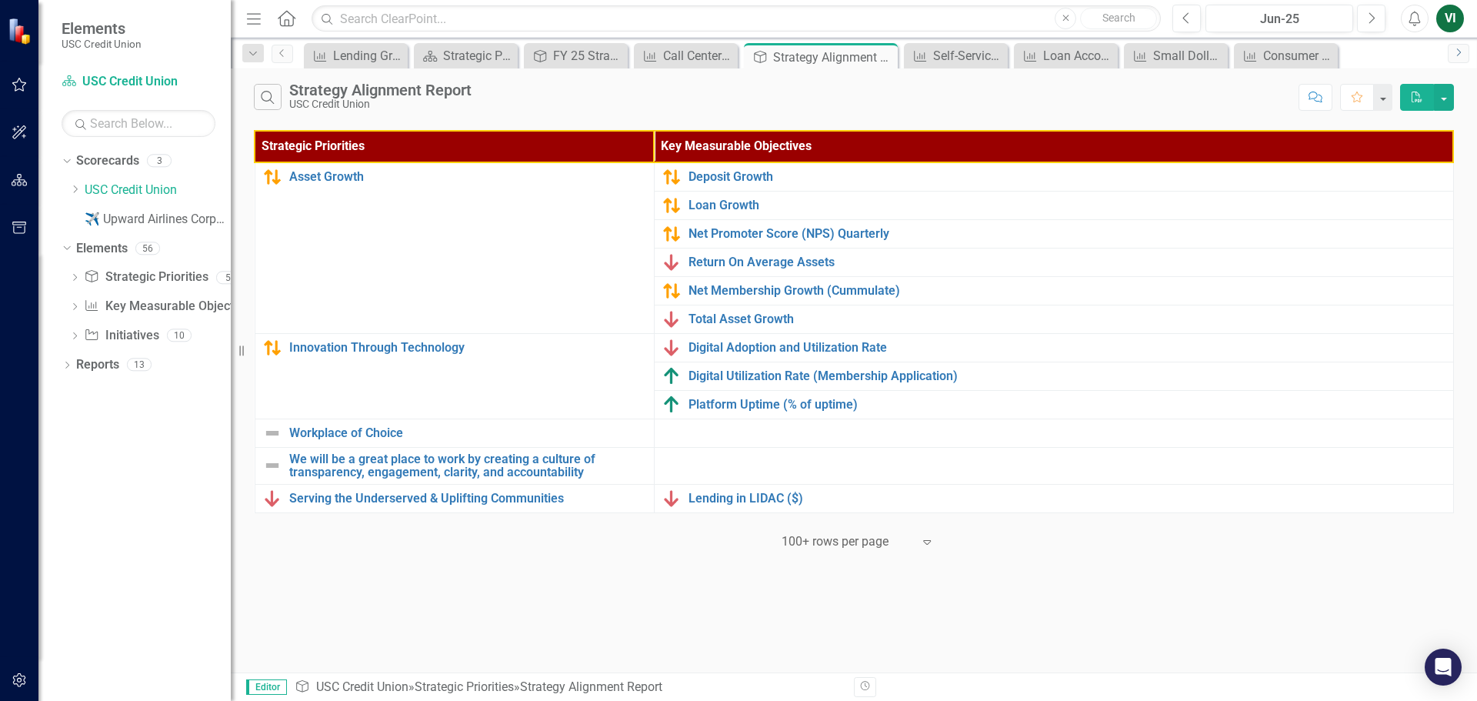
click at [1462, 53] on icon "Next" at bounding box center [1458, 52] width 12 height 9
click at [277, 50] on icon "Previous" at bounding box center [282, 52] width 12 height 9
click at [484, 66] on div "Scorecard Strategic Plan [DATE] - [DATE] Close" at bounding box center [466, 55] width 104 height 25
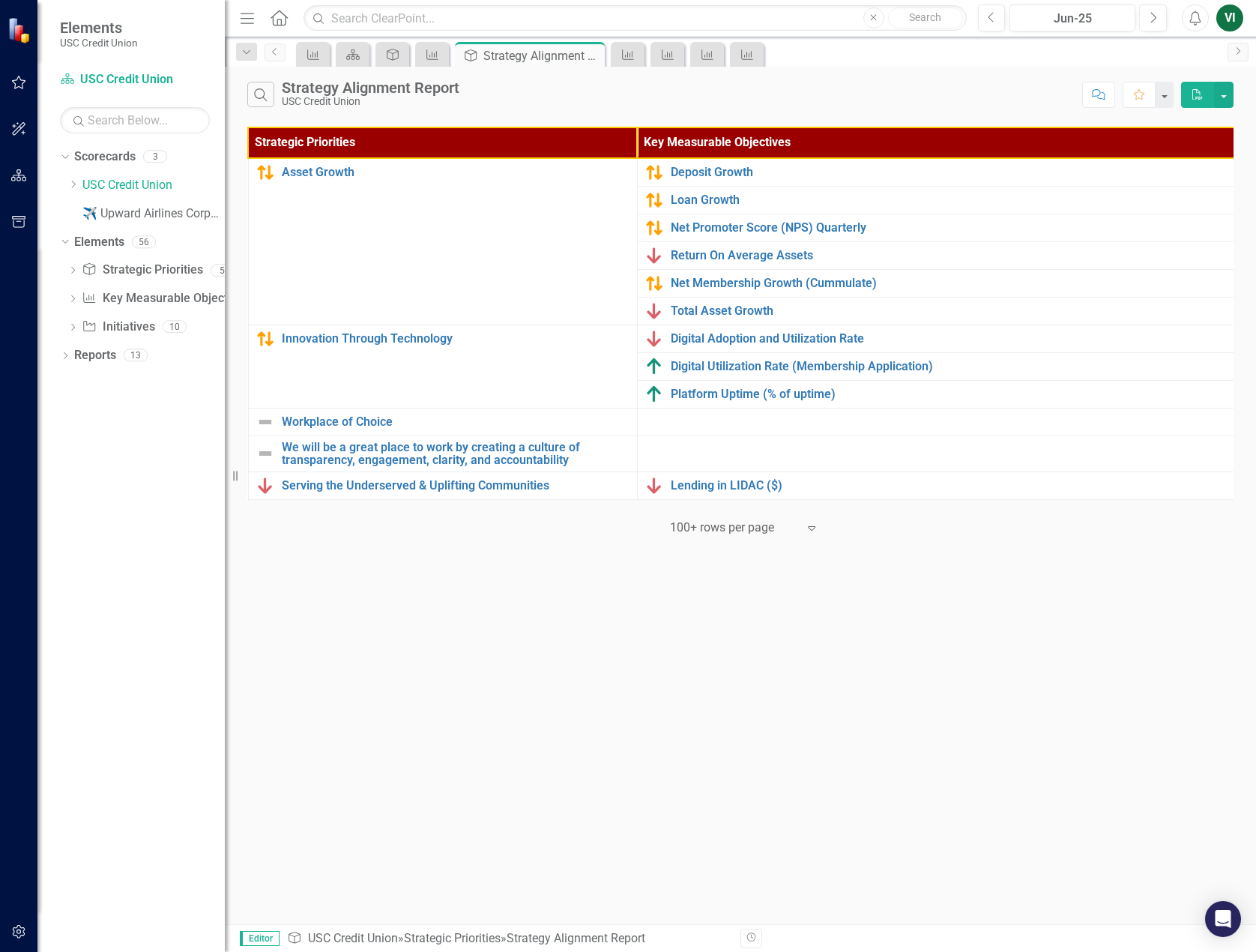
click at [273, 18] on icon "Home" at bounding box center [279, 18] width 19 height 16
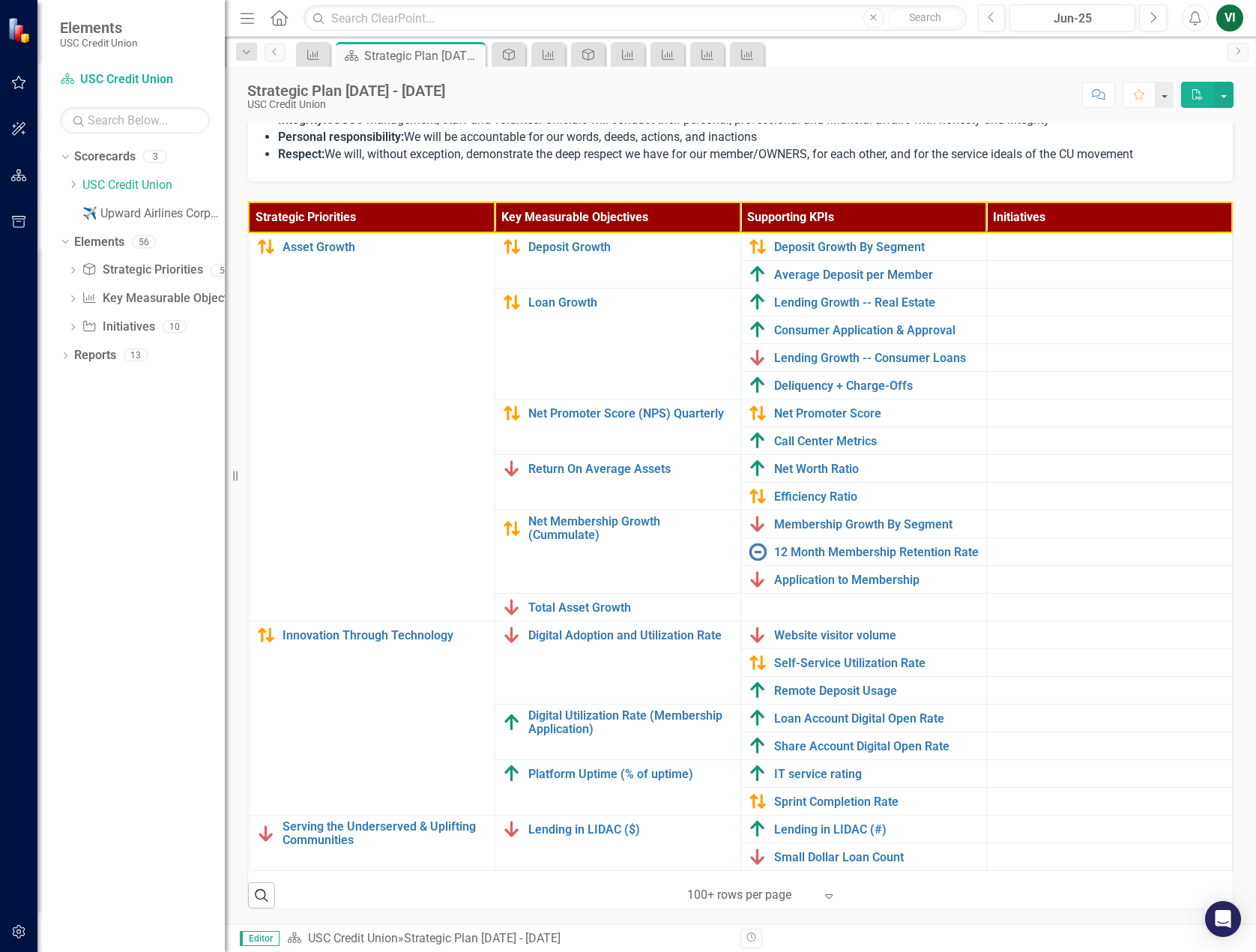
scroll to position [409, 0]
click at [560, 636] on link "Digital Adoption and Utilization Rate" at bounding box center [630, 635] width 205 height 14
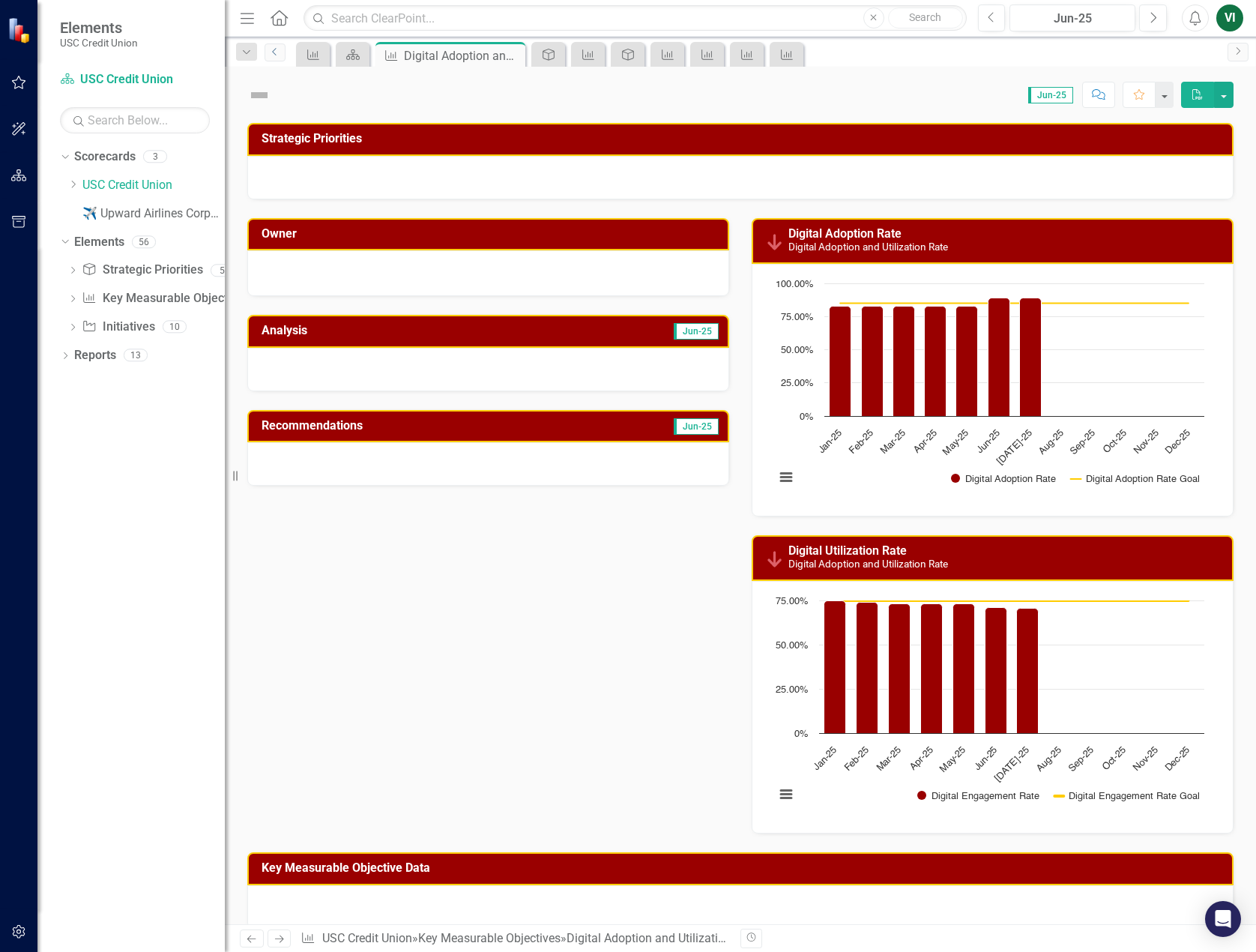
click at [277, 54] on icon "Previous" at bounding box center [275, 51] width 12 height 9
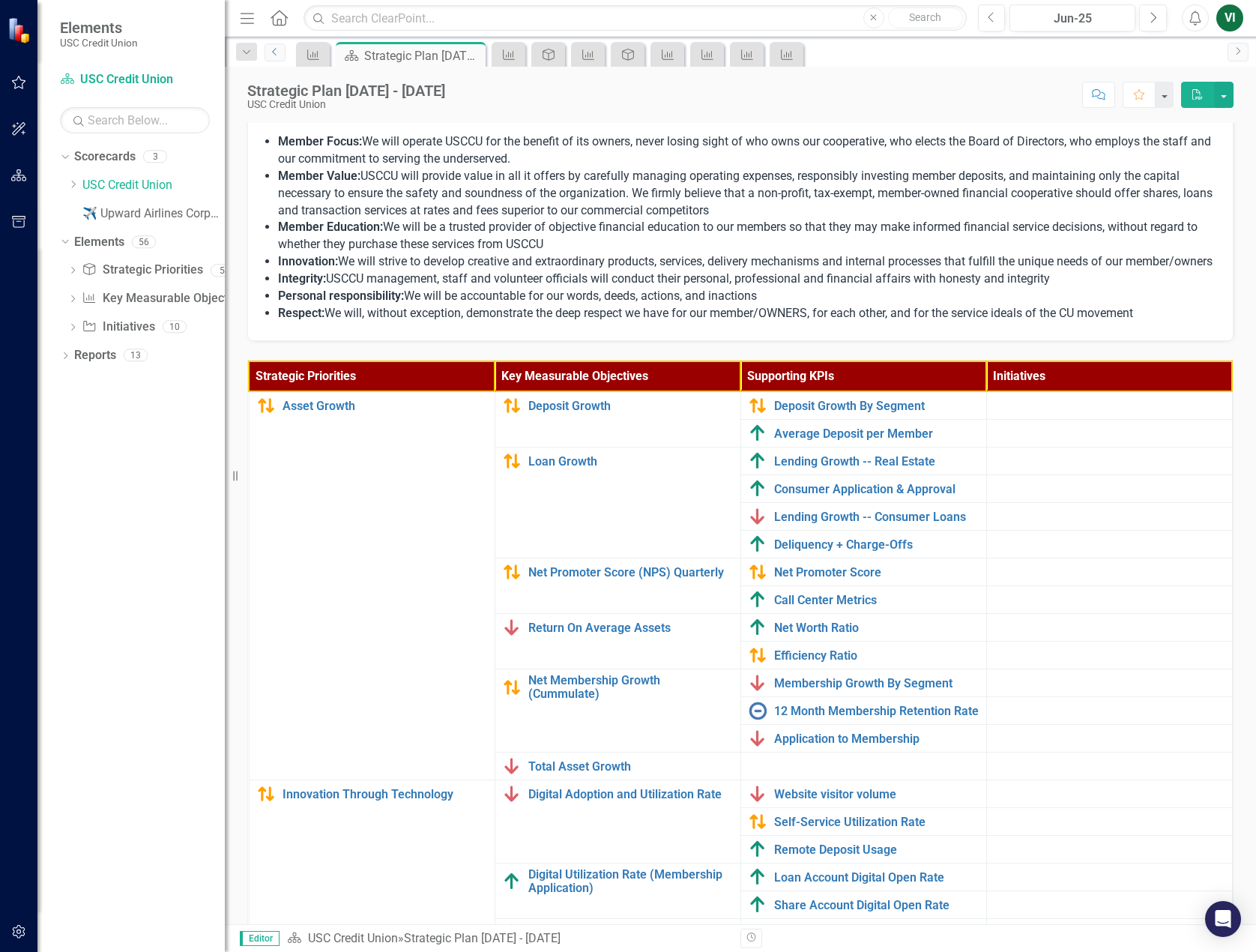
scroll to position [400, 0]
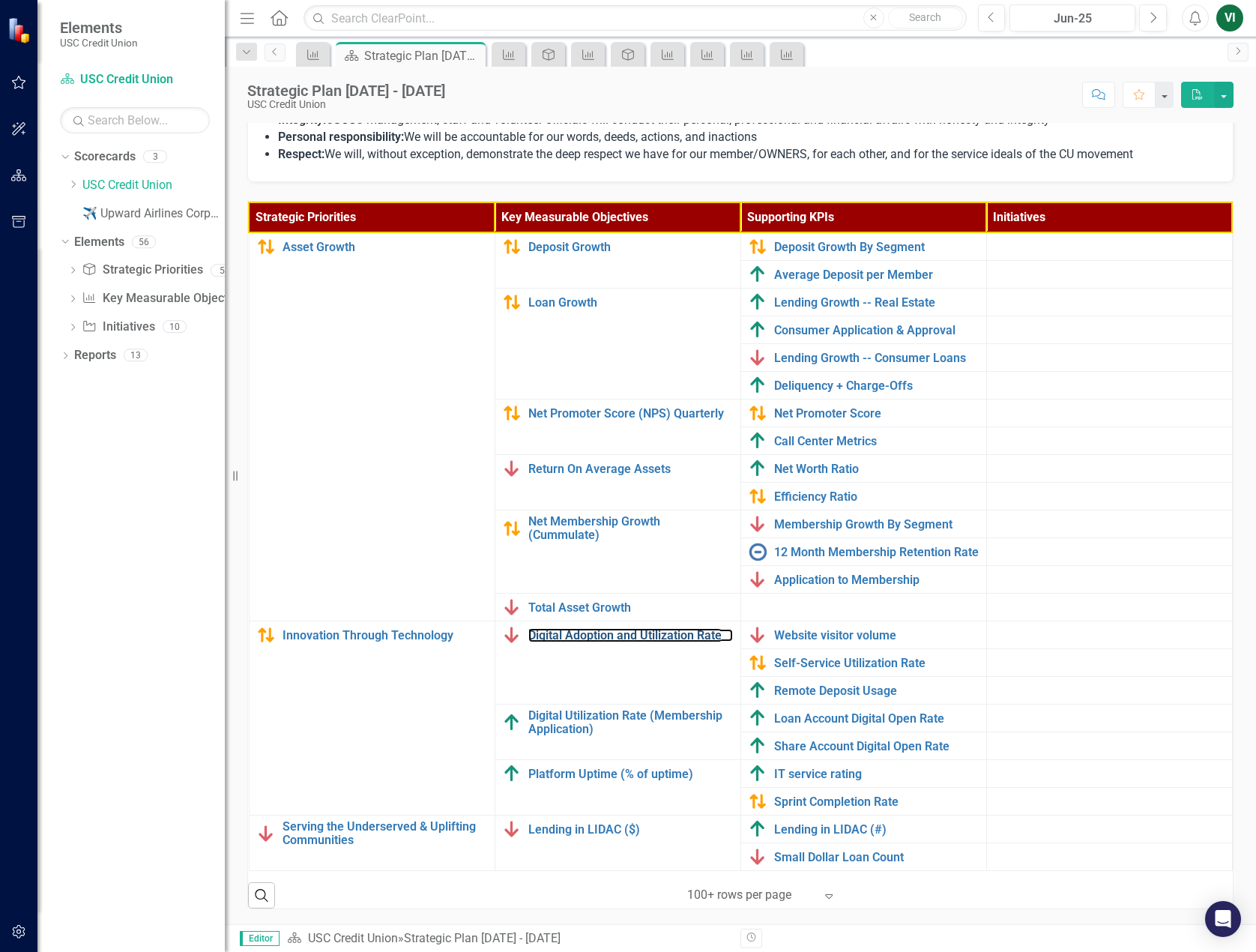
click at [556, 642] on link "Digital Adoption and Utilization Rate" at bounding box center [630, 635] width 205 height 14
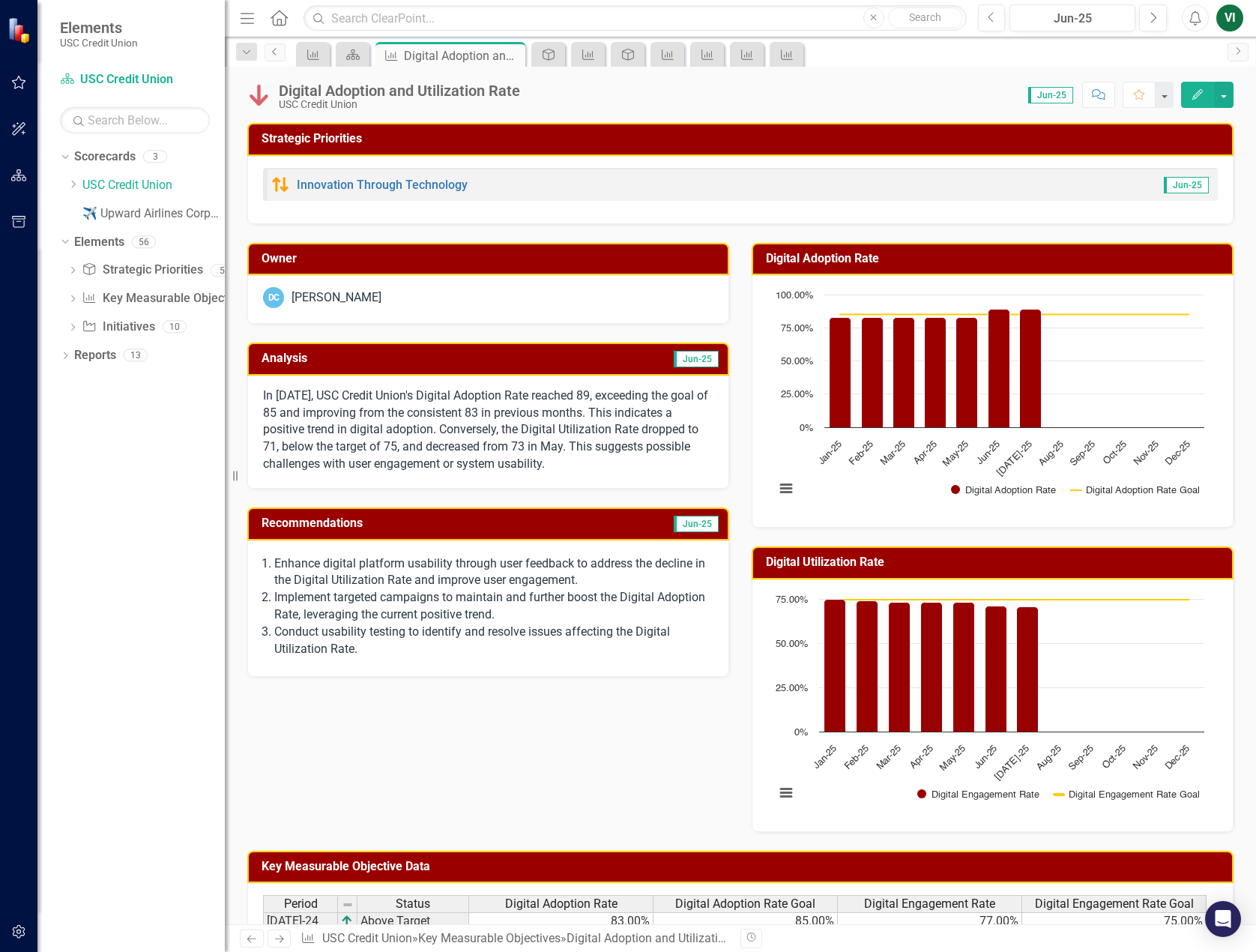
drag, startPoint x: 269, startPoint y: 54, endPoint x: 3, endPoint y: 216, distance: 311.4
click at [269, 54] on icon "Previous" at bounding box center [275, 51] width 12 height 9
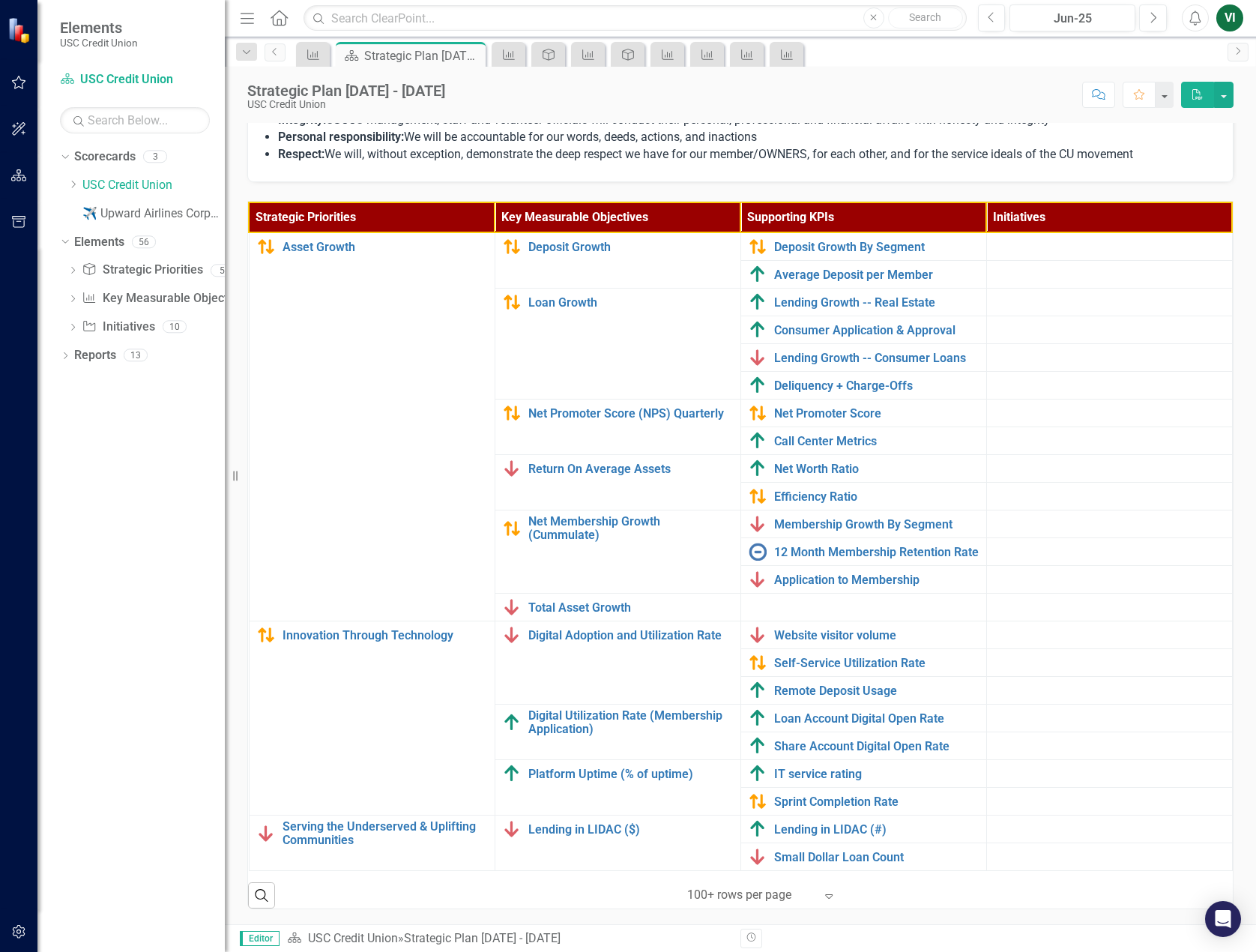
scroll to position [409, 0]
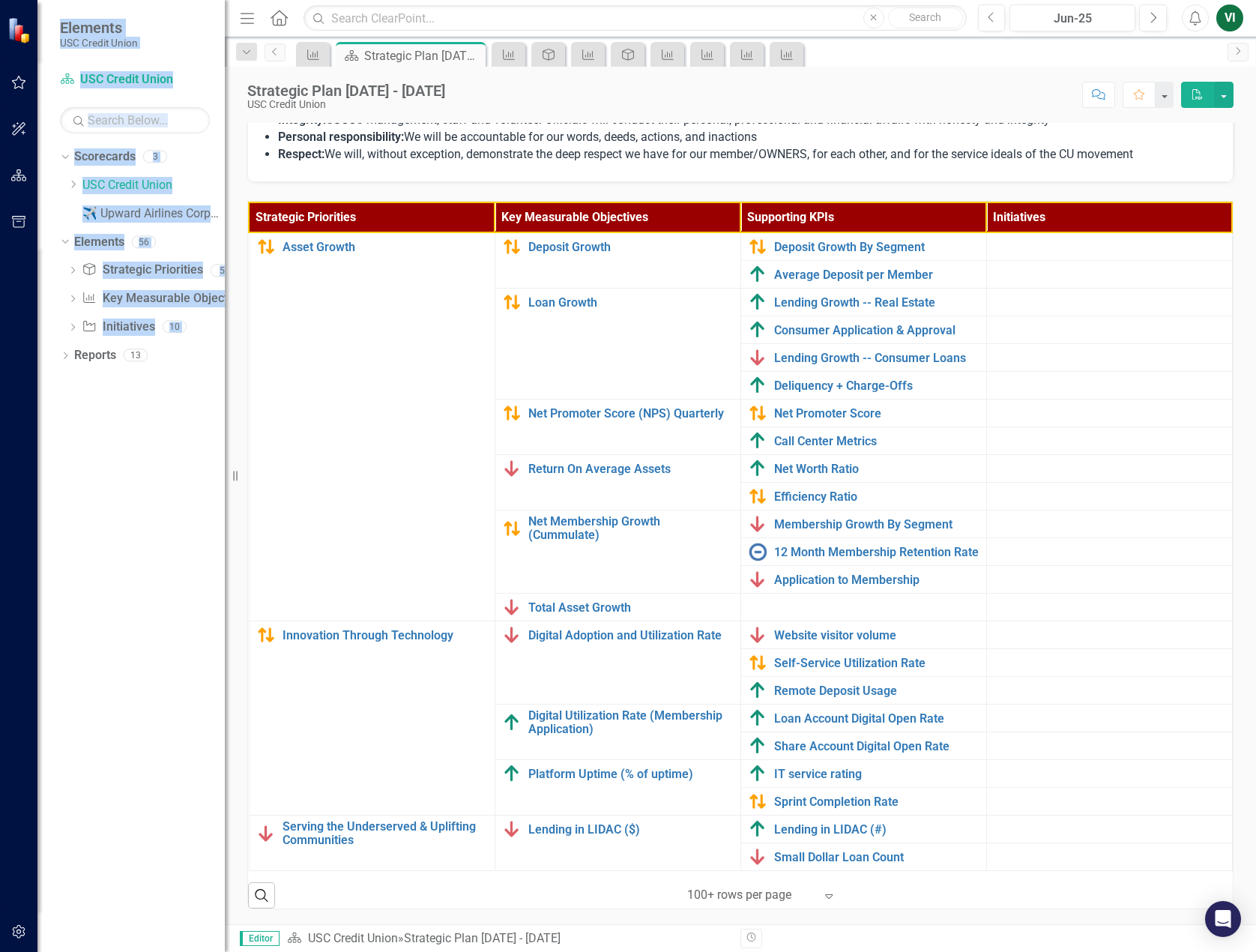
click at [38, 430] on div "Elements USC Credit Union Scorecard USC Credit Union Search Dropdown Scorecards…" at bounding box center [112, 476] width 225 height 952
click at [376, 414] on td "Asset Growth Edit Edit Strategic Priority Link Open Element" at bounding box center [371, 426] width 246 height 389
click at [192, 42] on div "Elements USC Credit Union" at bounding box center [131, 33] width 187 height 67
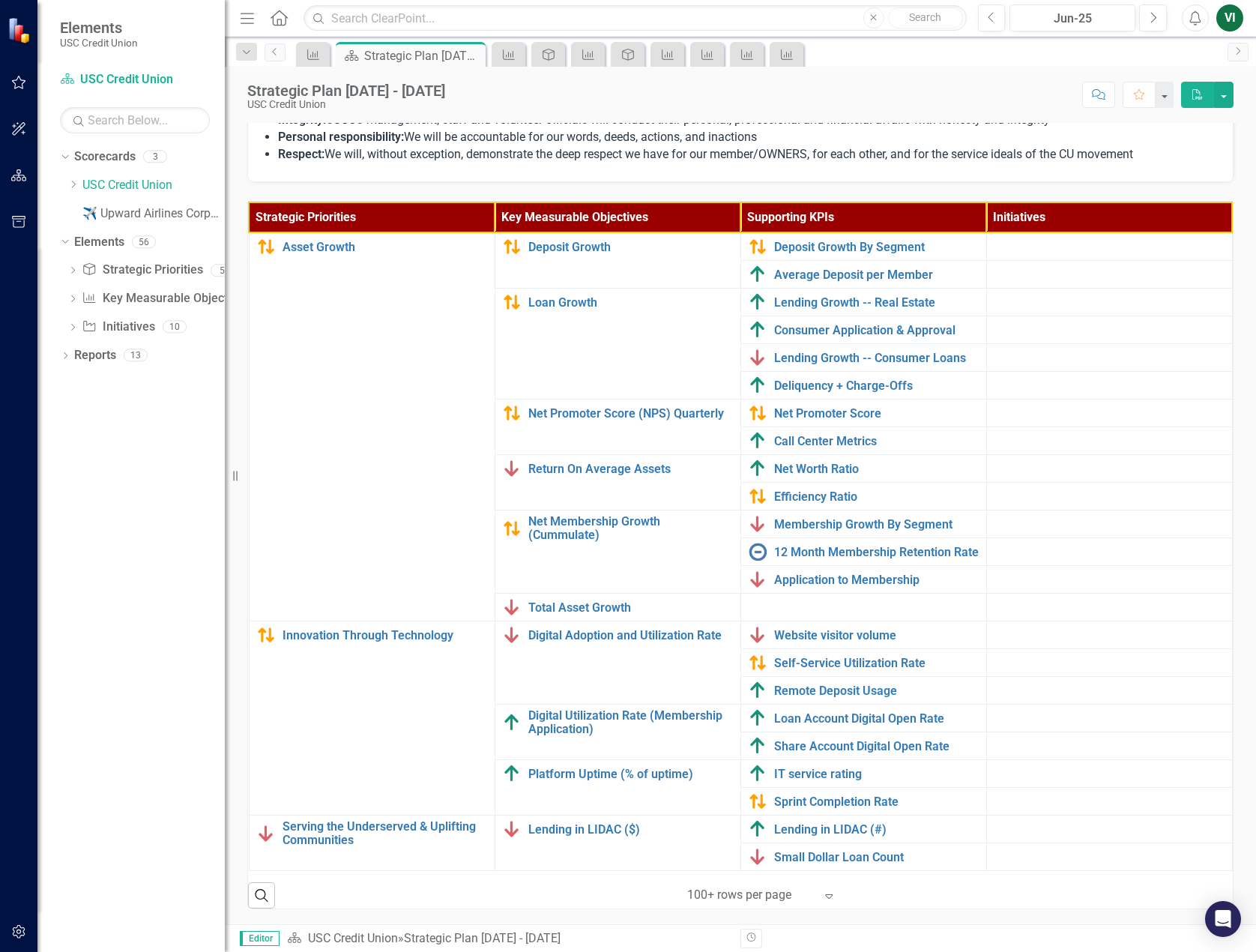
click at [821, 682] on icon "Expand" at bounding box center [828, 895] width 15 height 12
click at [854, 268] on link "Average Deposit per Member" at bounding box center [877, 275] width 205 height 14
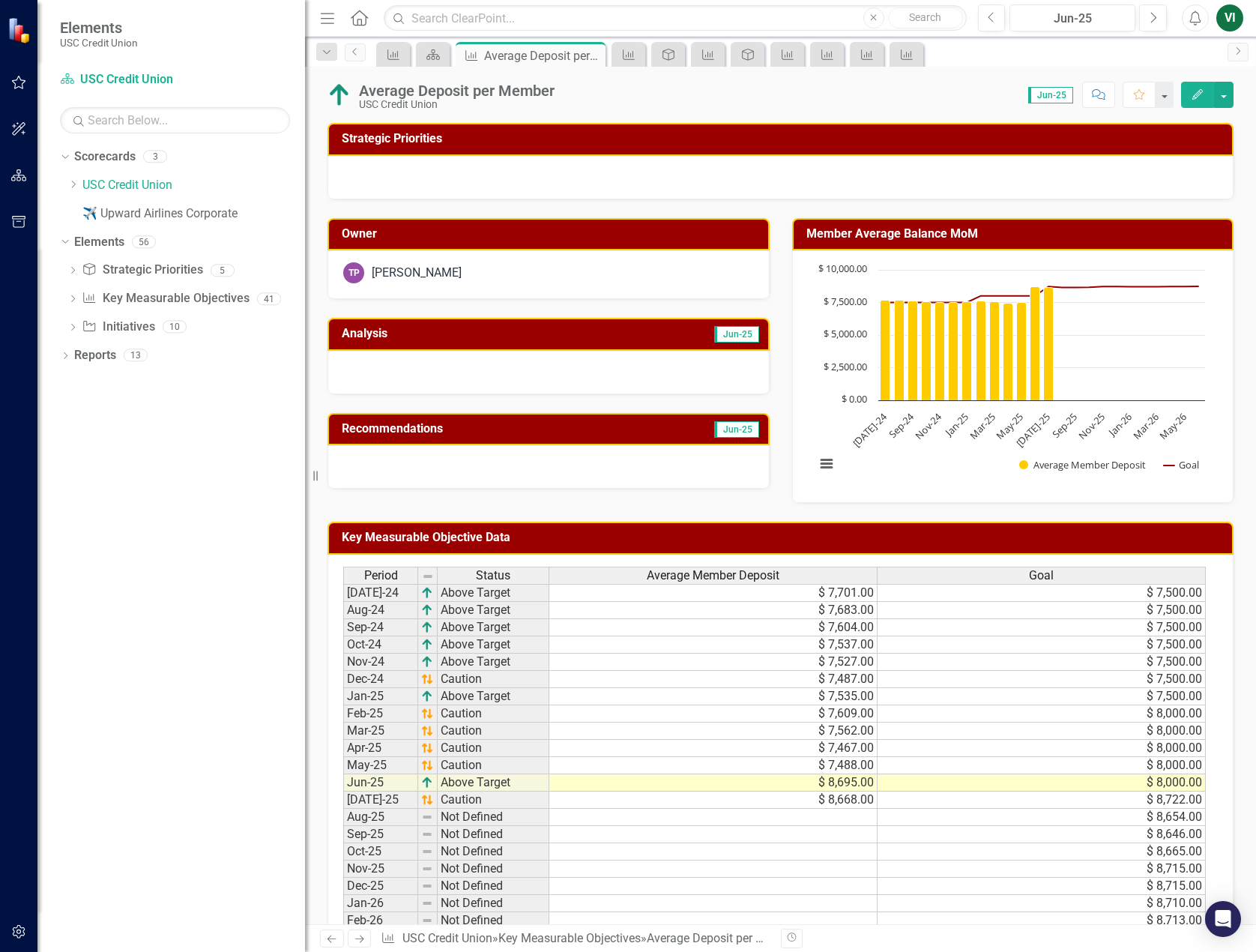
drag, startPoint x: 225, startPoint y: 424, endPoint x: 305, endPoint y: 424, distance: 80.0
click at [305, 424] on div "Resize" at bounding box center [311, 476] width 12 height 952
click at [356, 54] on icon "Previous" at bounding box center [355, 51] width 12 height 9
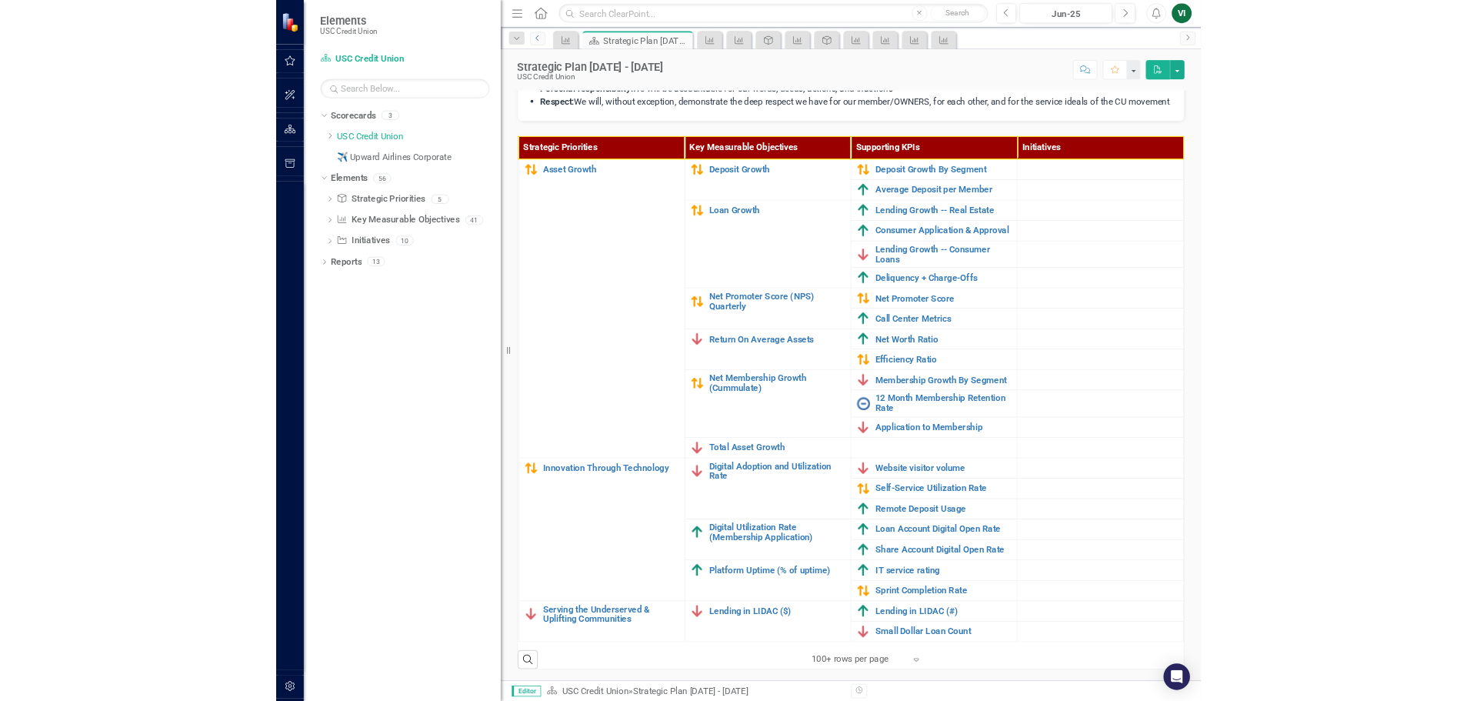
scroll to position [458, 0]
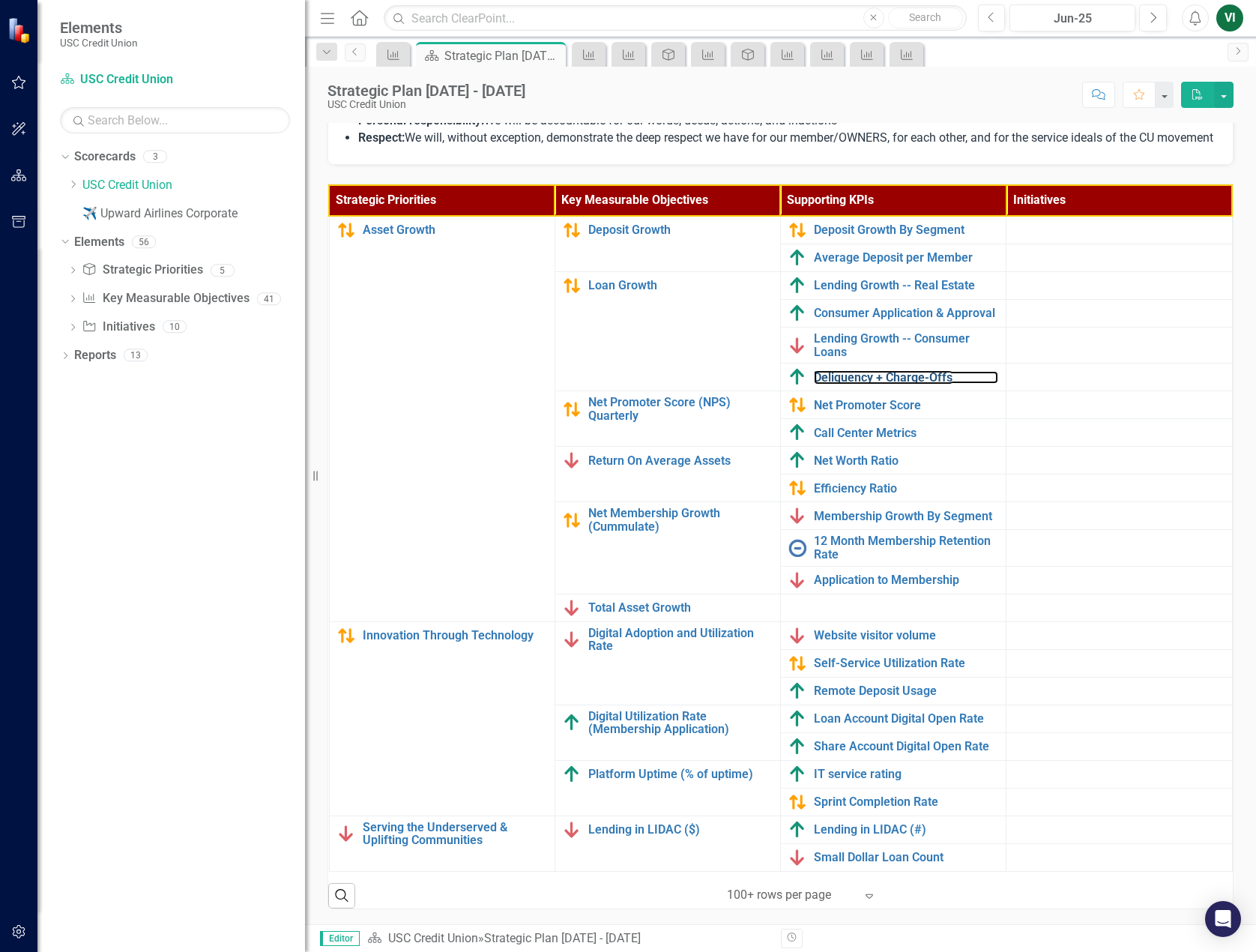
drag, startPoint x: 917, startPoint y: 368, endPoint x: 1026, endPoint y: 61, distance: 325.8
click at [917, 371] on link "Deliquency + Charge-Offs" at bounding box center [905, 378] width 184 height 14
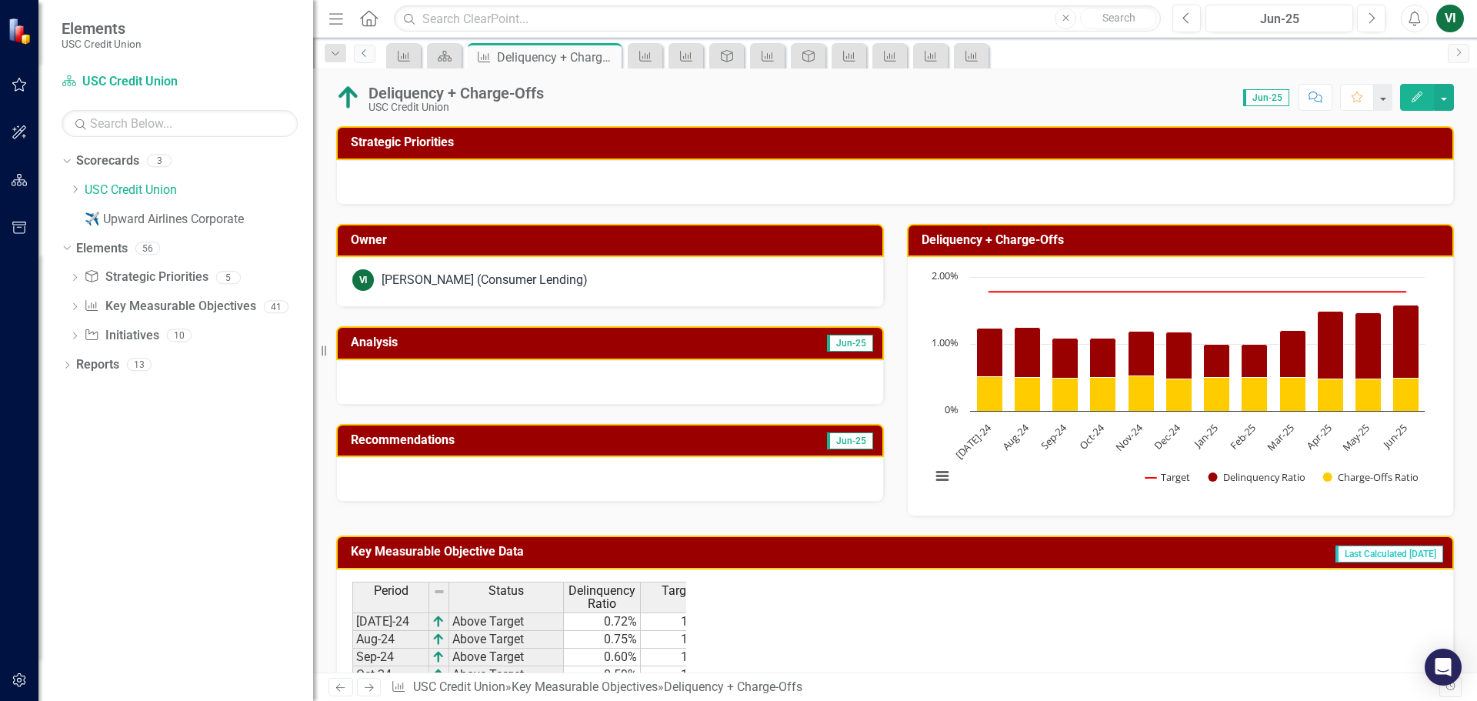
click at [357, 58] on link "Previous" at bounding box center [365, 54] width 22 height 18
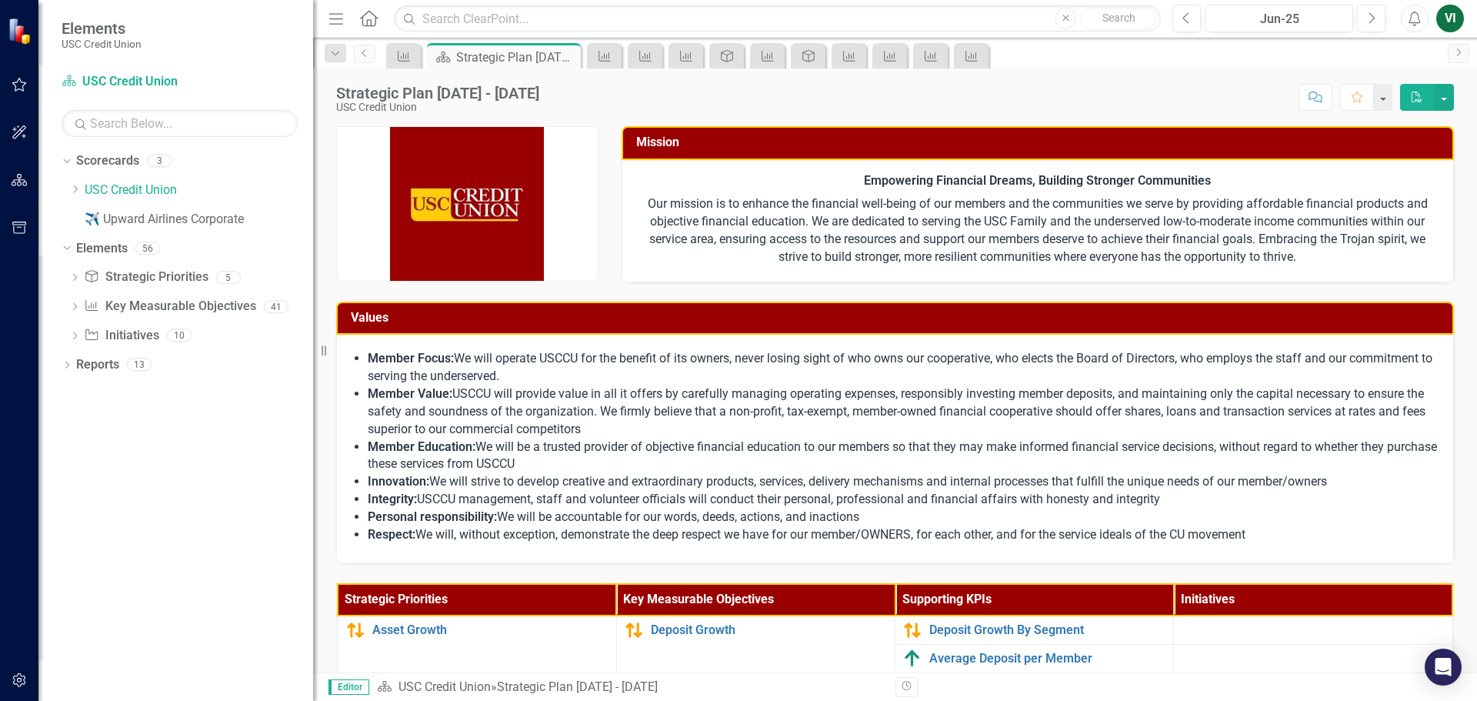
scroll to position [154, 0]
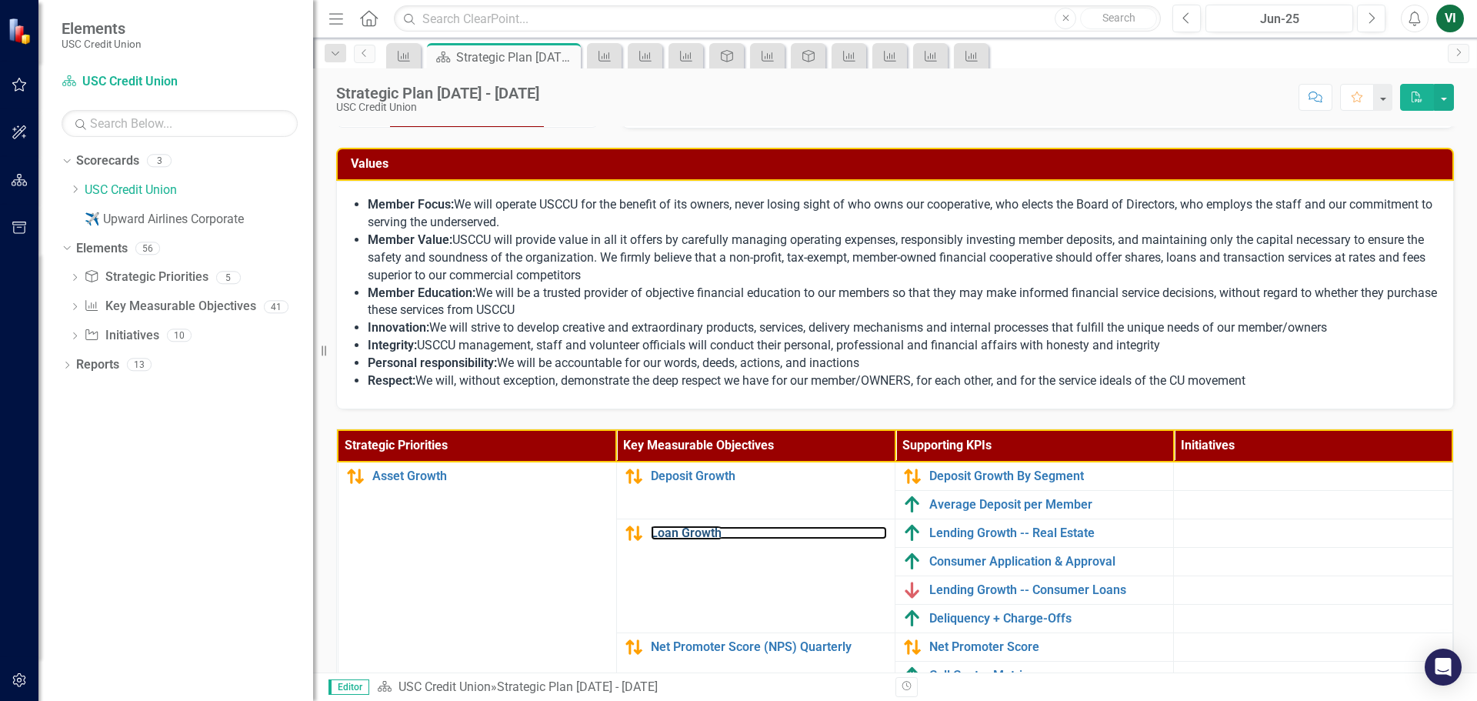
click at [693, 533] on link "Loan Growth" at bounding box center [769, 533] width 236 height 14
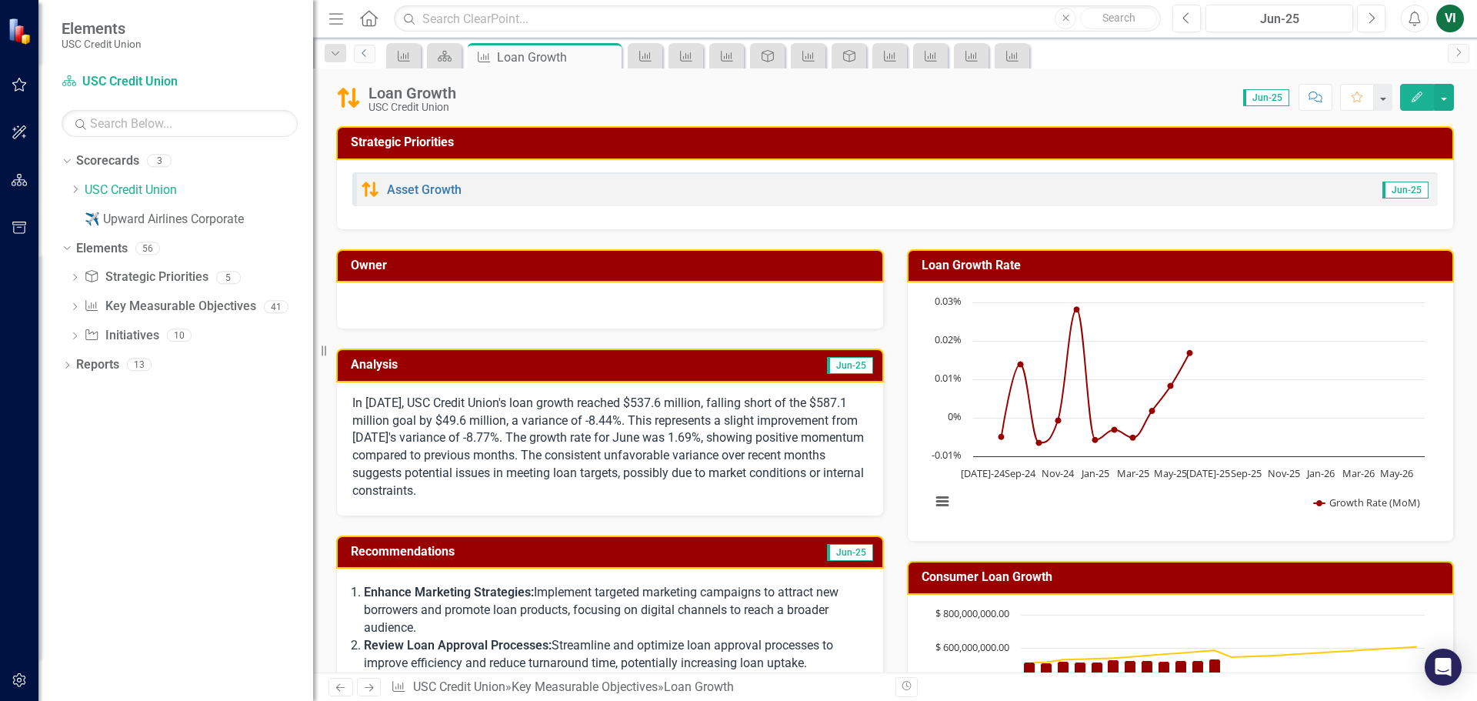
click at [362, 53] on icon at bounding box center [364, 53] width 4 height 8
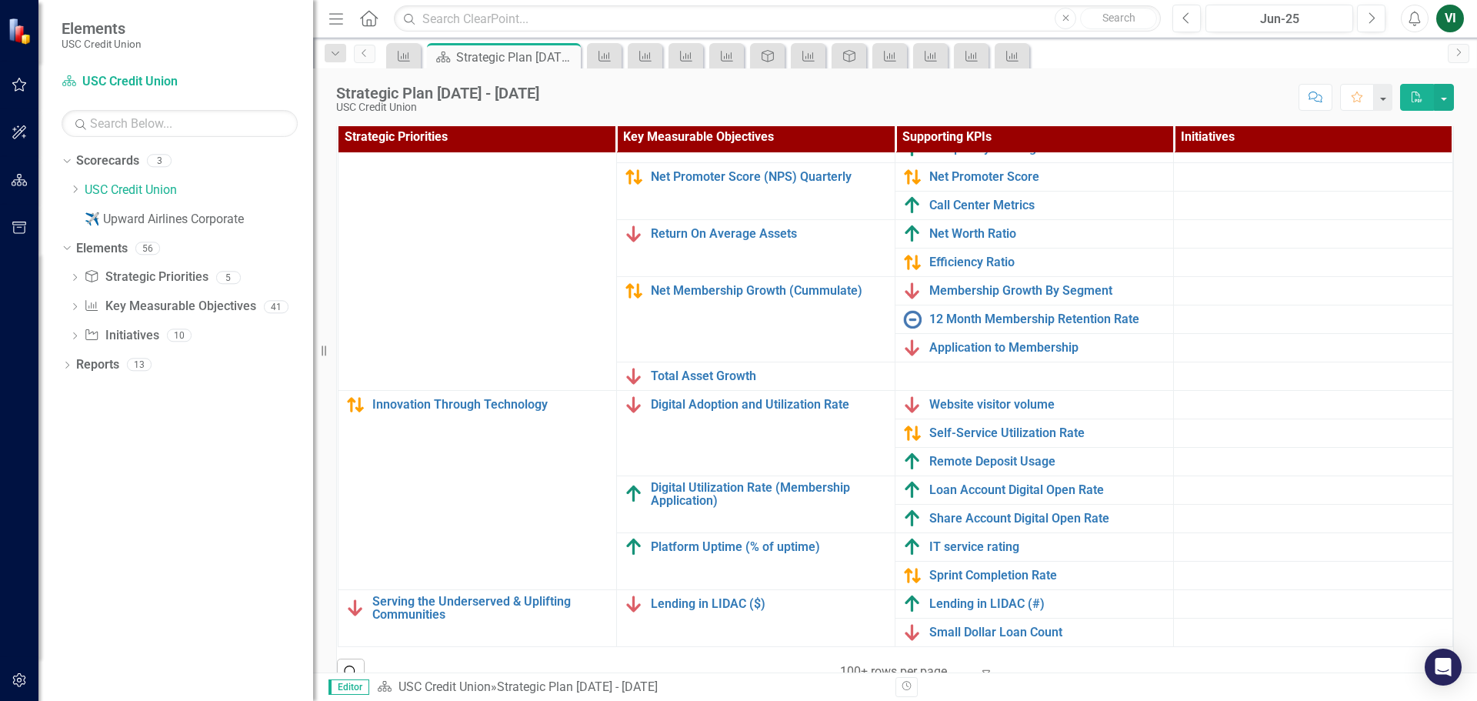
scroll to position [490, 0]
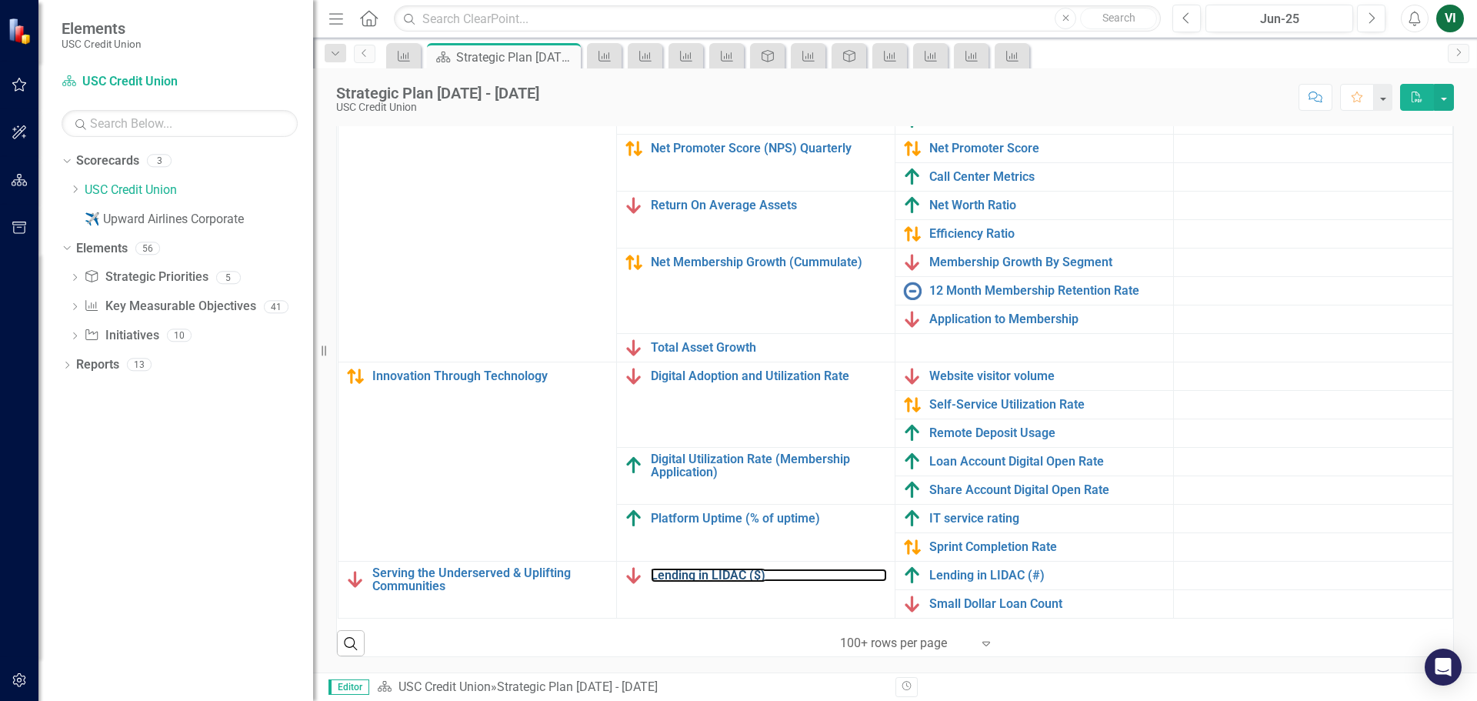
click at [704, 568] on link "Lending in LIDAC ($)" at bounding box center [769, 575] width 236 height 14
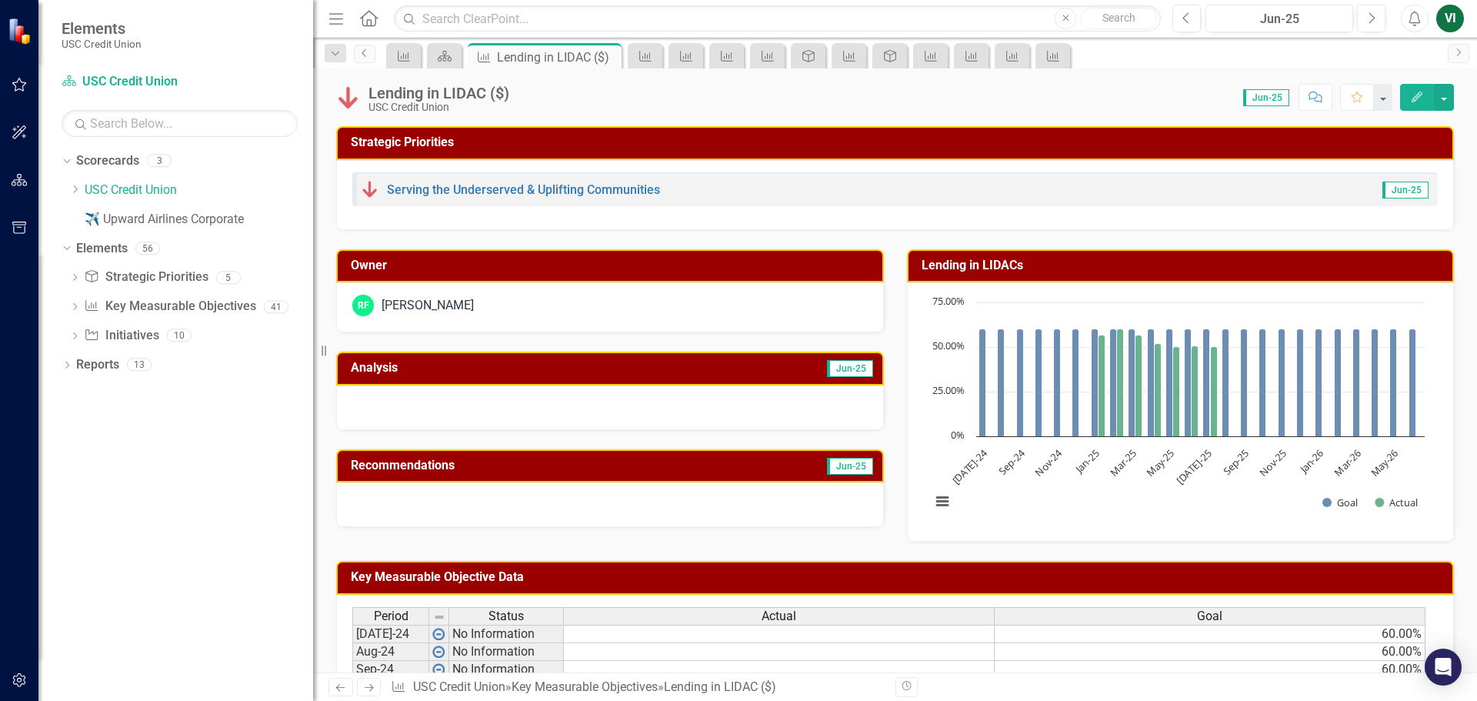
click at [359, 56] on icon "Previous" at bounding box center [364, 52] width 12 height 9
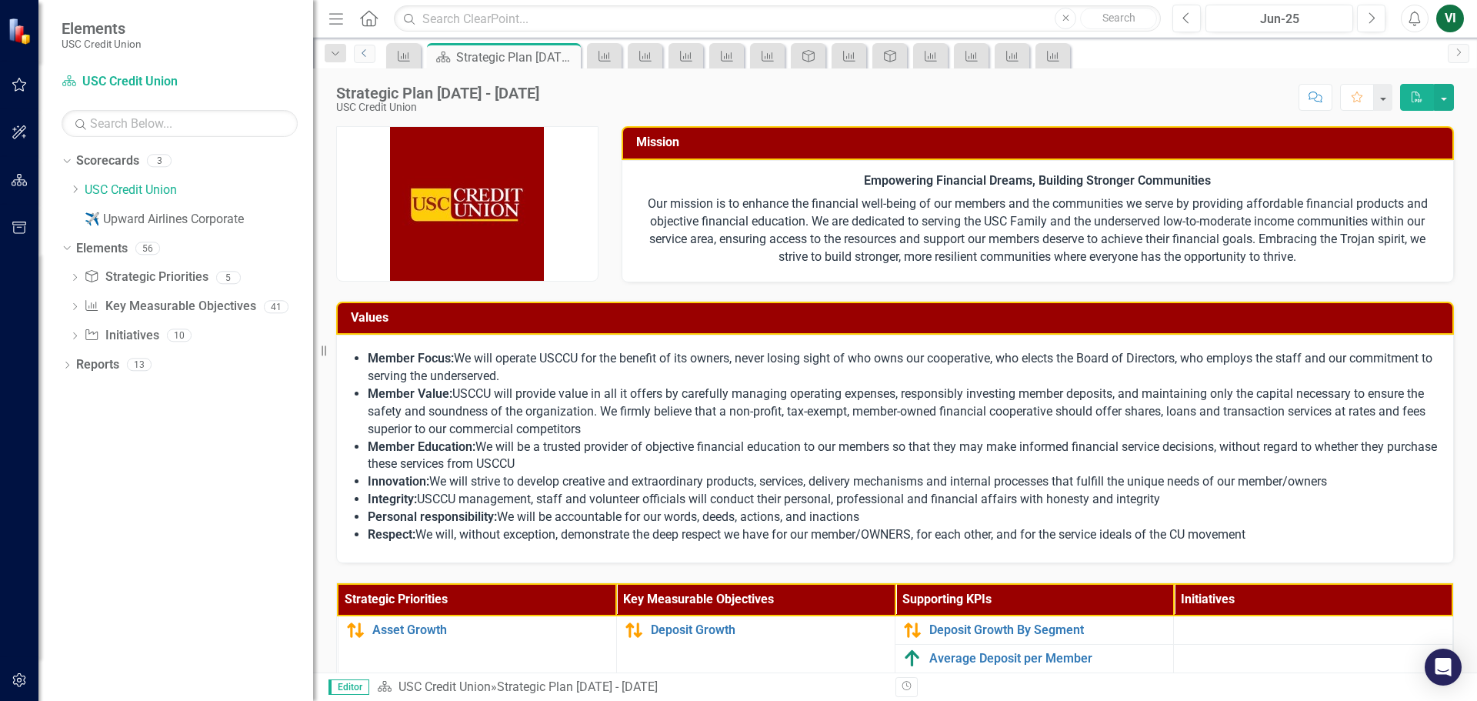
click at [371, 50] on link "Previous" at bounding box center [365, 54] width 22 height 18
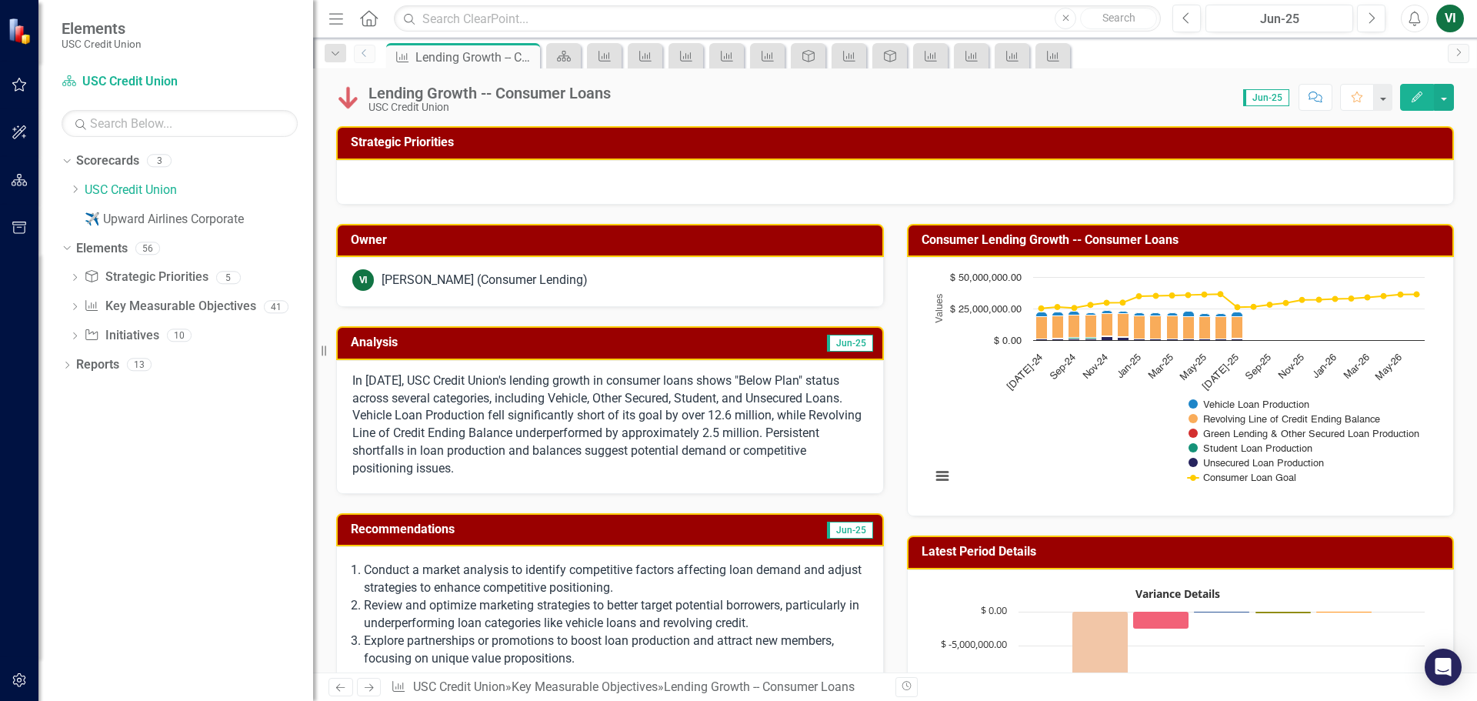
click at [364, 52] on icon "Previous" at bounding box center [364, 52] width 12 height 9
click at [0, 0] on icon "Close" at bounding box center [0, 0] width 0 height 0
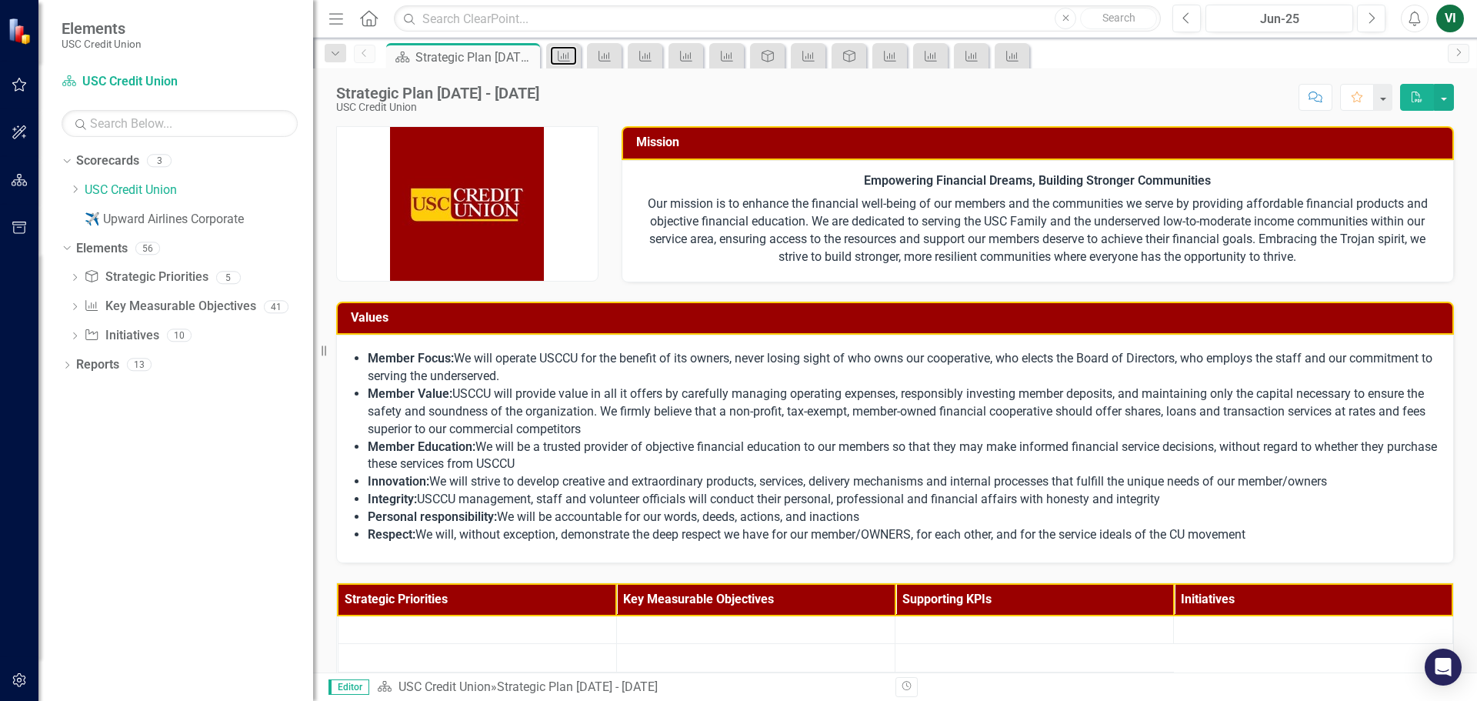
click at [571, 52] on icon "Key Measurable Objective" at bounding box center [563, 56] width 15 height 12
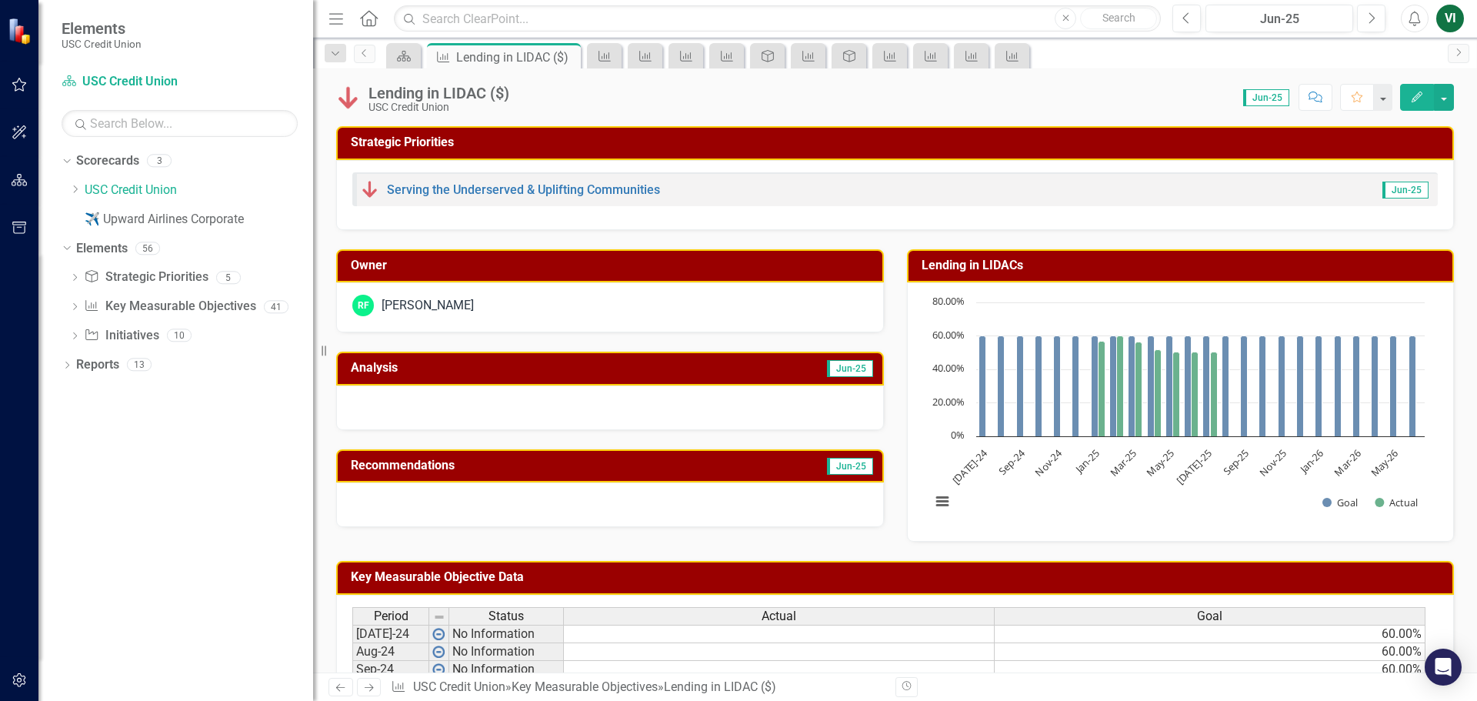
click at [0, 0] on icon "Close" at bounding box center [0, 0] width 0 height 0
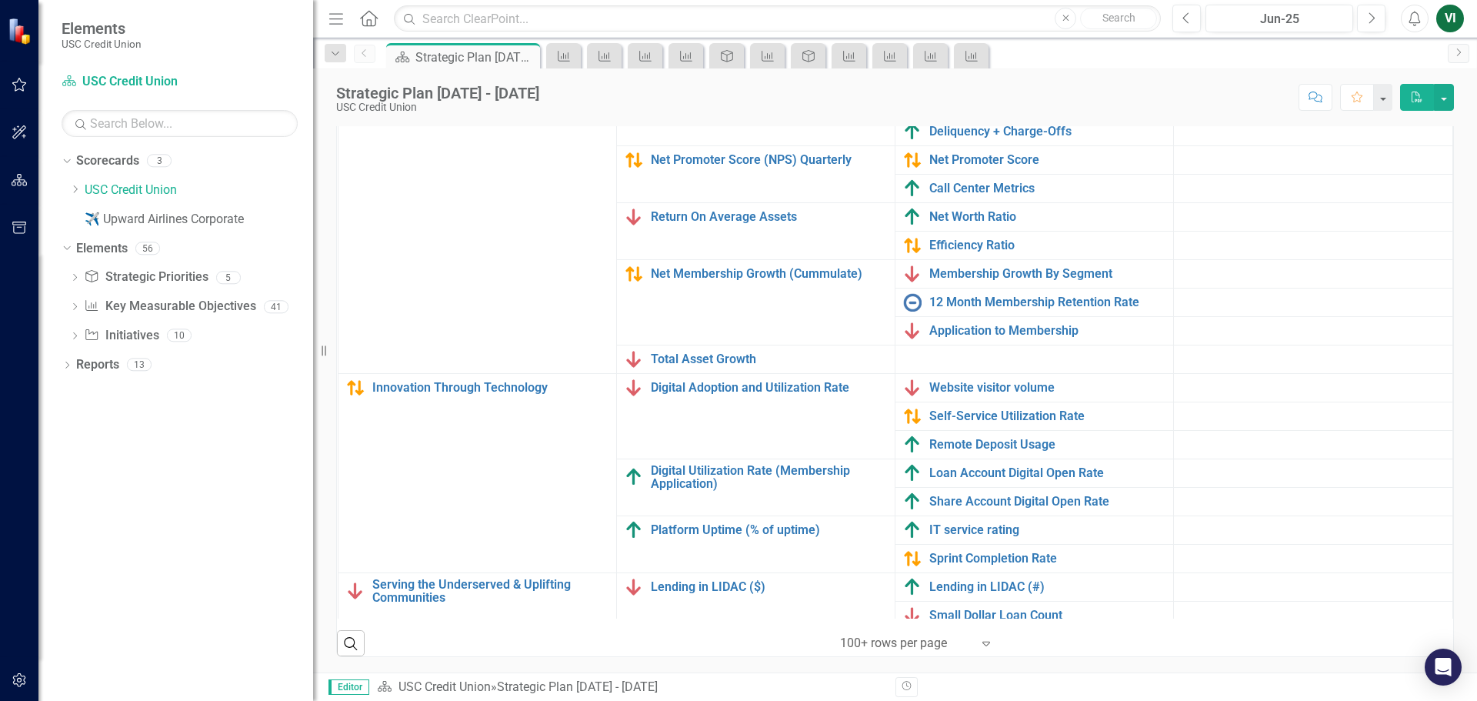
scroll to position [174, 0]
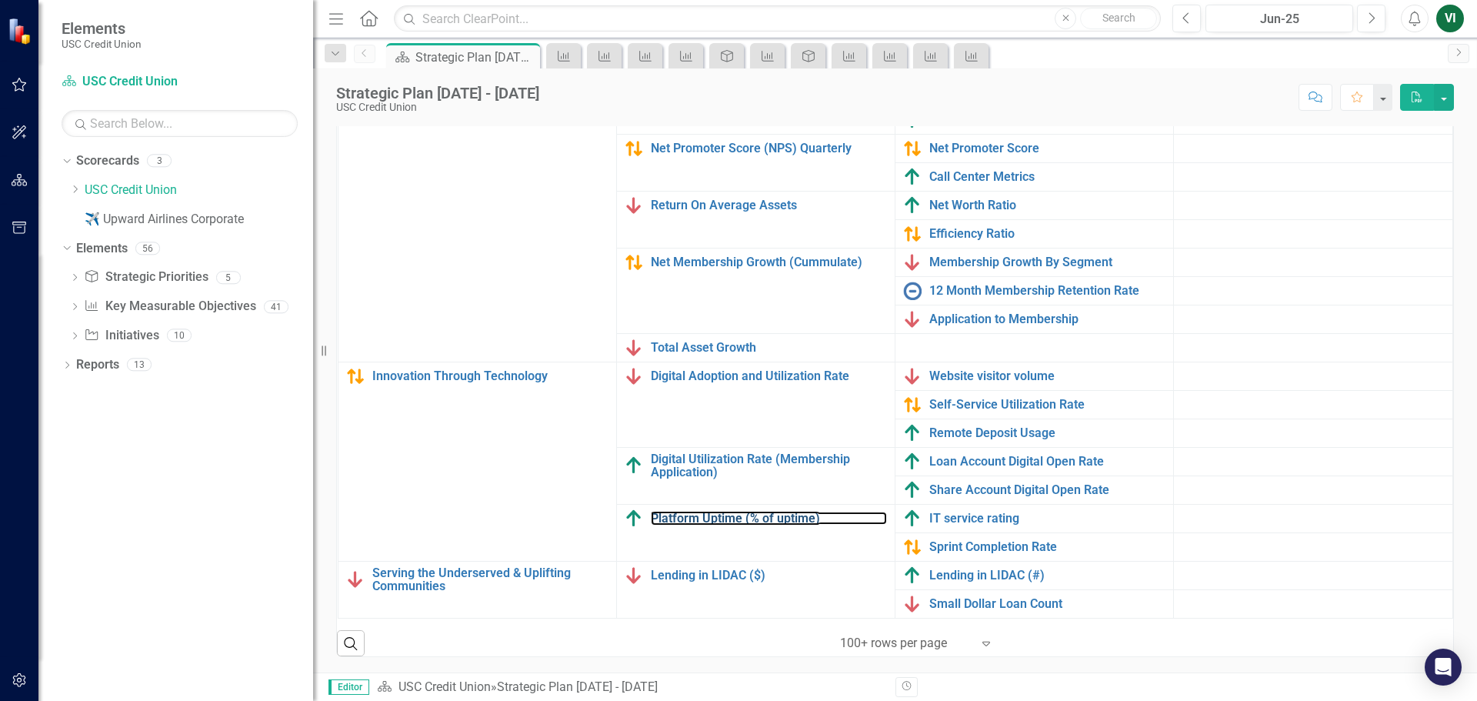
click at [724, 511] on link "Platform Uptime (% of uptime)" at bounding box center [769, 518] width 236 height 14
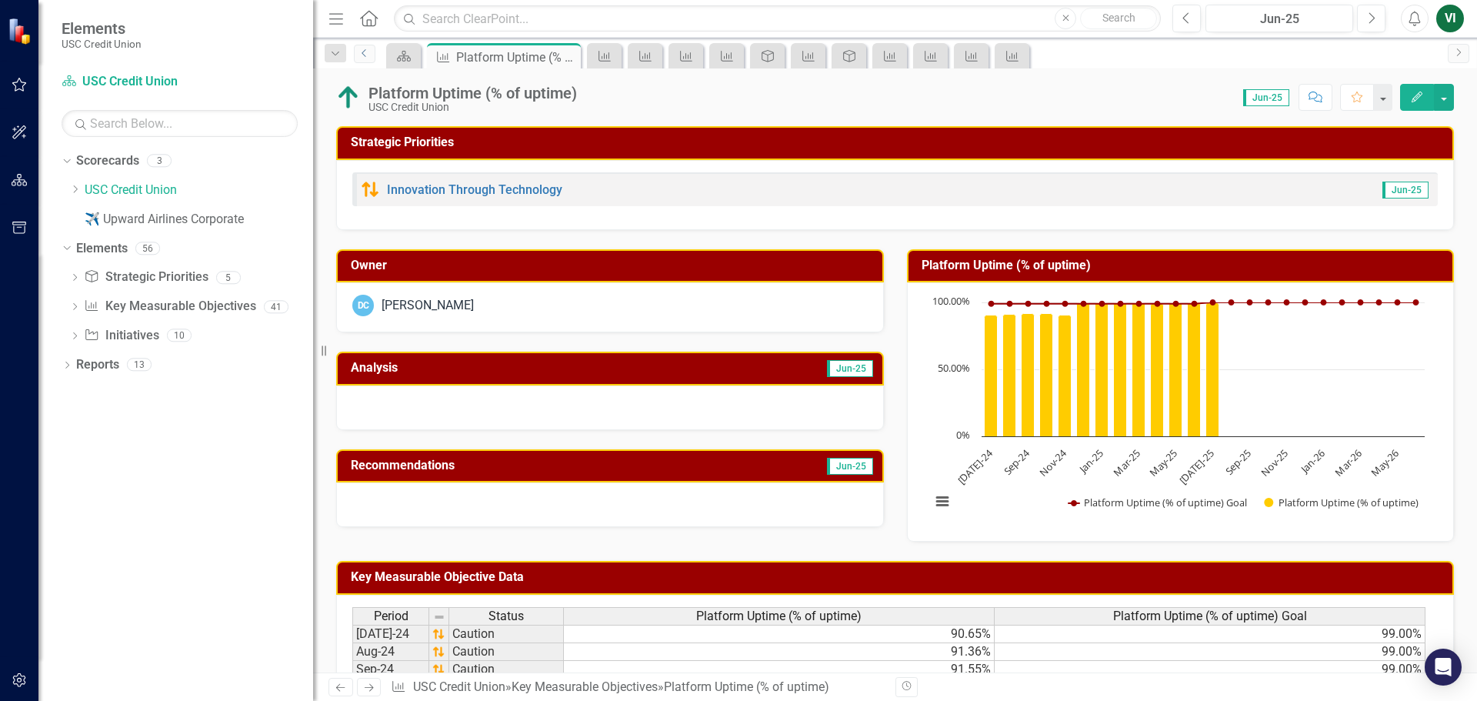
click at [364, 56] on icon "Previous" at bounding box center [364, 52] width 12 height 9
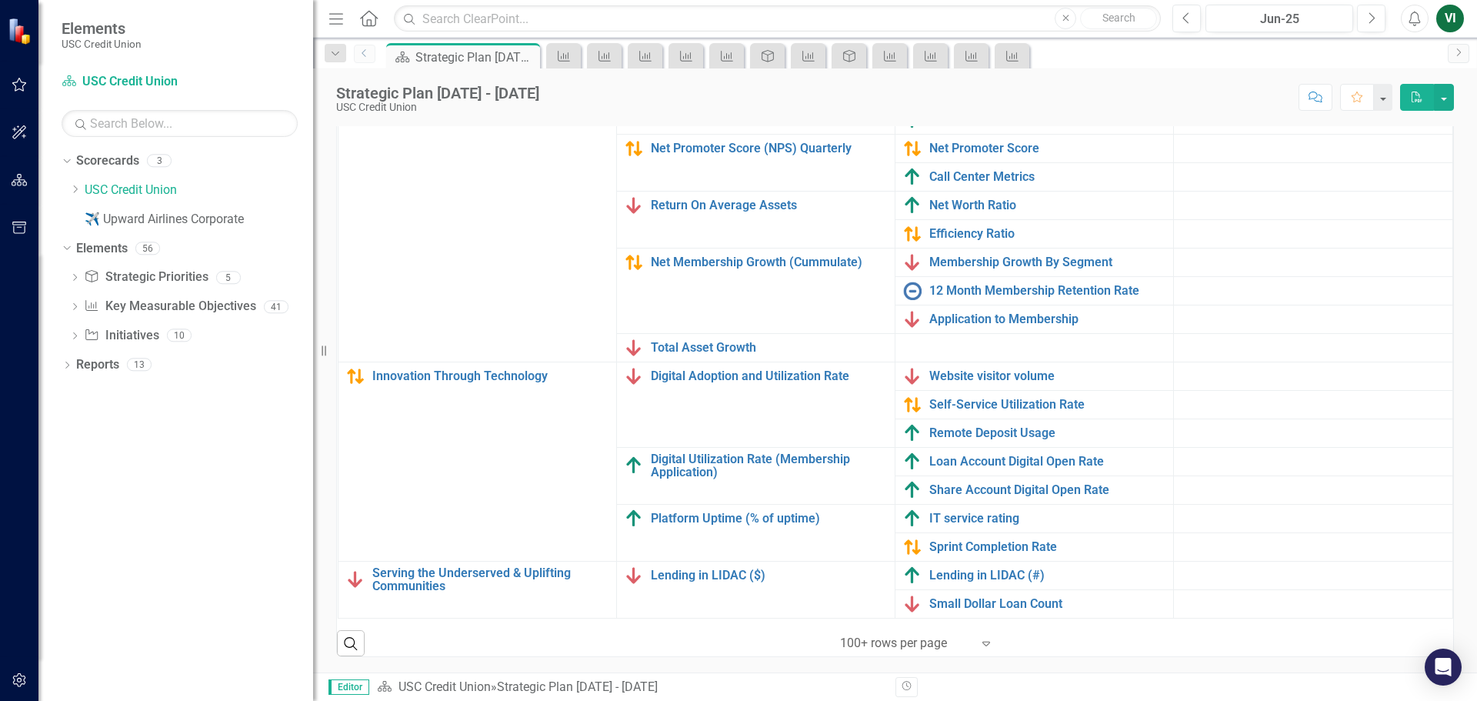
scroll to position [349, 0]
